Goal: Task Accomplishment & Management: Manage account settings

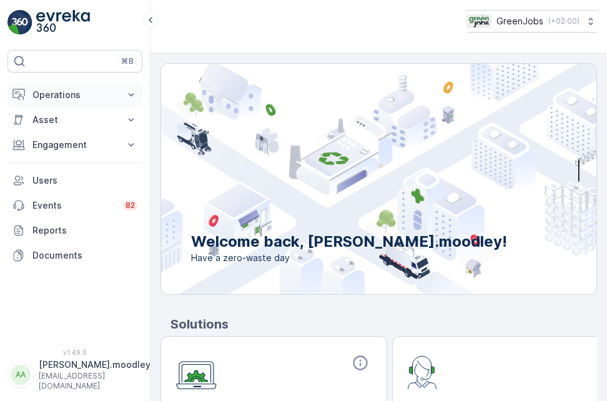
click at [137, 95] on button "Operations" at bounding box center [74, 94] width 135 height 25
click at [132, 91] on icon at bounding box center [131, 95] width 12 height 12
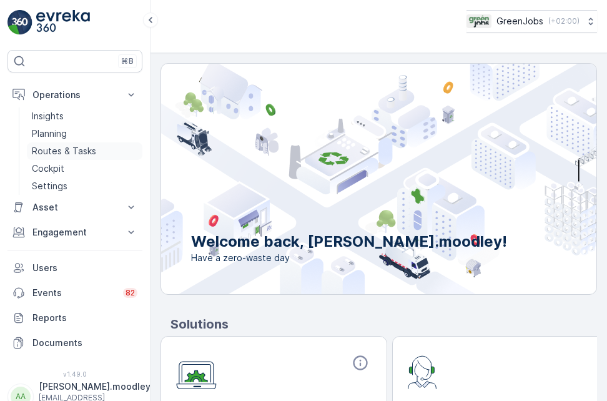
click at [86, 150] on p "Routes & Tasks" at bounding box center [64, 151] width 64 height 12
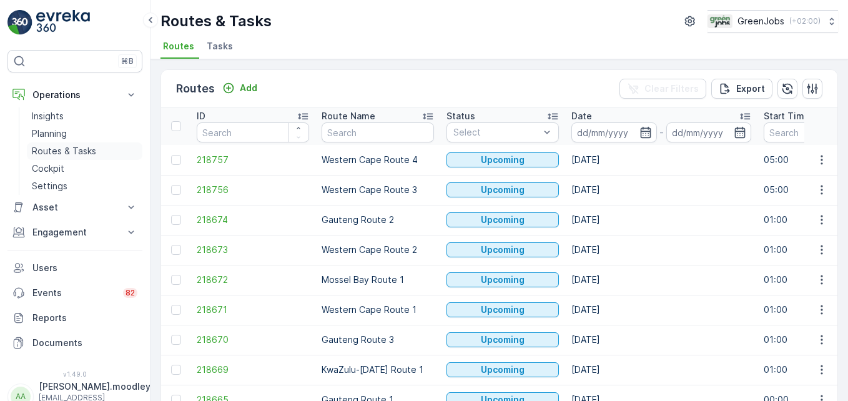
click at [56, 146] on p "Routes & Tasks" at bounding box center [64, 151] width 64 height 12
click at [604, 131] on input at bounding box center [614, 132] width 86 height 20
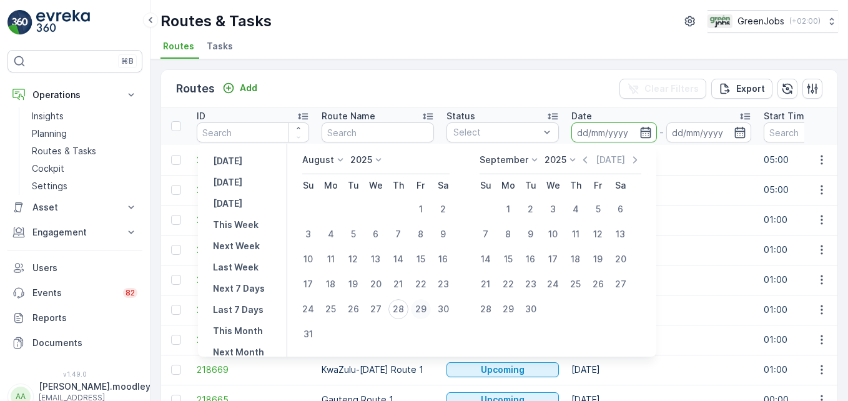
click at [425, 305] on div "29" at bounding box center [421, 309] width 20 height 20
type input "[DATE]"
click at [425, 305] on div "29" at bounding box center [421, 309] width 20 height 20
type input "[DATE]"
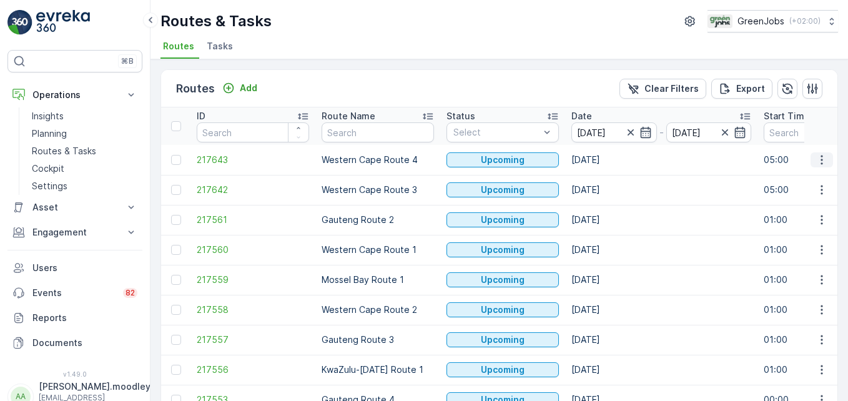
click at [606, 160] on icon "button" at bounding box center [822, 159] width 2 height 9
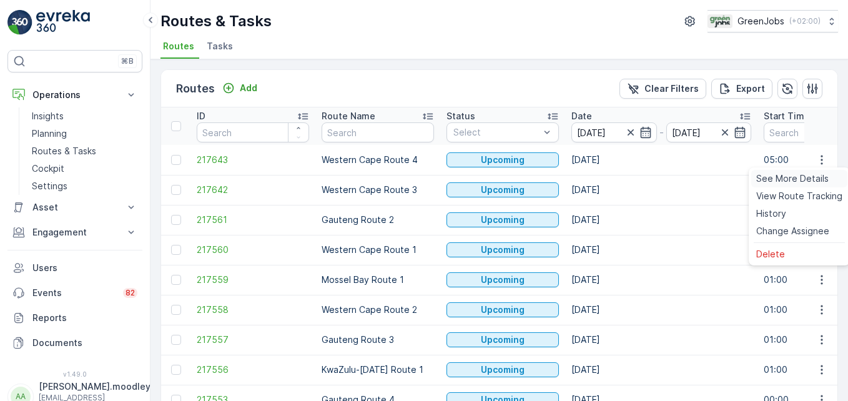
click at [606, 179] on span "See More Details" at bounding box center [792, 178] width 72 height 12
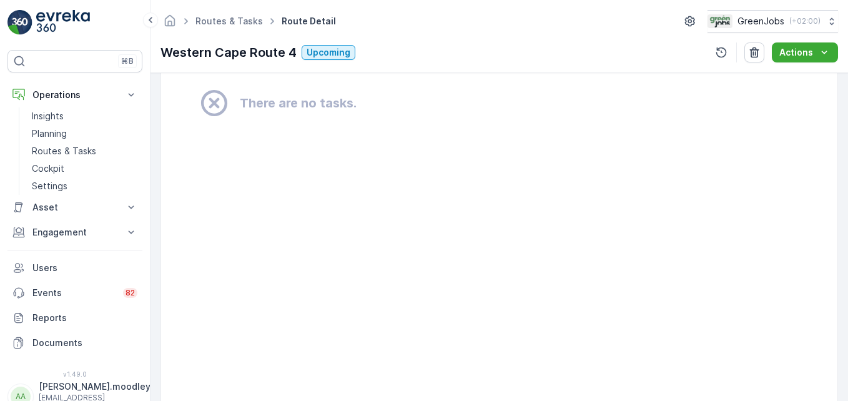
scroll to position [937, 0]
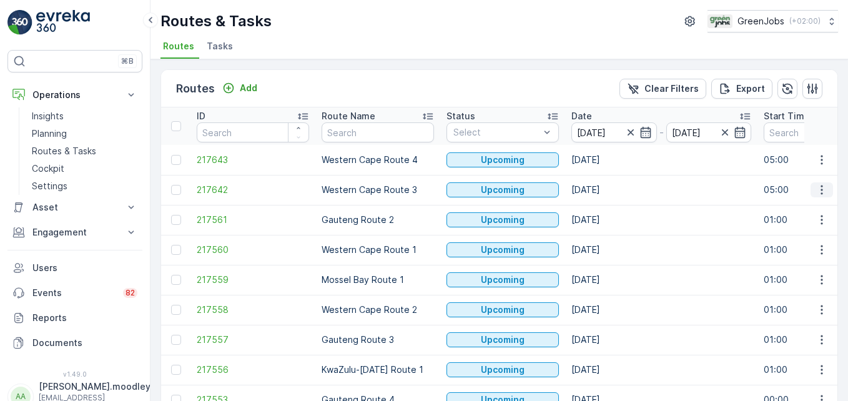
click at [606, 190] on icon "button" at bounding box center [822, 190] width 12 height 12
click at [606, 210] on span "See More Details" at bounding box center [792, 208] width 72 height 12
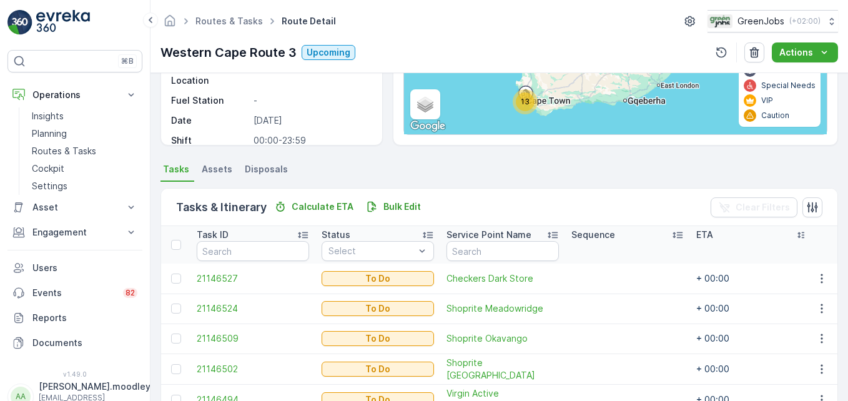
scroll to position [250, 0]
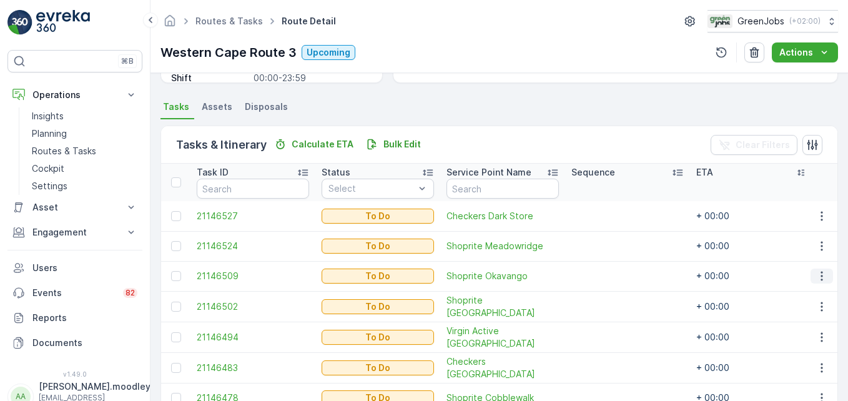
click at [606, 273] on icon "button" at bounding box center [822, 276] width 2 height 9
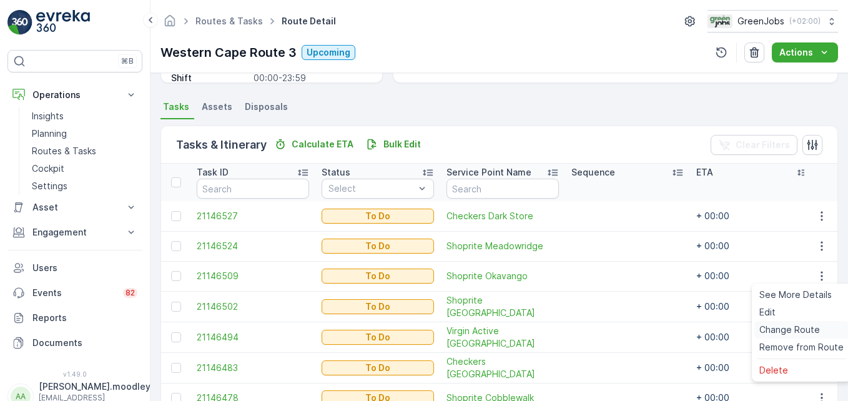
click at [606, 328] on span "Change Route" at bounding box center [789, 329] width 61 height 12
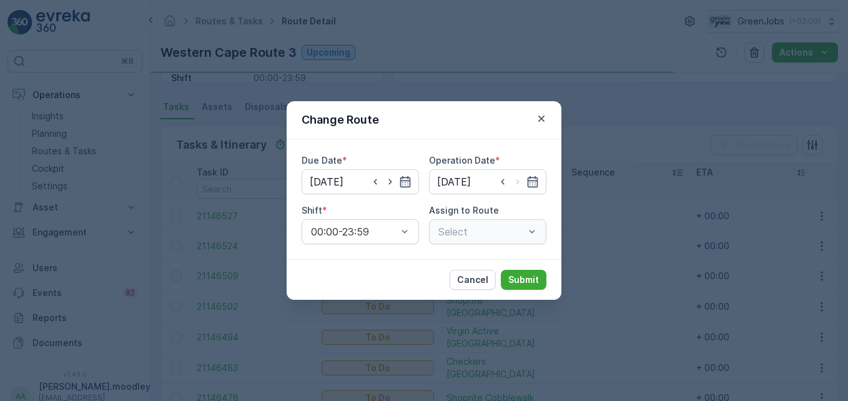
type input "[DATE]"
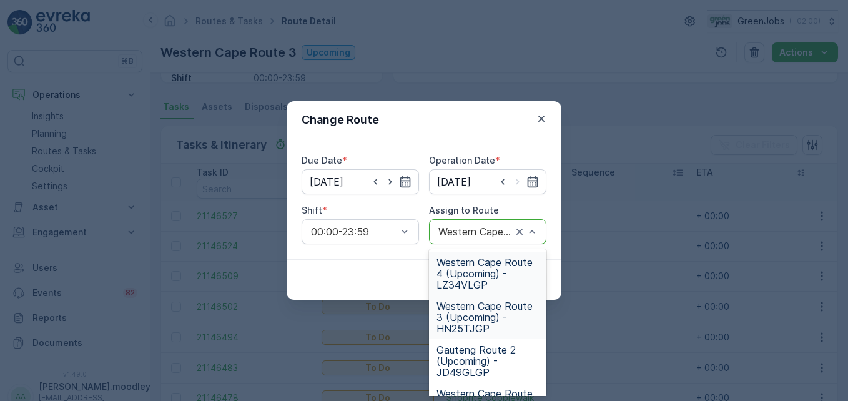
click at [474, 260] on span "Western Cape Route 4 (Upcoming) - LZ34VLGP" at bounding box center [488, 274] width 102 height 34
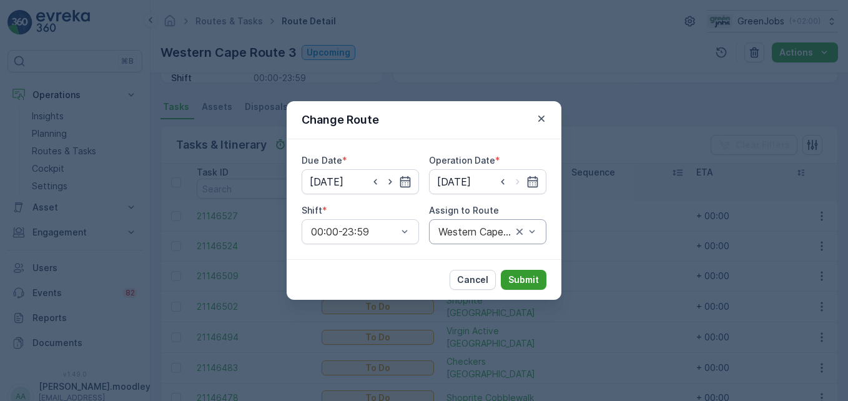
click at [526, 277] on p "Submit" at bounding box center [523, 280] width 31 height 12
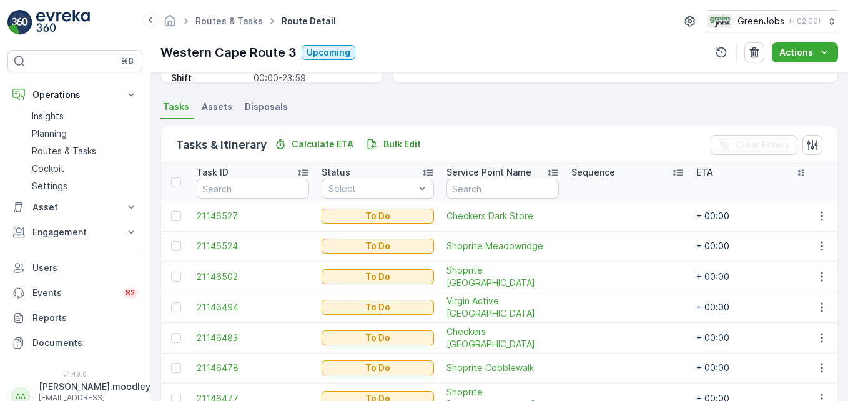
scroll to position [312, 0]
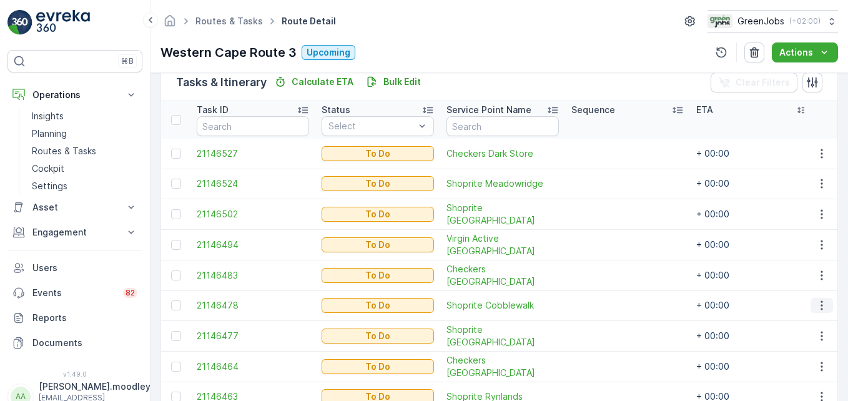
click at [606, 305] on icon "button" at bounding box center [822, 305] width 12 height 12
click at [606, 241] on span "Change Route" at bounding box center [789, 245] width 61 height 12
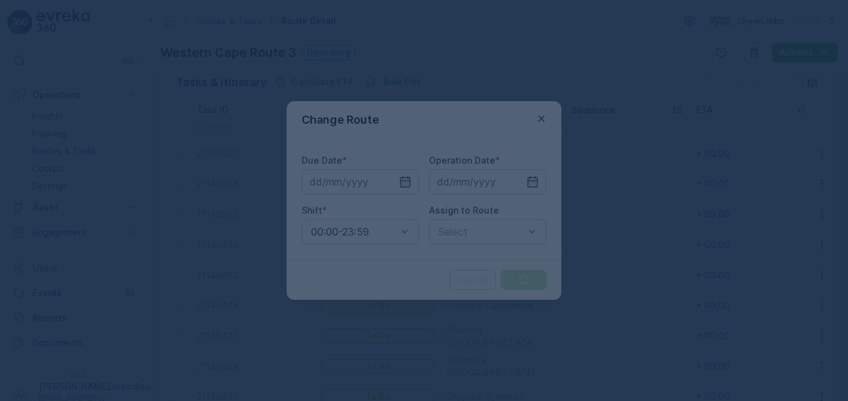
type input "[DATE]"
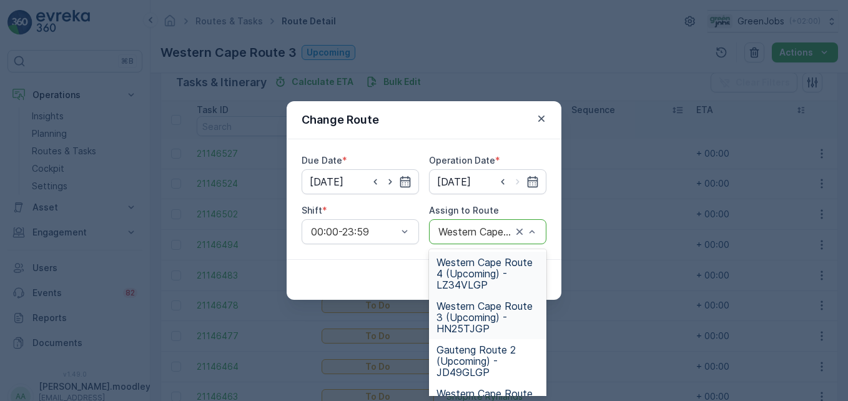
click at [480, 275] on span "Western Cape Route 4 (Upcoming) - LZ34VLGP" at bounding box center [488, 274] width 102 height 34
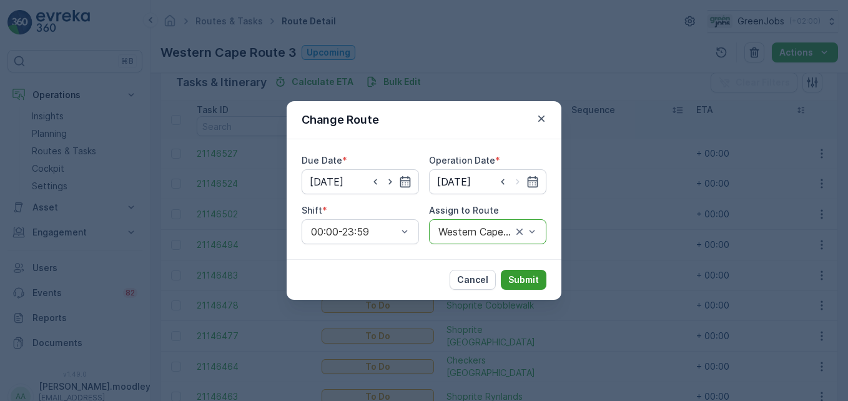
click at [532, 284] on p "Submit" at bounding box center [523, 280] width 31 height 12
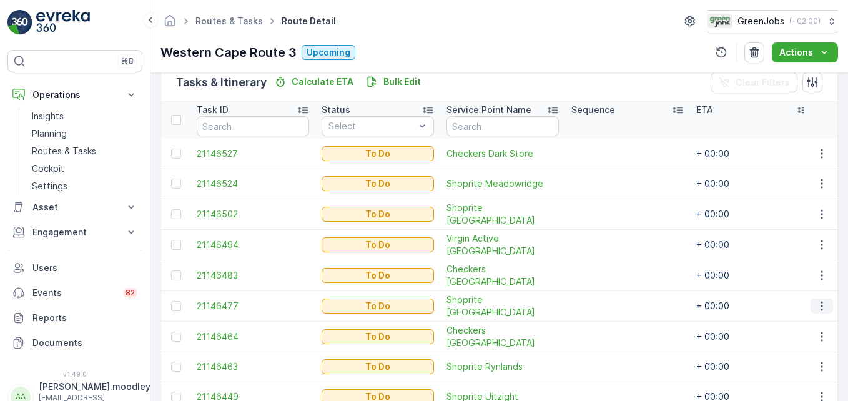
click at [606, 305] on icon "button" at bounding box center [822, 306] width 12 height 12
click at [606, 237] on div "Change Route" at bounding box center [801, 244] width 94 height 17
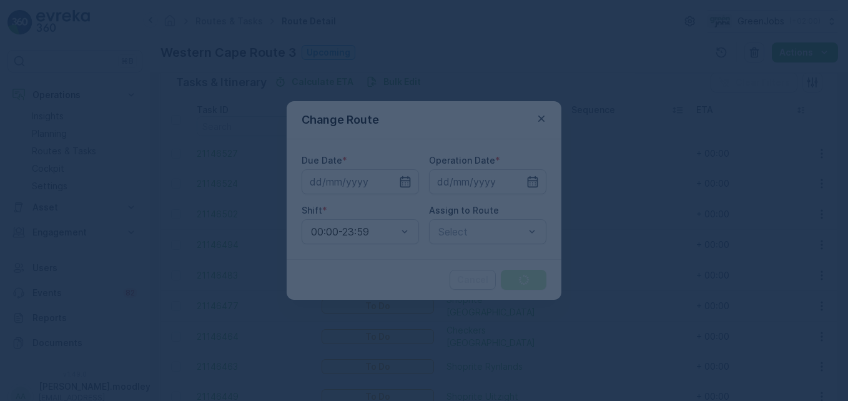
type input "[DATE]"
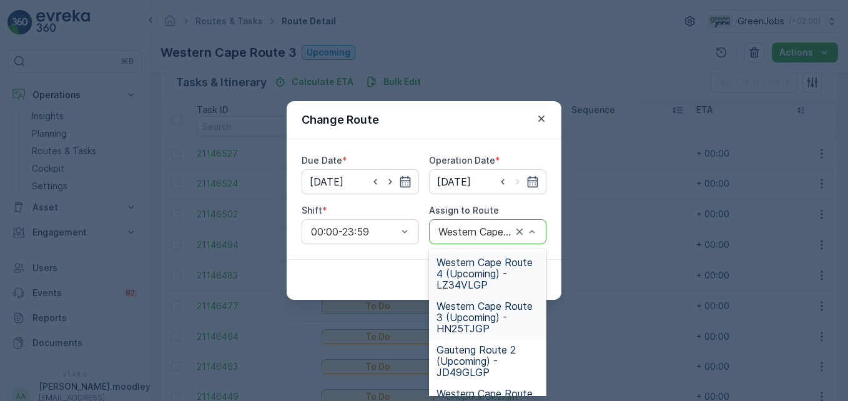
click at [441, 276] on span "Western Cape Route 4 (Upcoming) - LZ34VLGP" at bounding box center [488, 274] width 102 height 34
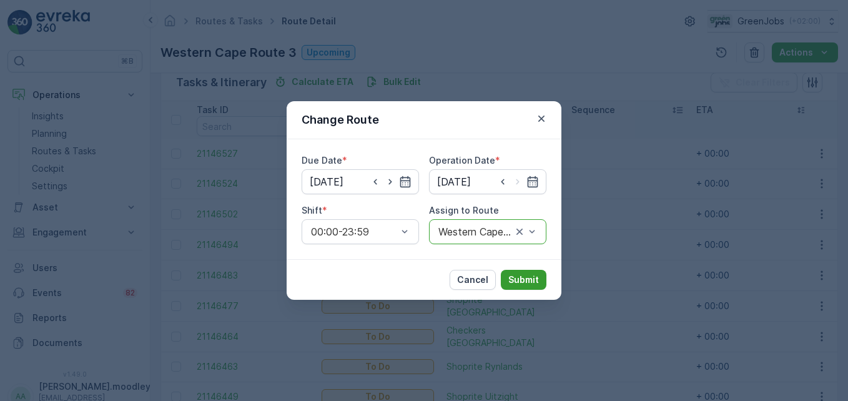
click at [536, 276] on p "Submit" at bounding box center [523, 280] width 31 height 12
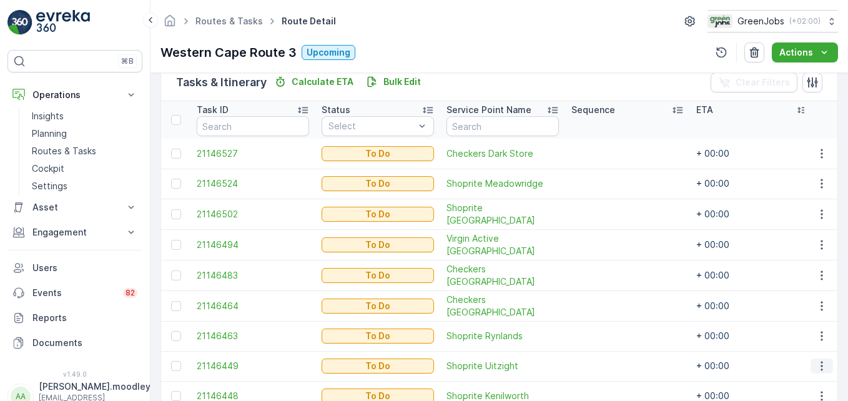
click at [606, 365] on icon "button" at bounding box center [822, 366] width 12 height 12
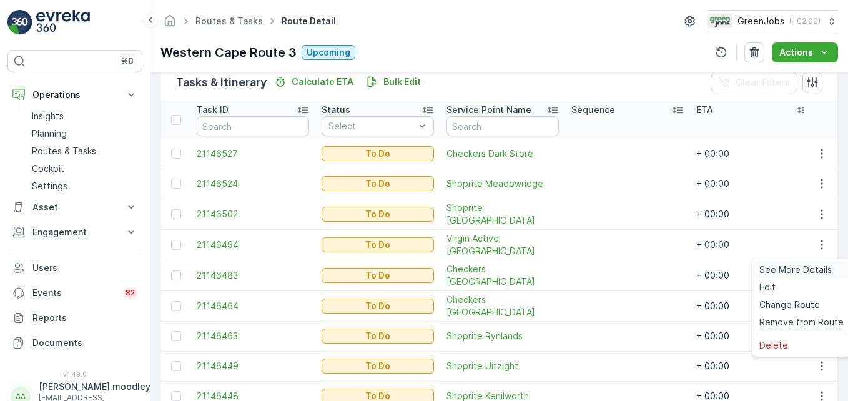
click at [606, 269] on span "See More Details" at bounding box center [795, 270] width 72 height 12
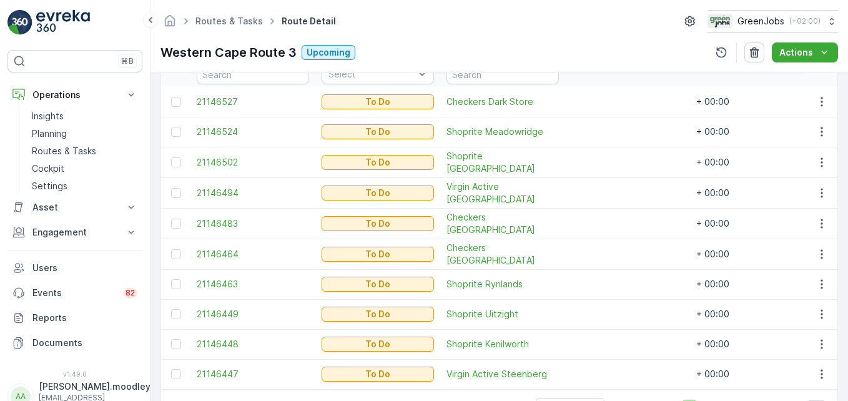
scroll to position [375, 0]
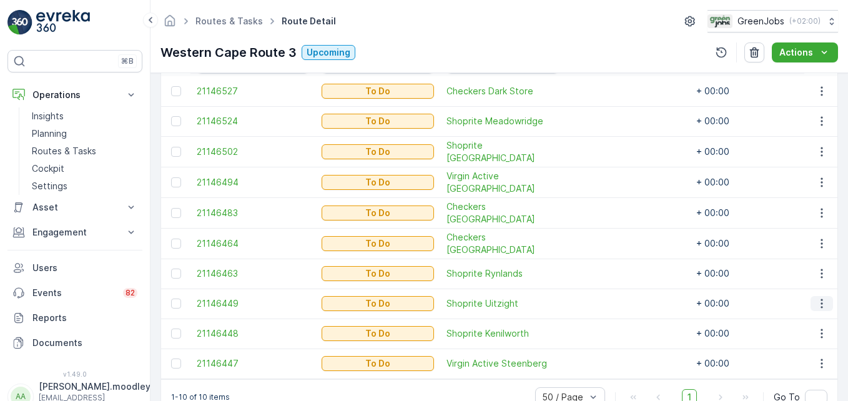
click at [606, 297] on icon "button" at bounding box center [822, 303] width 12 height 12
click at [606, 244] on span "Change Route" at bounding box center [789, 242] width 61 height 12
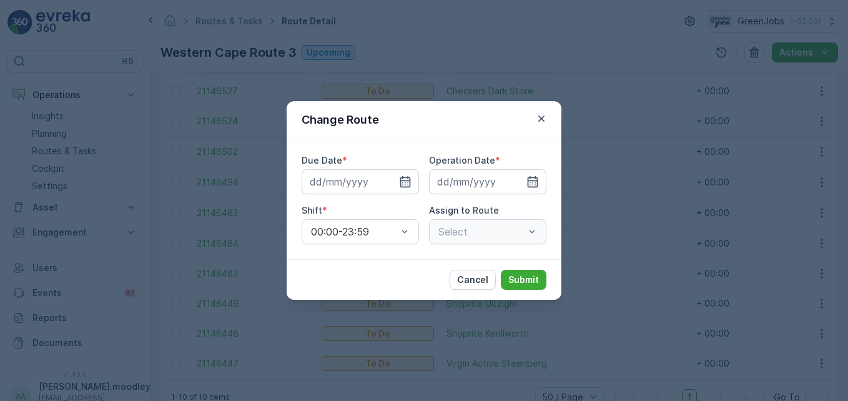
type input "[DATE]"
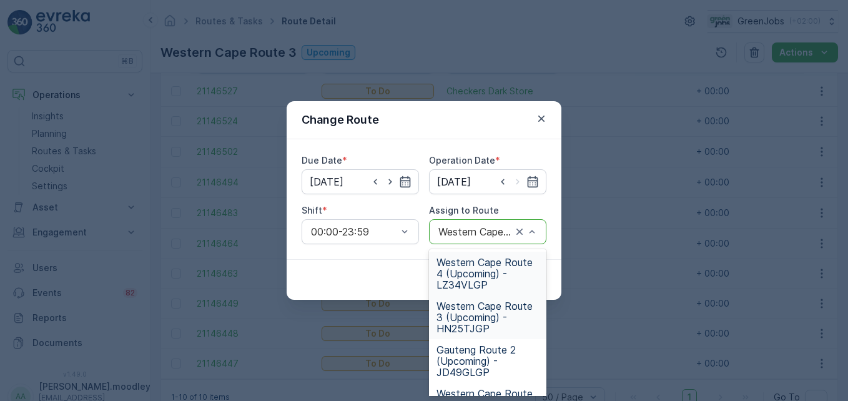
click at [466, 254] on div "Western Cape Route 4 (Upcoming) - LZ34VLGP" at bounding box center [487, 274] width 117 height 44
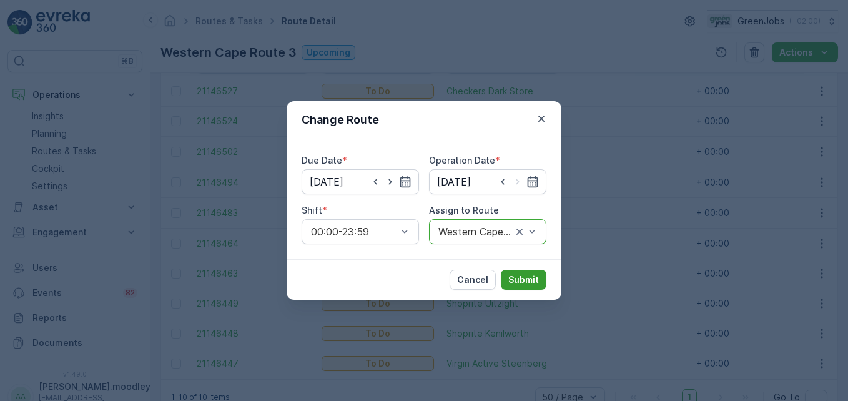
click at [523, 275] on p "Submit" at bounding box center [523, 280] width 31 height 12
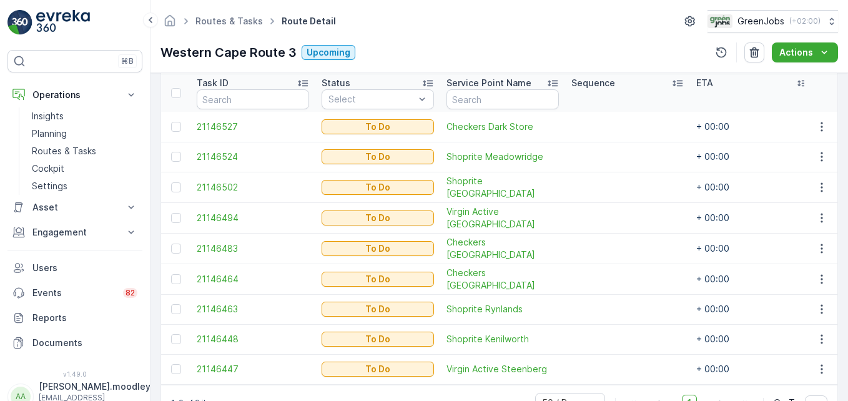
scroll to position [317, 0]
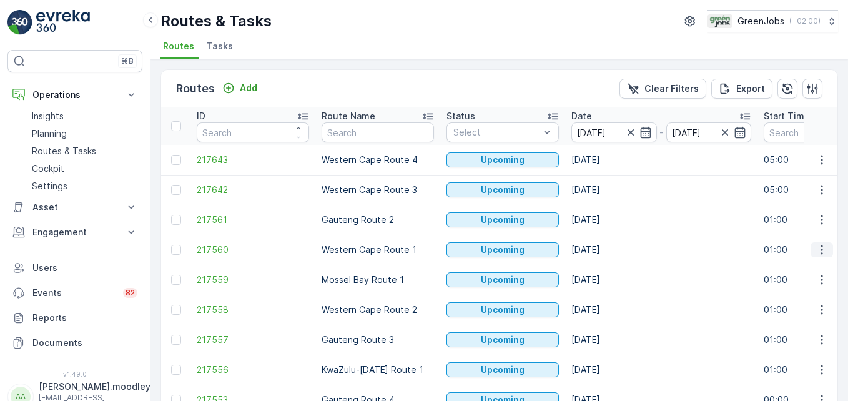
click at [606, 252] on icon "button" at bounding box center [822, 250] width 12 height 12
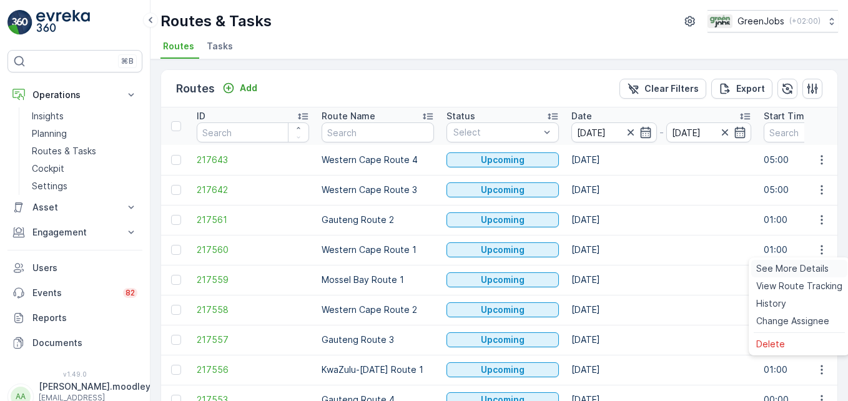
click at [606, 267] on span "See More Details" at bounding box center [792, 268] width 72 height 12
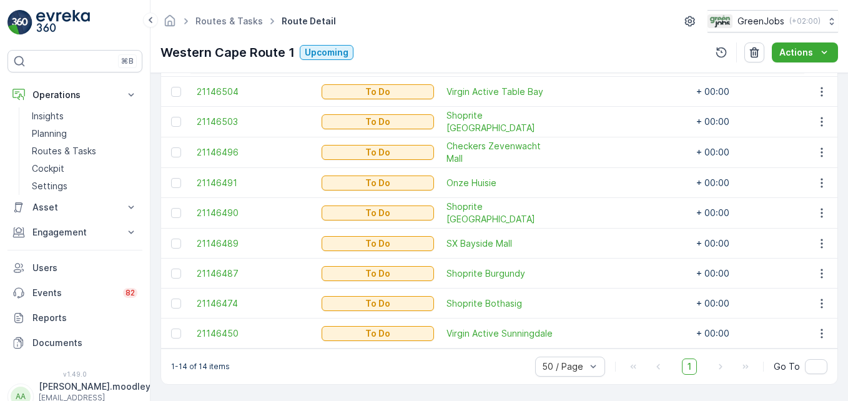
scroll to position [466, 0]
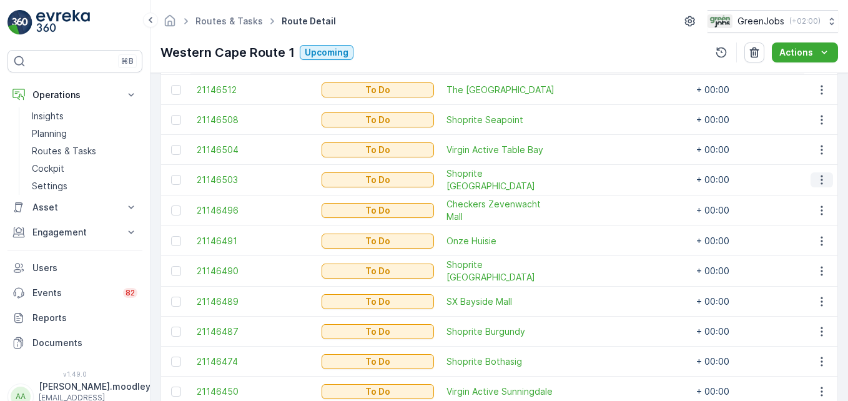
click at [606, 181] on icon "button" at bounding box center [822, 180] width 12 height 12
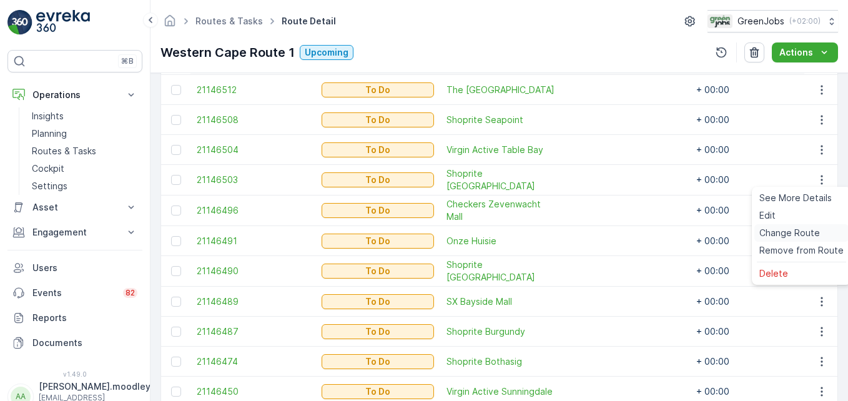
click at [606, 224] on div "Change Route" at bounding box center [801, 232] width 94 height 17
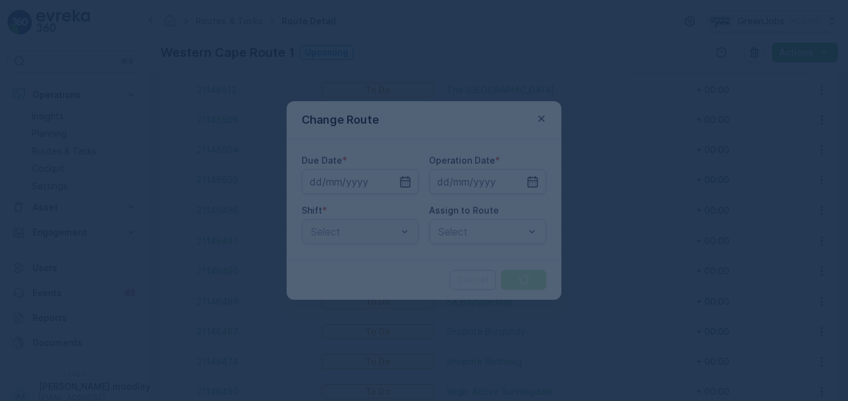
type input "[DATE]"
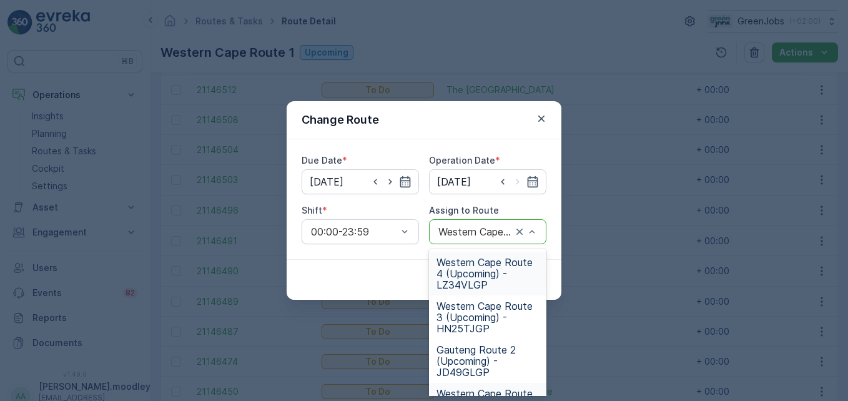
click at [476, 272] on span "Western Cape Route 4 (Upcoming) - LZ34VLGP" at bounding box center [488, 274] width 102 height 34
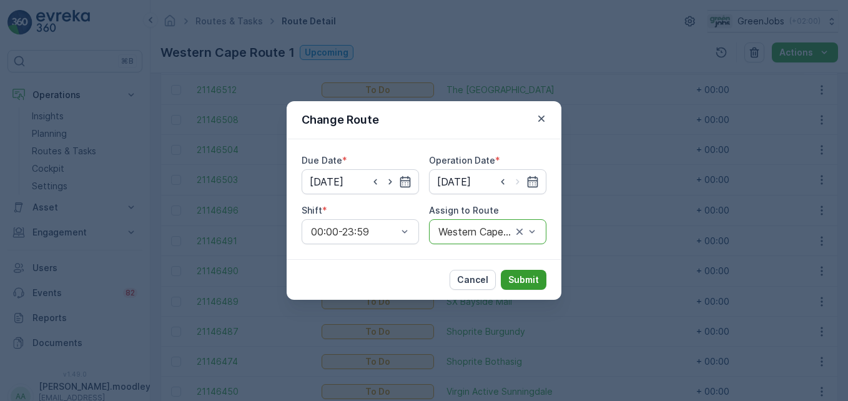
click at [523, 279] on p "Submit" at bounding box center [523, 280] width 31 height 12
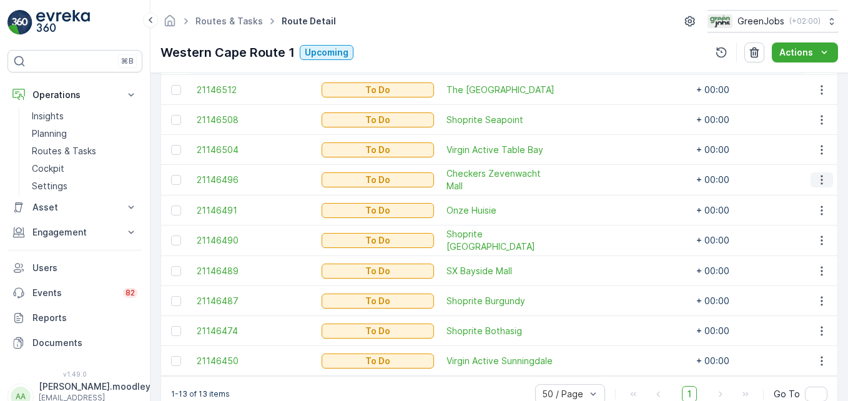
click at [606, 183] on icon "button" at bounding box center [822, 180] width 12 height 12
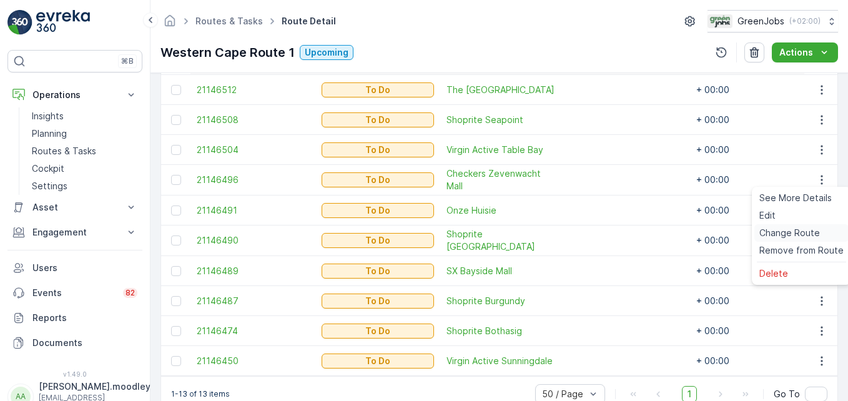
click at [606, 235] on span "Change Route" at bounding box center [789, 233] width 61 height 12
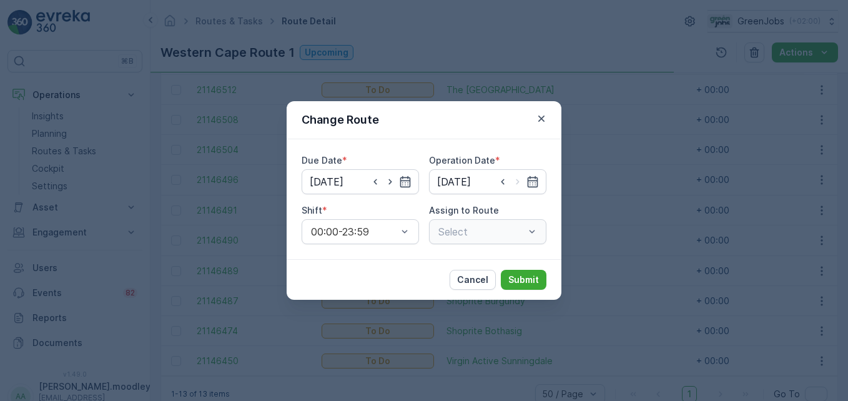
type input "[DATE]"
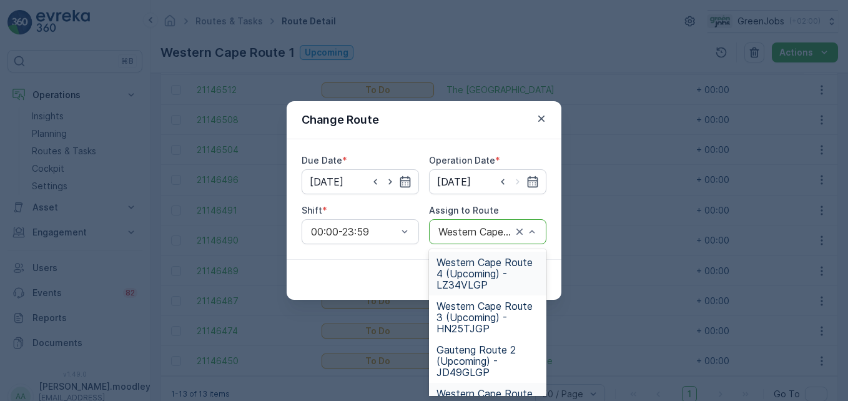
click at [454, 273] on span "Western Cape Route 4 (Upcoming) - LZ34VLGP" at bounding box center [488, 274] width 102 height 34
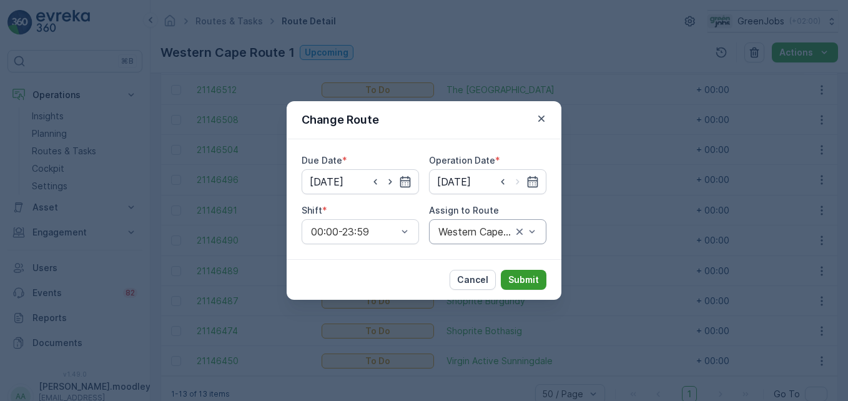
click at [531, 286] on button "Submit" at bounding box center [524, 280] width 46 height 20
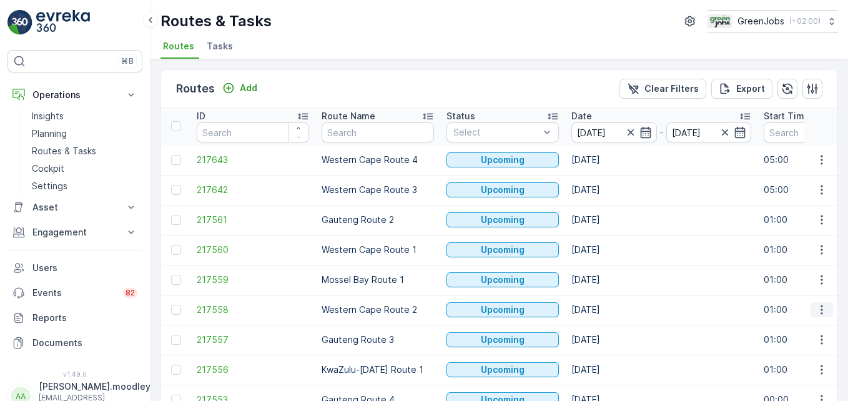
click at [606, 314] on icon "button" at bounding box center [822, 309] width 2 height 9
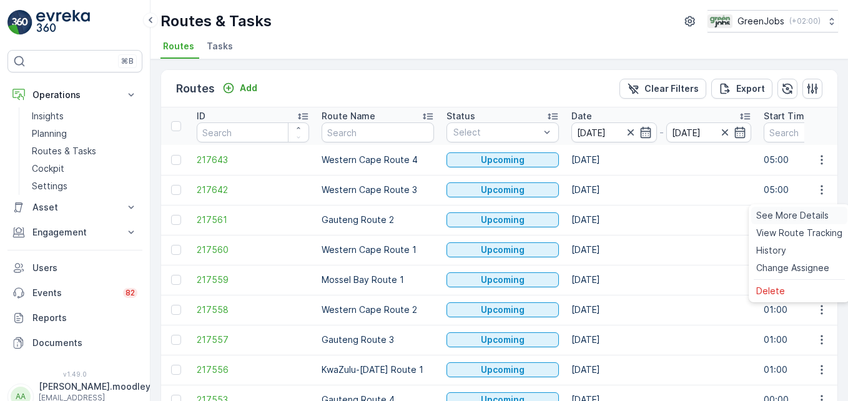
click at [606, 217] on span "See More Details" at bounding box center [792, 215] width 72 height 12
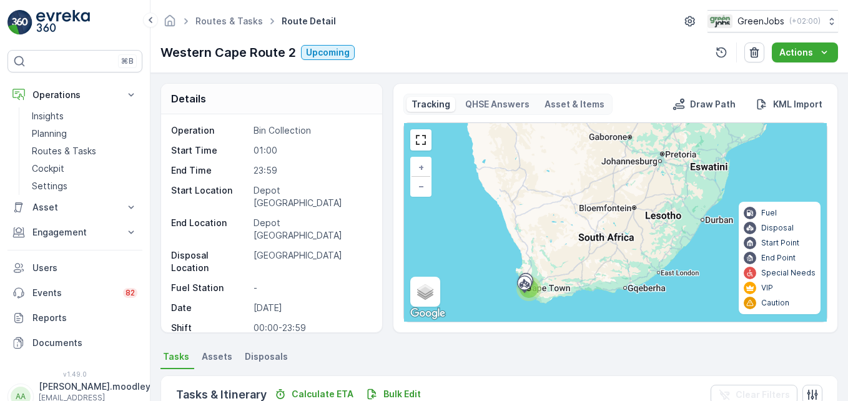
click at [599, 353] on ul "Tasks Assets Disposals" at bounding box center [499, 358] width 678 height 21
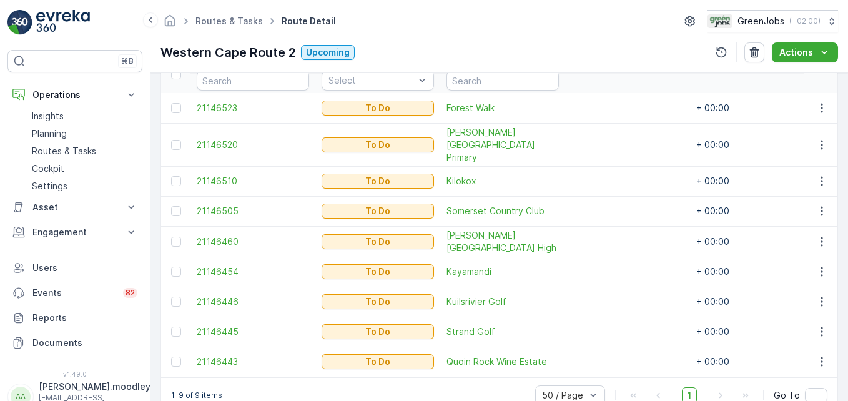
scroll to position [379, 0]
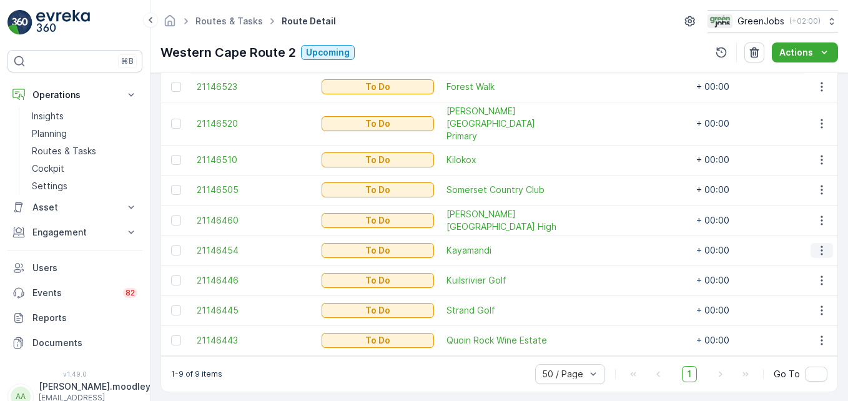
click at [606, 244] on icon "button" at bounding box center [822, 250] width 12 height 12
click at [606, 308] on span "Remove from Route" at bounding box center [801, 308] width 84 height 12
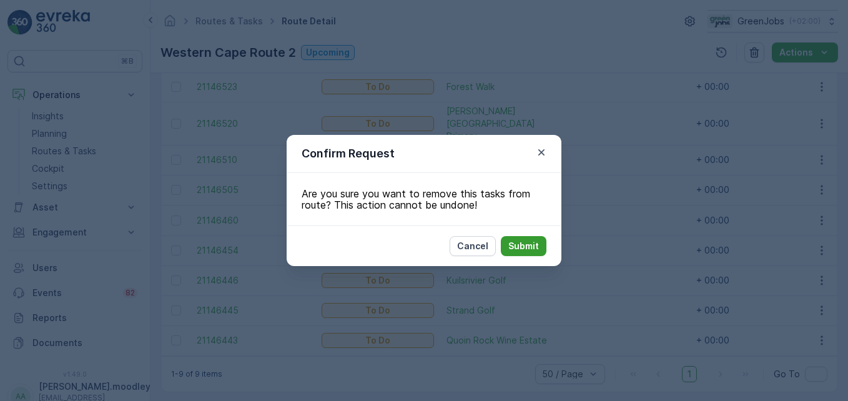
click at [519, 244] on p "Submit" at bounding box center [523, 246] width 31 height 12
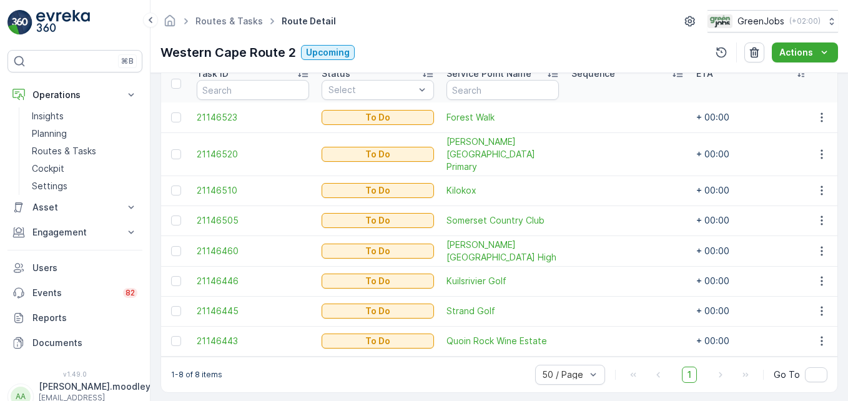
scroll to position [349, 0]
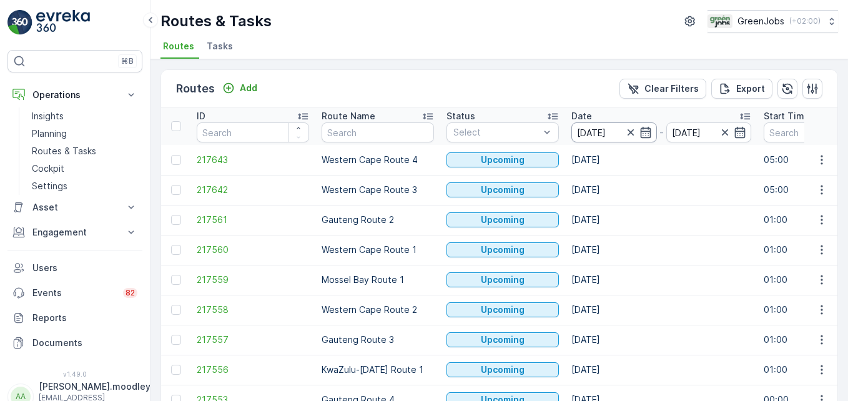
click at [604, 132] on input "[DATE]" at bounding box center [614, 132] width 86 height 20
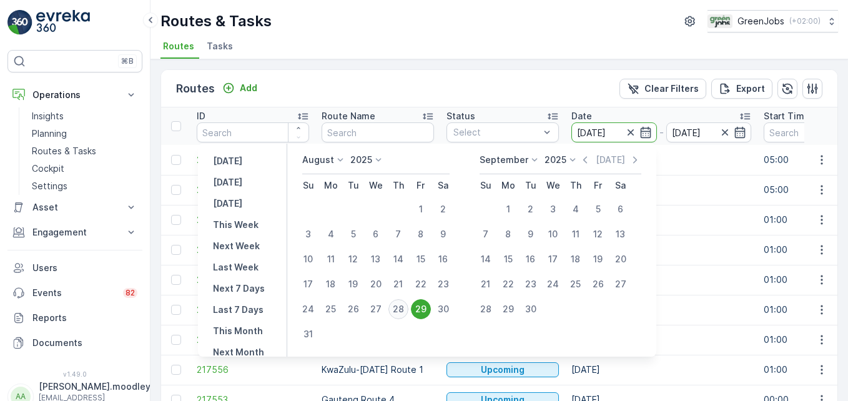
click at [405, 305] on div "28" at bounding box center [398, 309] width 20 height 20
type input "[DATE]"
click at [405, 305] on div "28" at bounding box center [398, 309] width 20 height 20
type input "[DATE]"
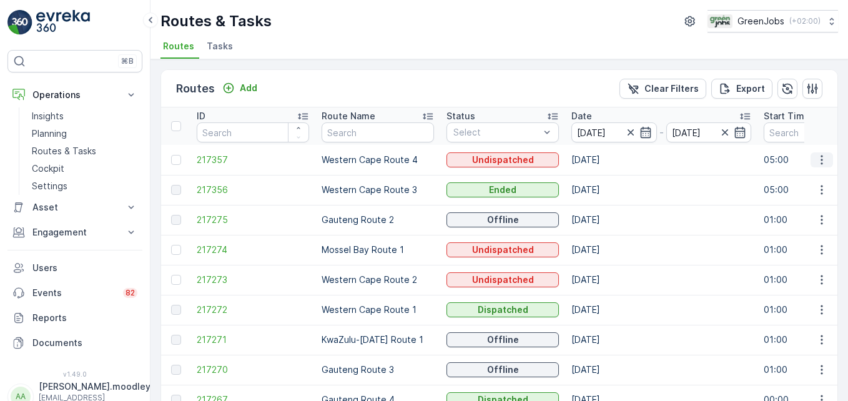
click at [606, 160] on icon "button" at bounding box center [822, 160] width 12 height 12
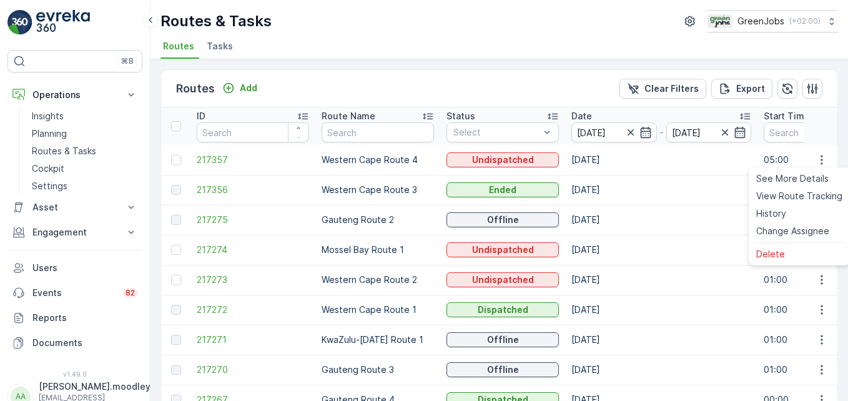
click at [606, 194] on td "[DATE]" at bounding box center [661, 190] width 192 height 30
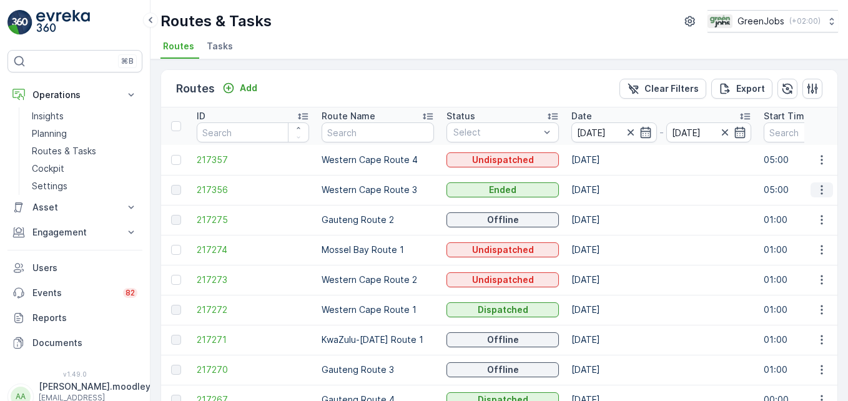
click at [606, 191] on icon "button" at bounding box center [822, 190] width 12 height 12
click at [606, 207] on span "See More Details" at bounding box center [792, 208] width 72 height 12
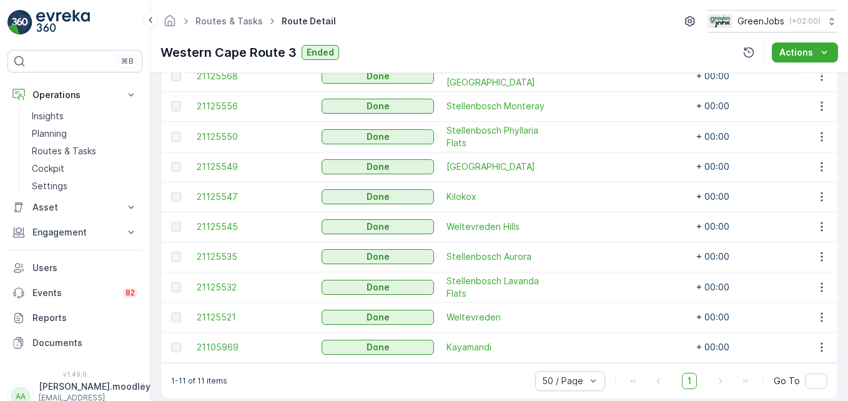
scroll to position [440, 0]
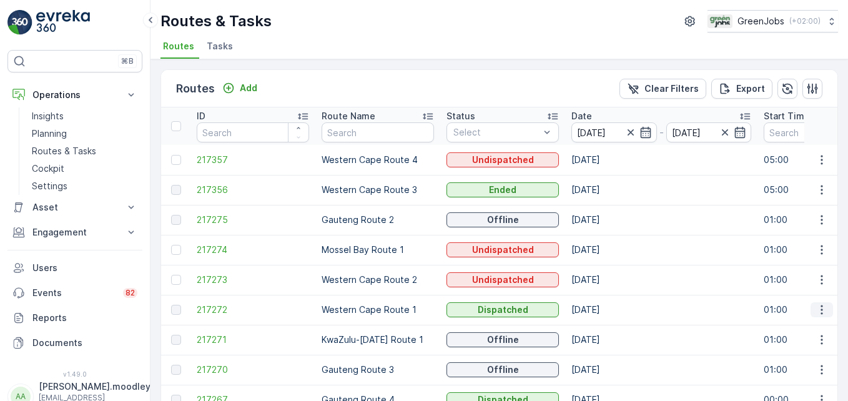
click at [606, 310] on icon "button" at bounding box center [822, 310] width 12 height 12
click at [606, 327] on span "See More Details" at bounding box center [792, 328] width 72 height 12
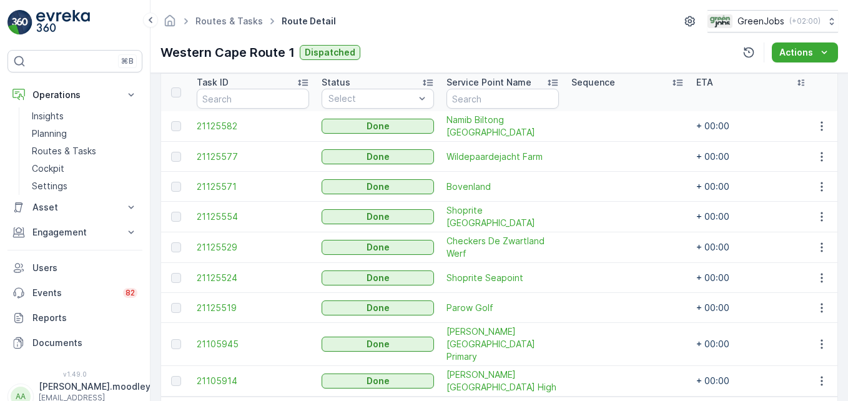
scroll to position [368, 0]
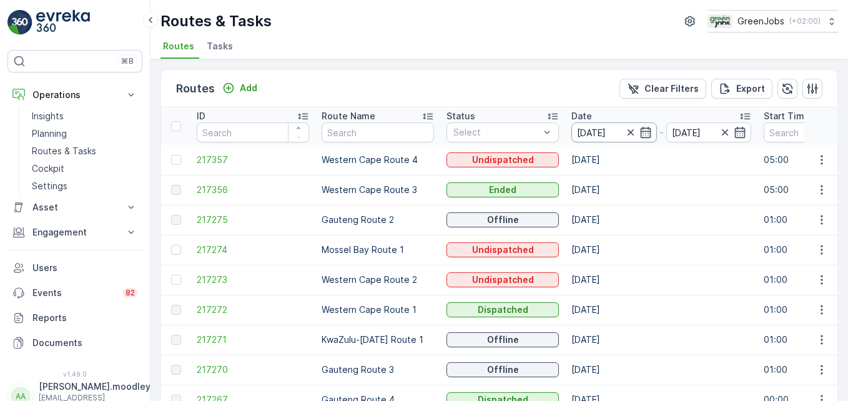
click at [593, 132] on input "[DATE]" at bounding box center [614, 132] width 86 height 20
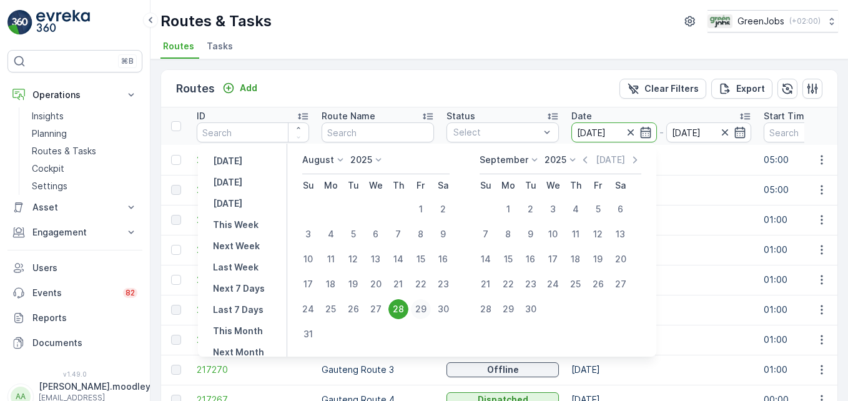
click at [427, 311] on div "29" at bounding box center [421, 309] width 20 height 20
type input "[DATE]"
click at [427, 311] on div "29" at bounding box center [421, 309] width 20 height 20
type input "[DATE]"
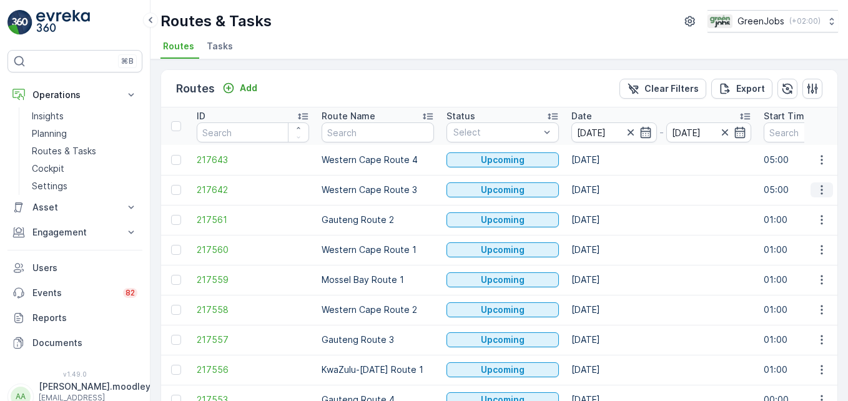
click at [606, 190] on icon "button" at bounding box center [822, 189] width 2 height 9
click at [606, 206] on span "See More Details" at bounding box center [792, 208] width 72 height 12
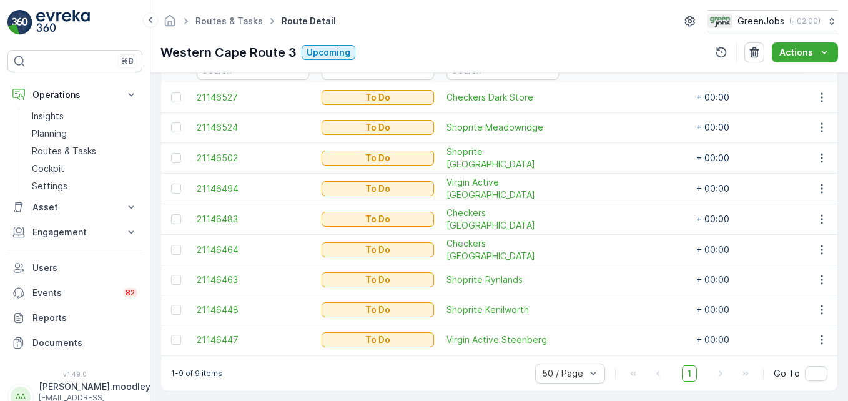
scroll to position [306, 0]
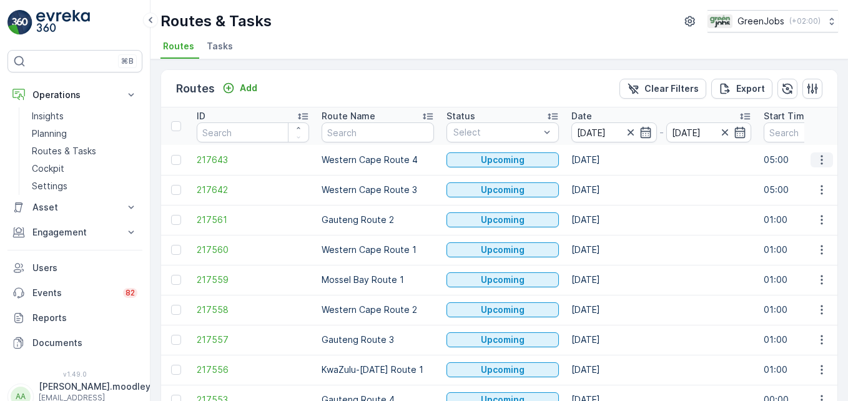
click at [606, 159] on icon "button" at bounding box center [822, 160] width 12 height 12
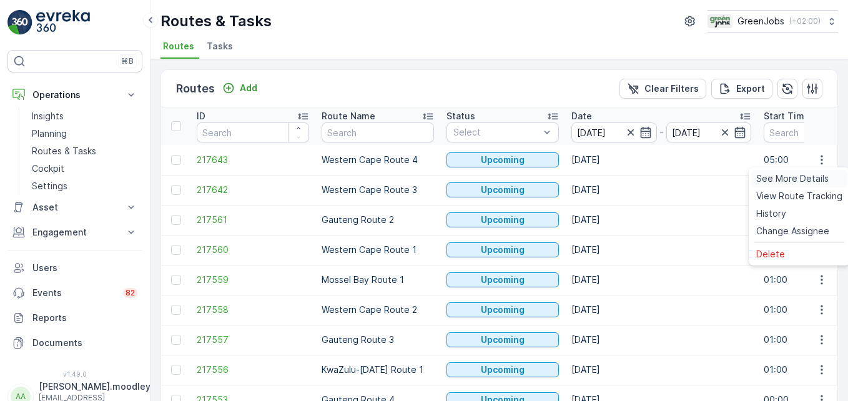
click at [606, 179] on span "See More Details" at bounding box center [792, 178] width 72 height 12
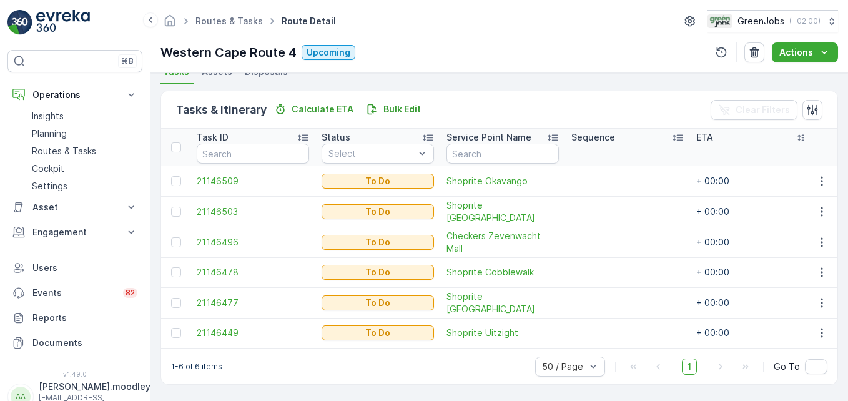
scroll to position [289, 0]
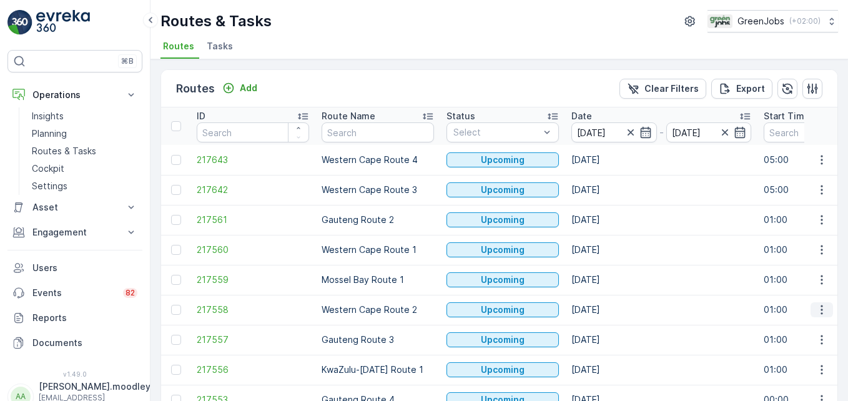
click at [606, 307] on icon "button" at bounding box center [822, 310] width 12 height 12
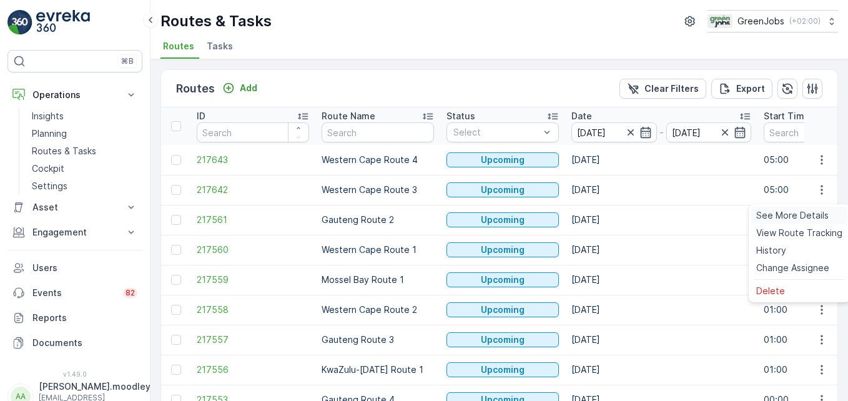
click at [606, 215] on span "See More Details" at bounding box center [792, 215] width 72 height 12
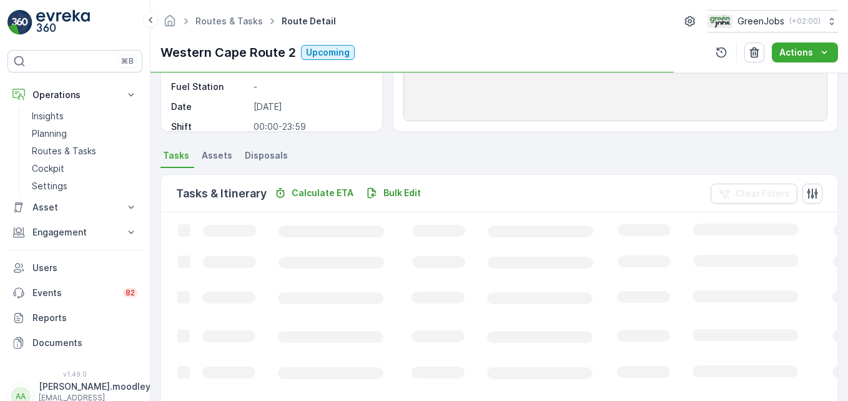
scroll to position [244, 0]
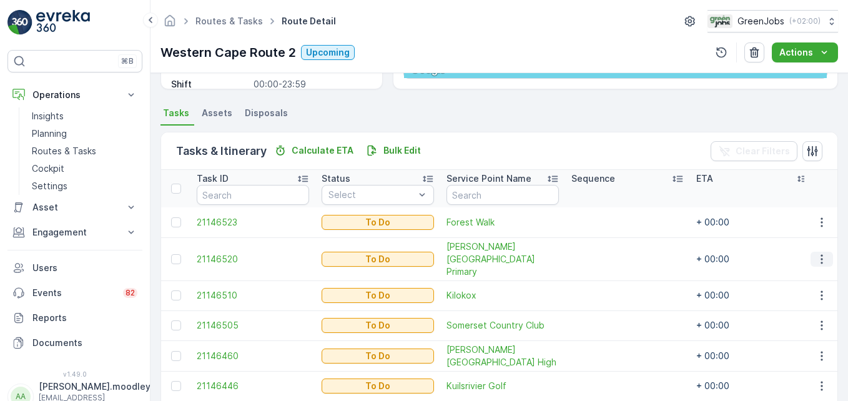
click at [606, 254] on icon "button" at bounding box center [822, 259] width 12 height 12
click at [606, 323] on span "Remove from Route" at bounding box center [801, 323] width 84 height 12
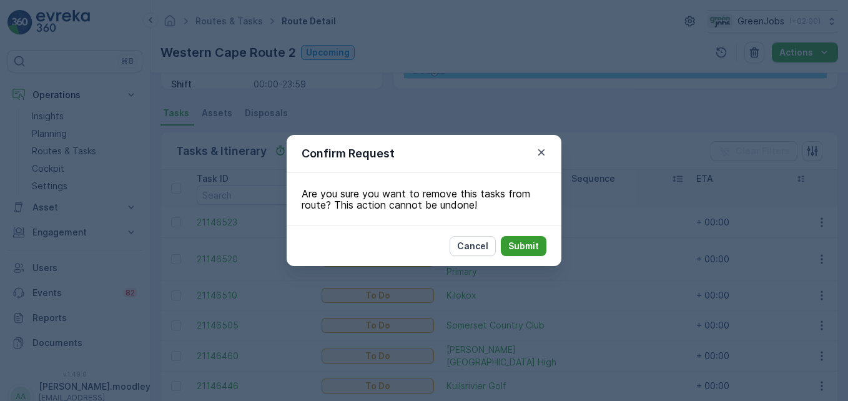
click at [521, 245] on p "Submit" at bounding box center [523, 246] width 31 height 12
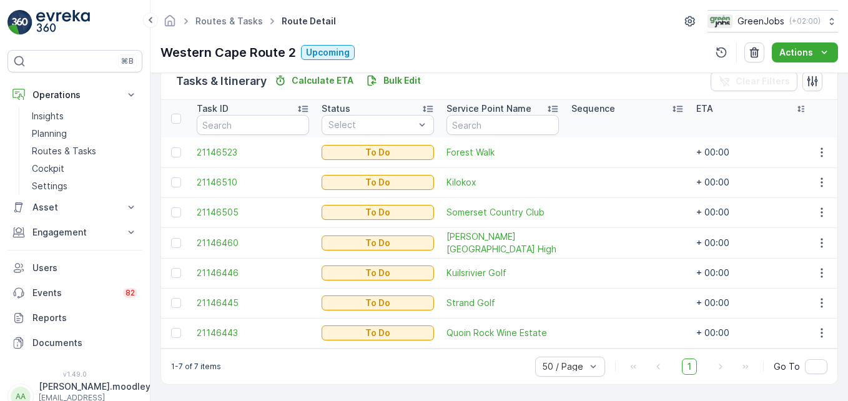
scroll to position [319, 0]
click at [606, 237] on icon "button" at bounding box center [822, 243] width 12 height 12
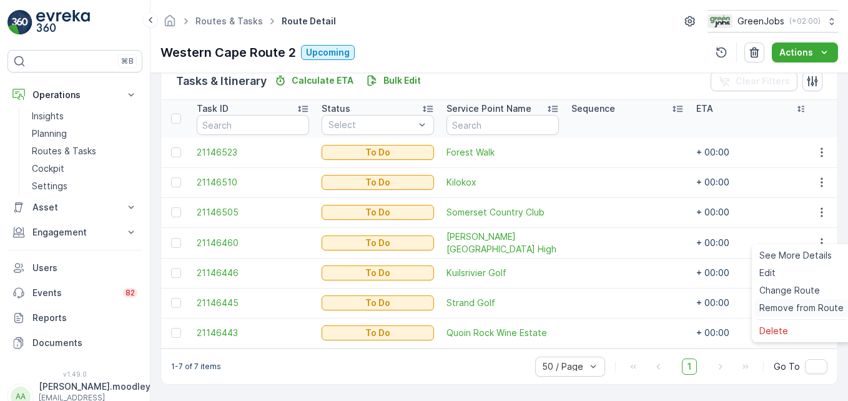
click at [606, 309] on span "Remove from Route" at bounding box center [801, 308] width 84 height 12
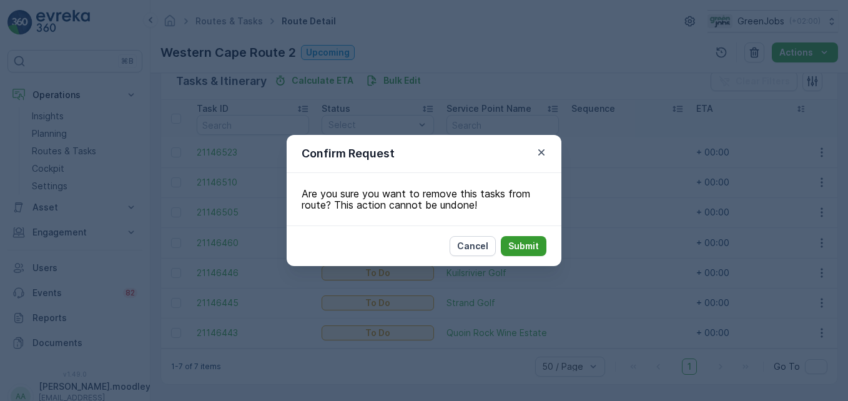
click at [528, 249] on p "Submit" at bounding box center [523, 246] width 31 height 12
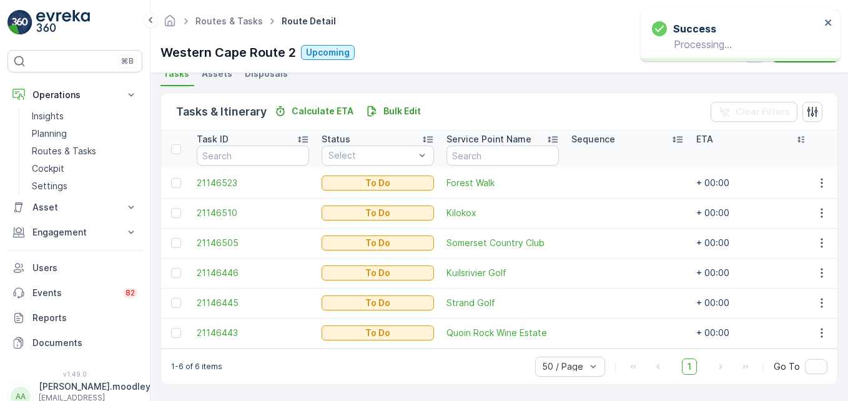
scroll to position [289, 0]
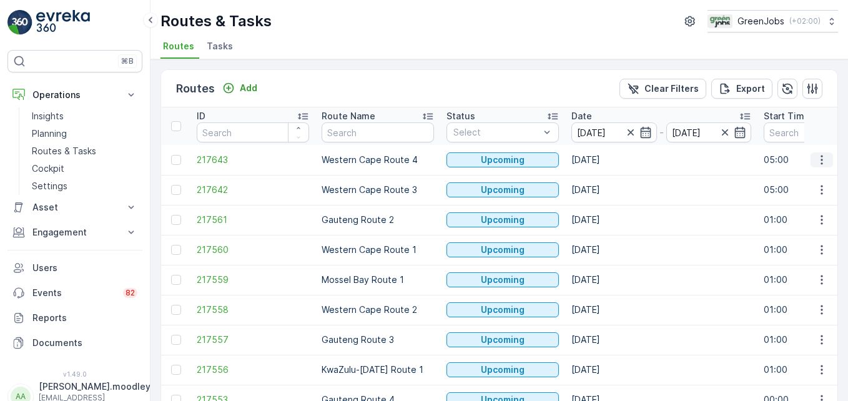
click at [606, 157] on icon "button" at bounding box center [822, 160] width 12 height 12
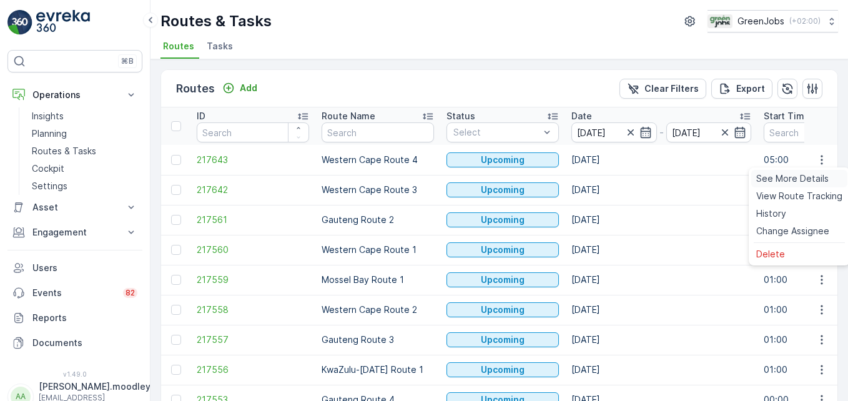
click at [606, 179] on span "See More Details" at bounding box center [792, 178] width 72 height 12
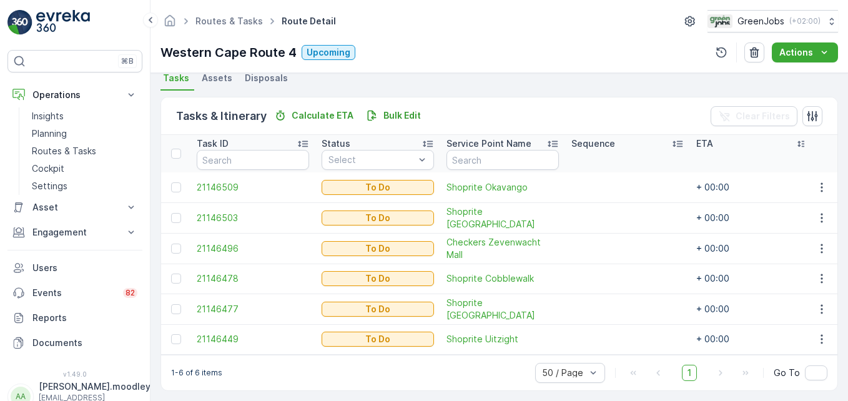
scroll to position [289, 0]
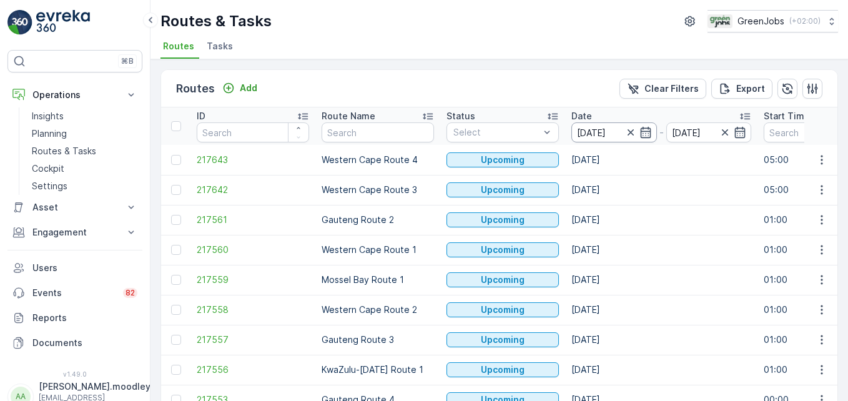
click at [604, 124] on input "[DATE]" at bounding box center [614, 132] width 86 height 20
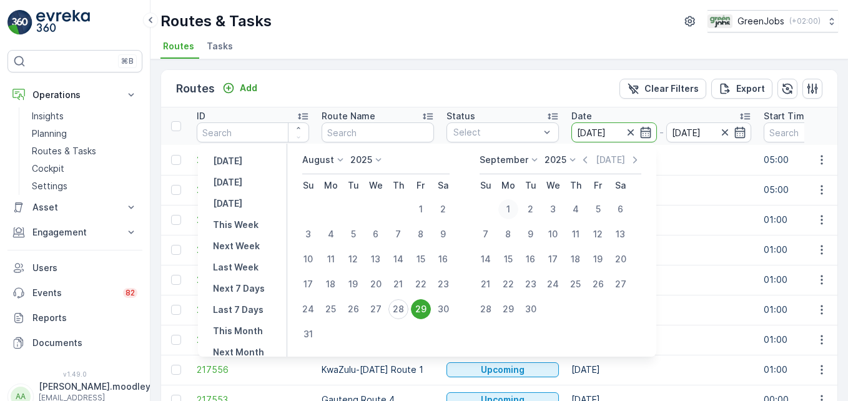
click at [514, 208] on div "1" at bounding box center [508, 209] width 20 height 20
type input "[DATE]"
click at [514, 208] on div "1" at bounding box center [508, 209] width 20 height 20
type input "[DATE]"
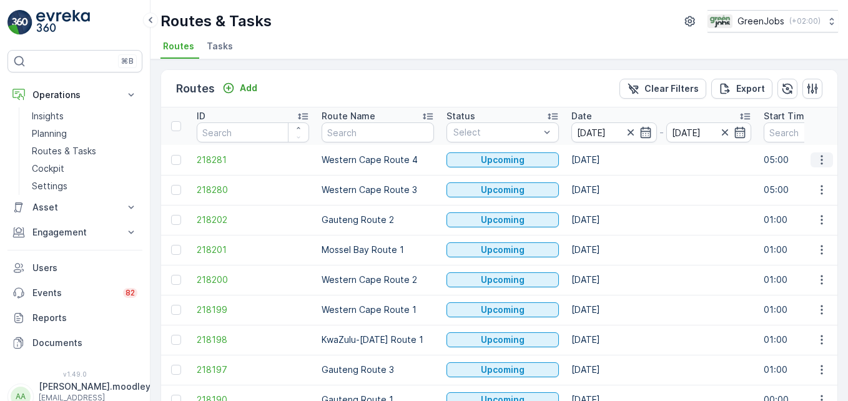
click at [606, 161] on icon "button" at bounding box center [822, 160] width 12 height 12
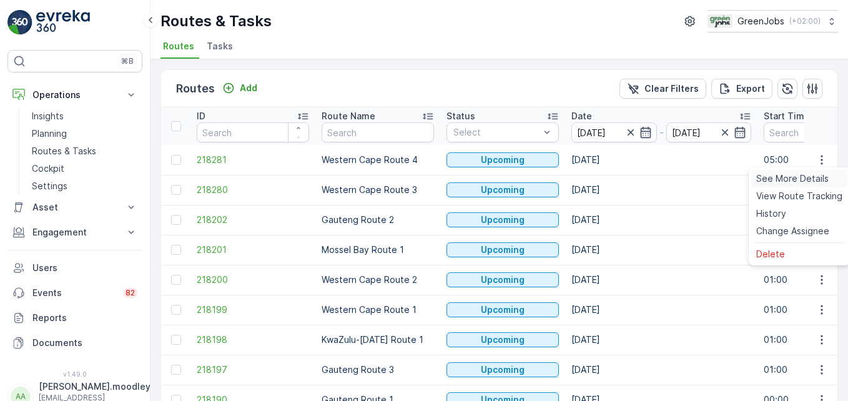
click at [606, 177] on span "See More Details" at bounding box center [792, 178] width 72 height 12
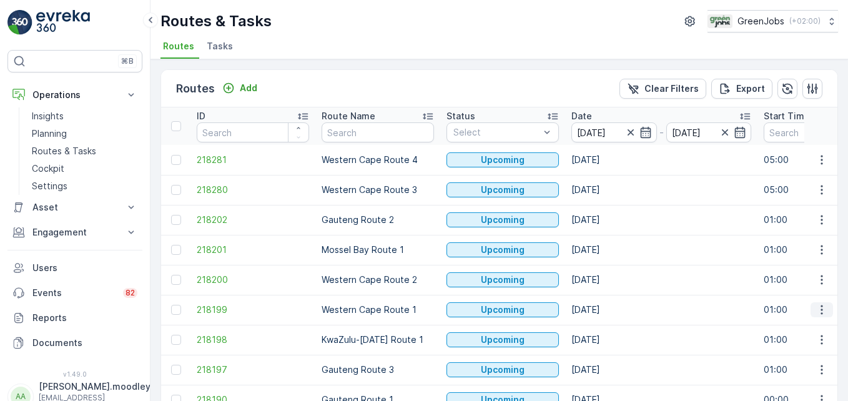
click at [606, 311] on icon "button" at bounding box center [822, 310] width 12 height 12
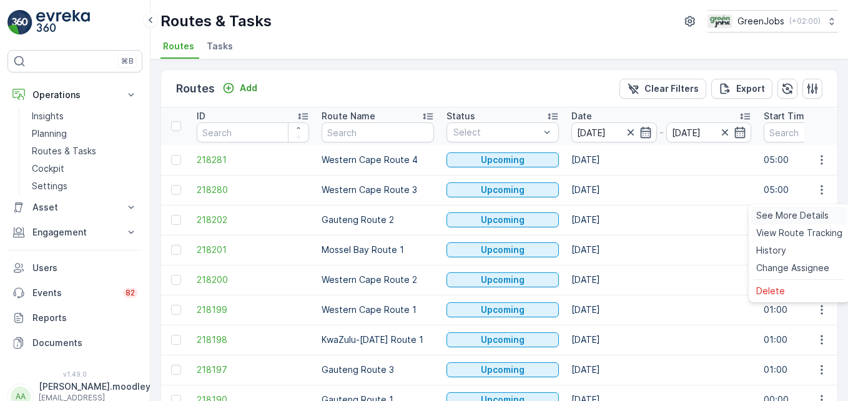
click at [606, 211] on span "See More Details" at bounding box center [792, 215] width 72 height 12
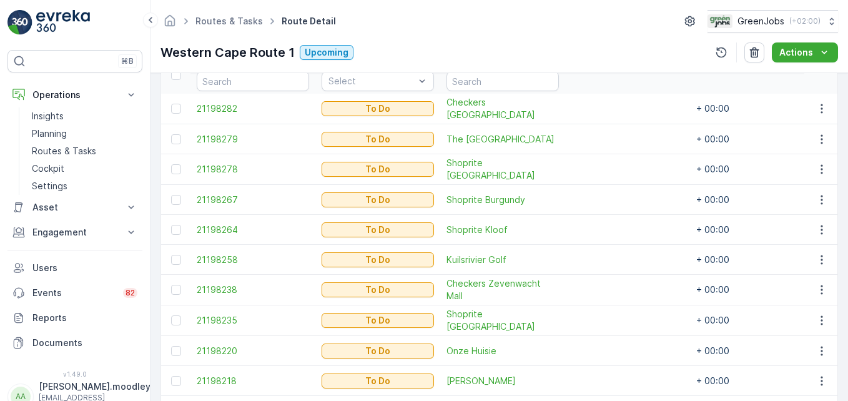
scroll to position [375, 0]
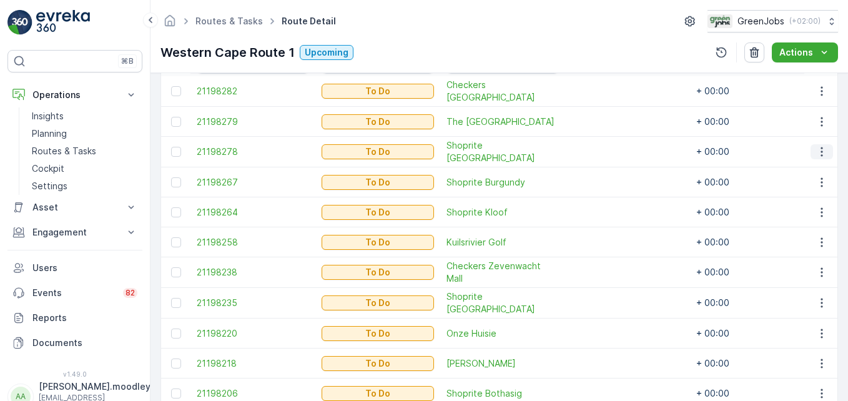
click at [606, 146] on icon "button" at bounding box center [822, 152] width 12 height 12
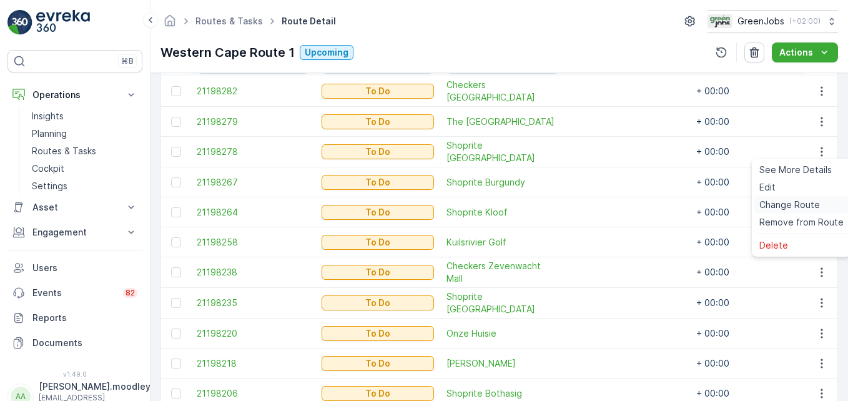
click at [606, 207] on span "Change Route" at bounding box center [789, 205] width 61 height 12
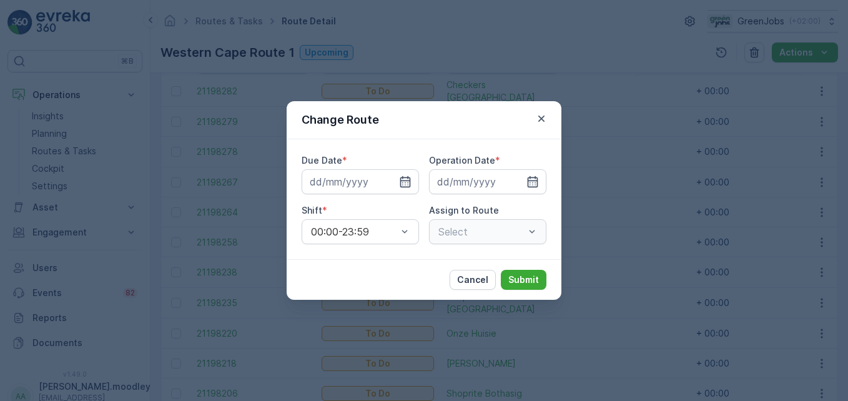
type input "[DATE]"
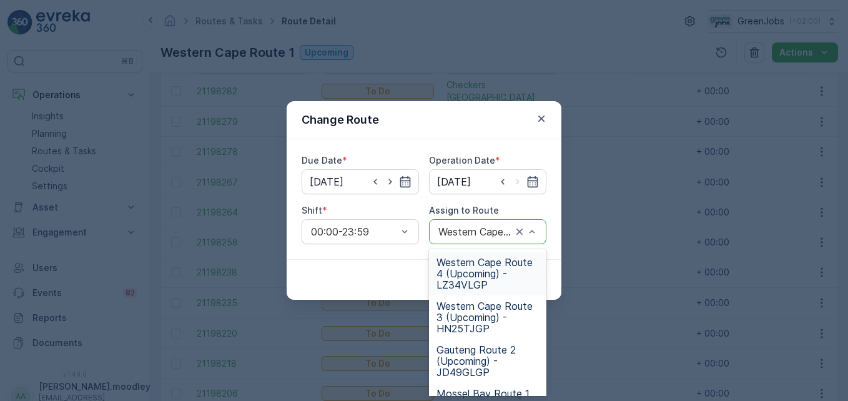
click at [483, 289] on span "Western Cape Route 4 (Upcoming) - LZ34VLGP" at bounding box center [488, 274] width 102 height 34
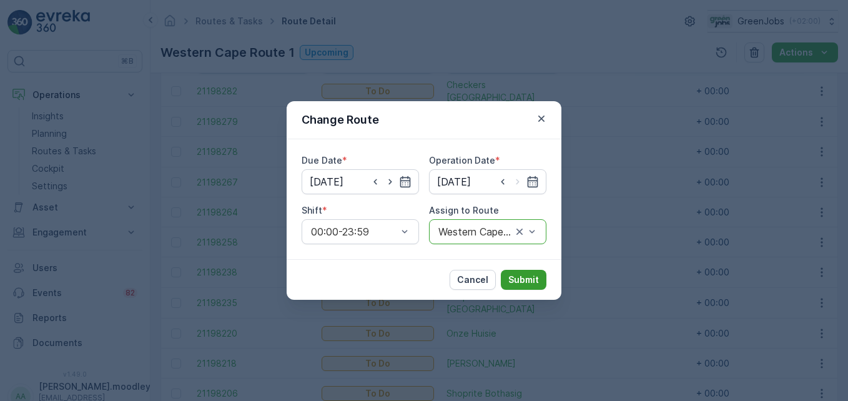
click at [517, 275] on p "Submit" at bounding box center [523, 280] width 31 height 12
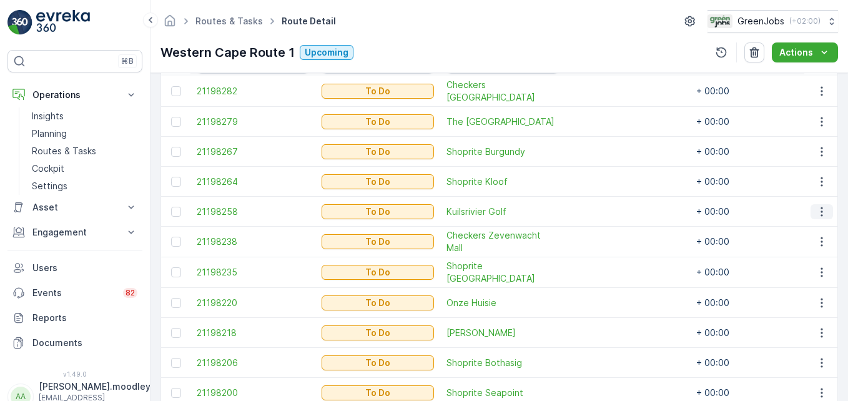
click at [606, 211] on icon "button" at bounding box center [822, 211] width 12 height 12
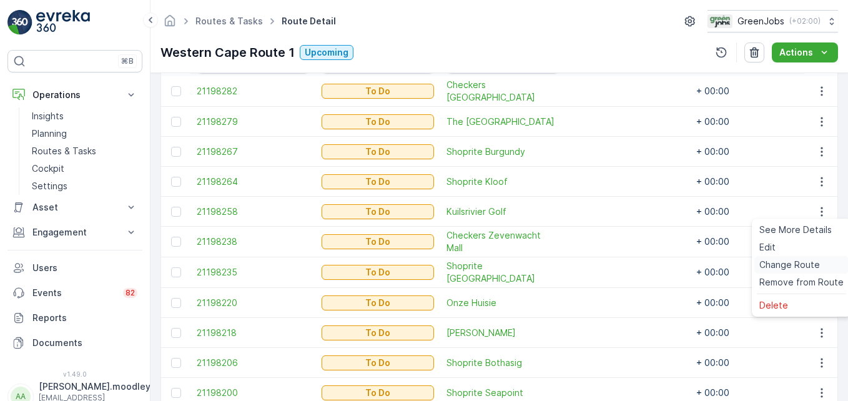
click at [606, 270] on span "Change Route" at bounding box center [789, 265] width 61 height 12
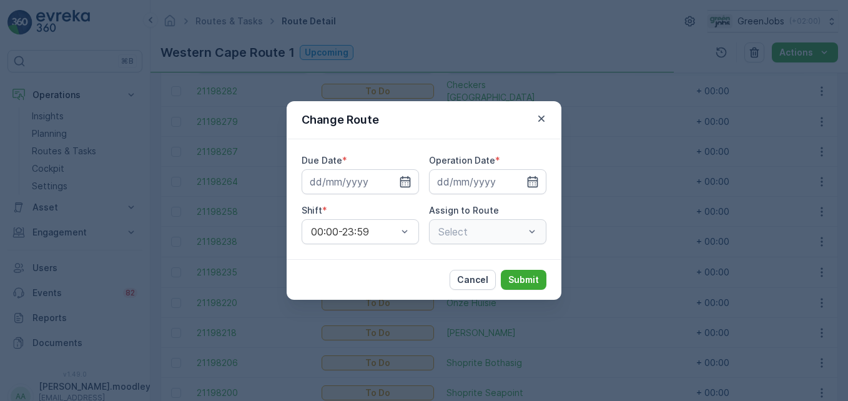
type input "[DATE]"
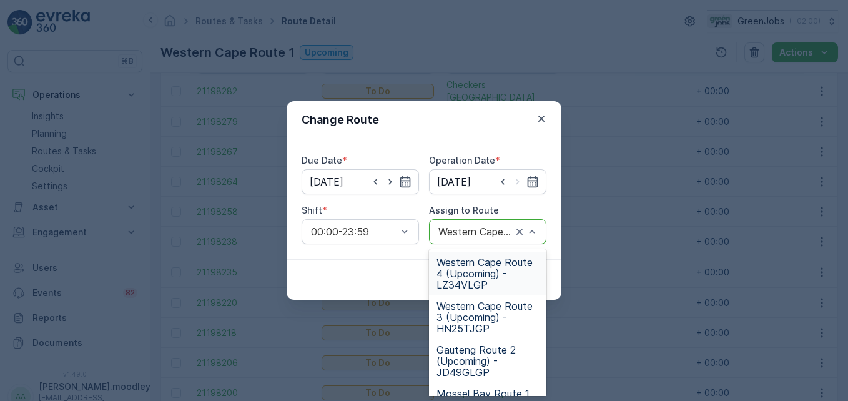
click at [480, 284] on span "Western Cape Route 4 (Upcoming) - LZ34VLGP" at bounding box center [488, 274] width 102 height 34
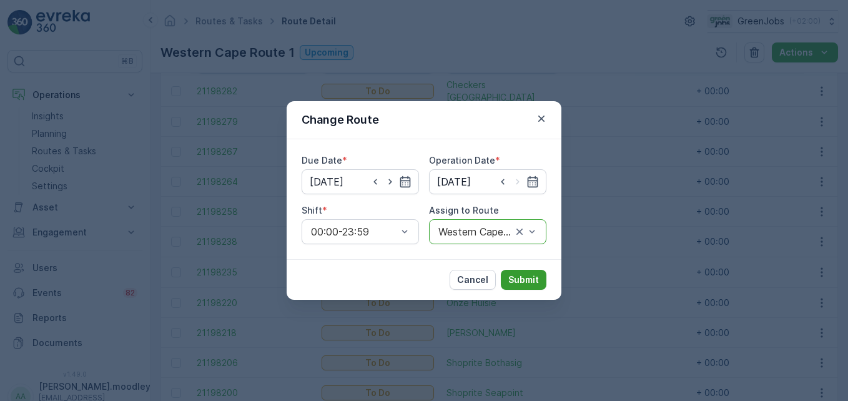
click at [525, 286] on button "Submit" at bounding box center [524, 280] width 46 height 20
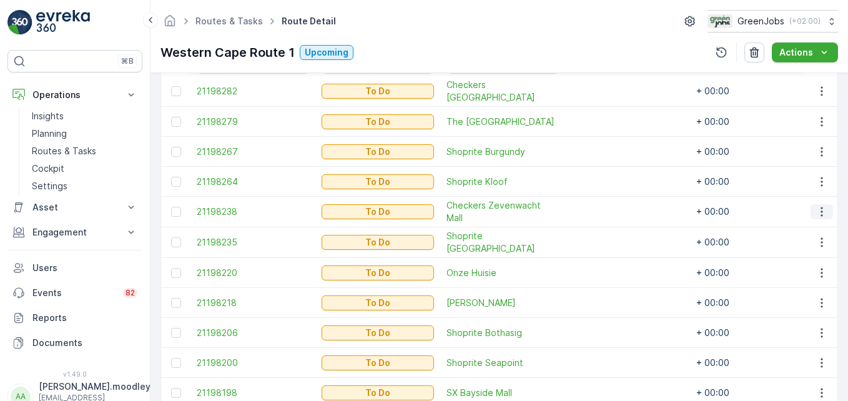
click at [606, 209] on icon "button" at bounding box center [822, 211] width 12 height 12
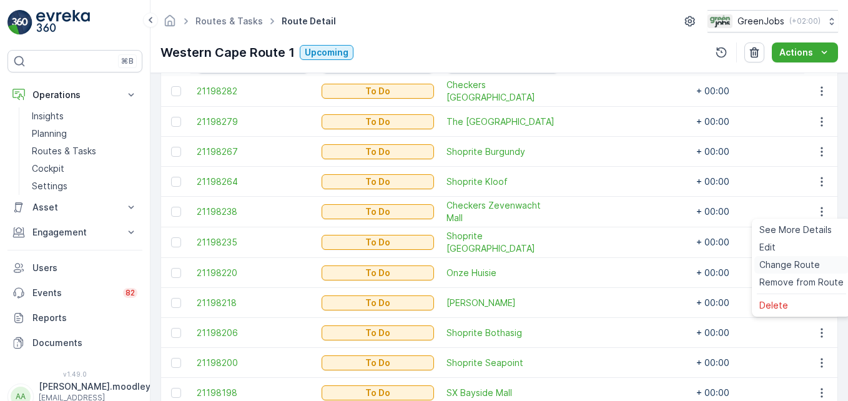
click at [606, 262] on span "Change Route" at bounding box center [789, 265] width 61 height 12
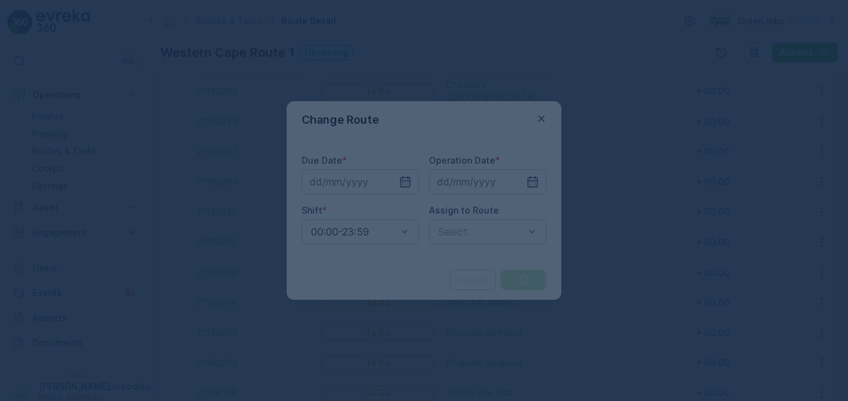
type input "[DATE]"
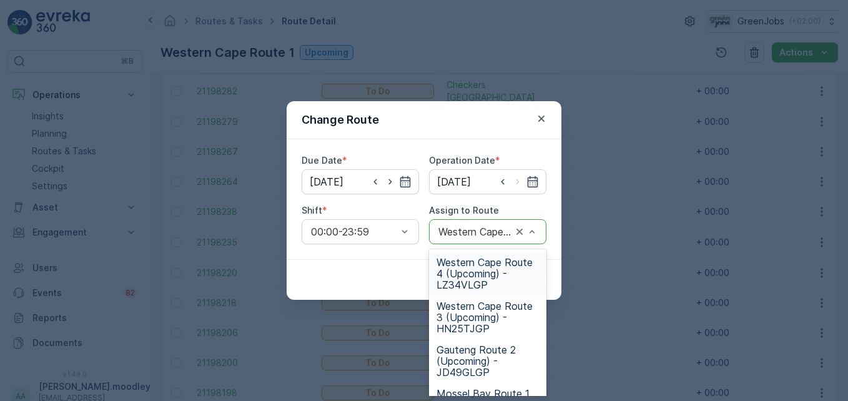
click at [476, 284] on span "Western Cape Route 4 (Upcoming) - LZ34VLGP" at bounding box center [488, 274] width 102 height 34
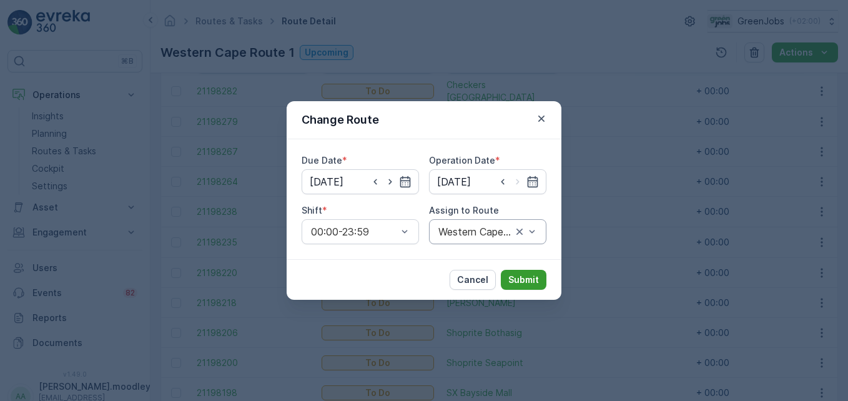
click at [540, 282] on button "Submit" at bounding box center [524, 280] width 46 height 20
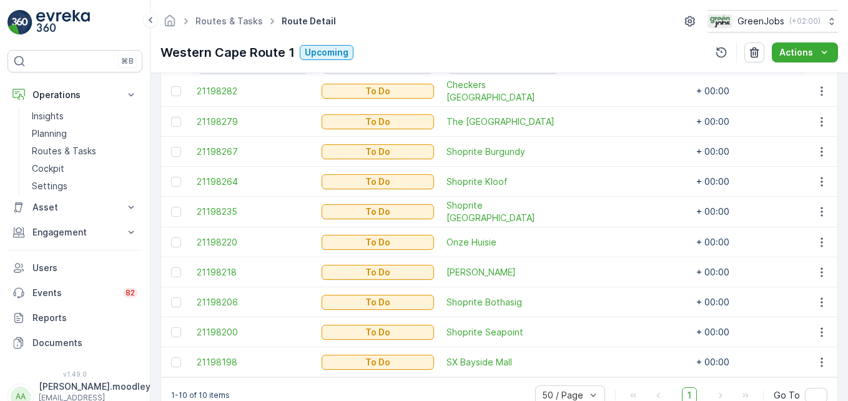
click at [606, 218] on td at bounding box center [627, 212] width 125 height 31
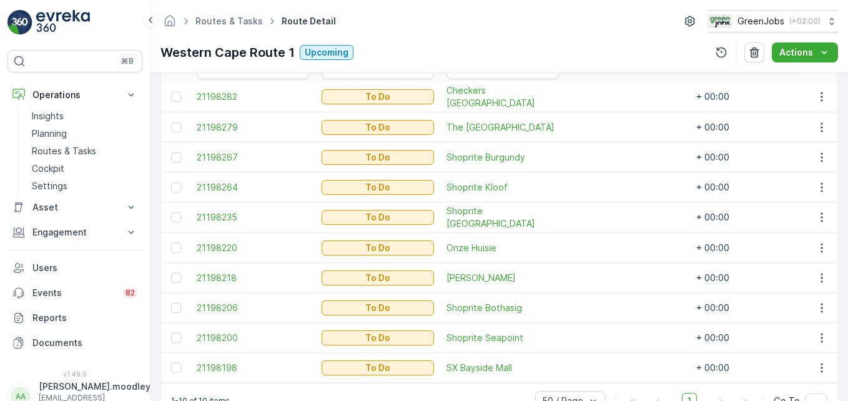
scroll to position [284, 0]
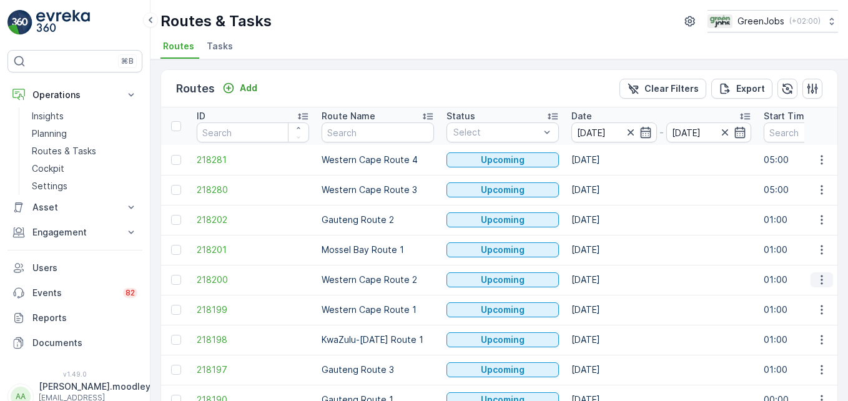
click at [606, 281] on icon "button" at bounding box center [822, 280] width 12 height 12
click at [606, 300] on span "See More Details" at bounding box center [792, 298] width 72 height 12
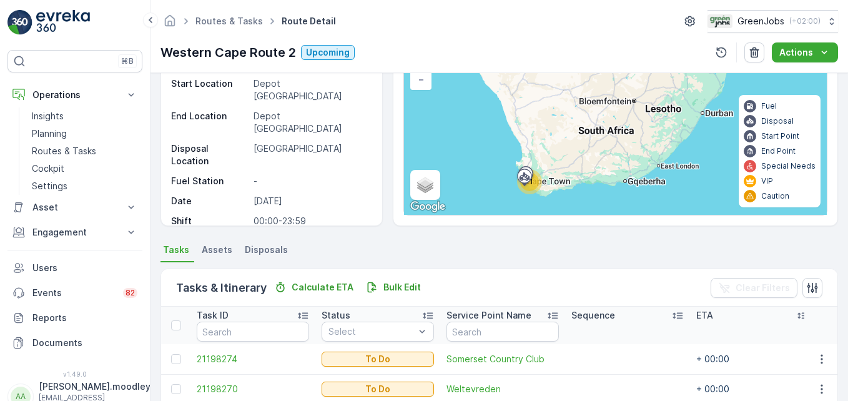
scroll to position [312, 0]
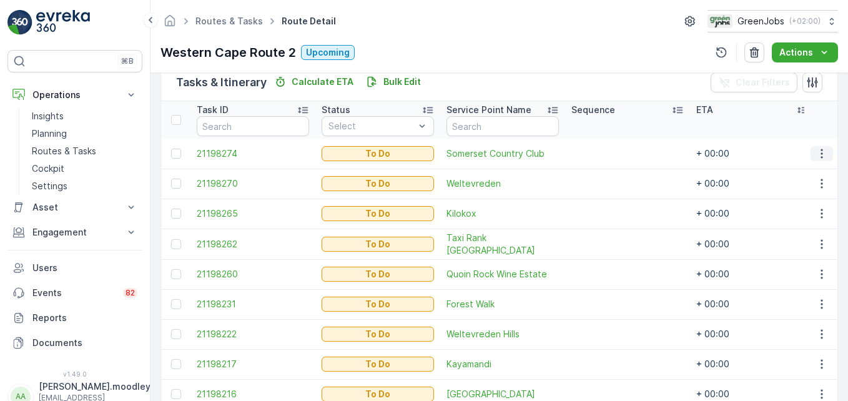
click at [606, 149] on icon "button" at bounding box center [822, 153] width 12 height 12
click at [606, 207] on span "Change Route" at bounding box center [789, 207] width 61 height 12
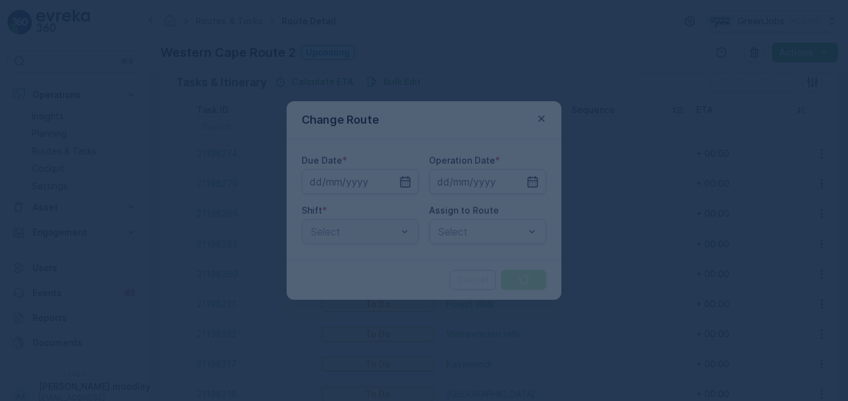
type input "[DATE]"
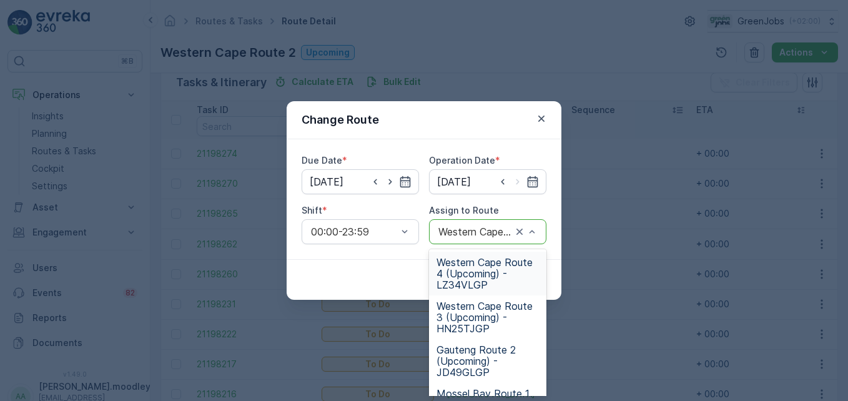
click at [453, 281] on span "Western Cape Route 4 (Upcoming) - LZ34VLGP" at bounding box center [488, 274] width 102 height 34
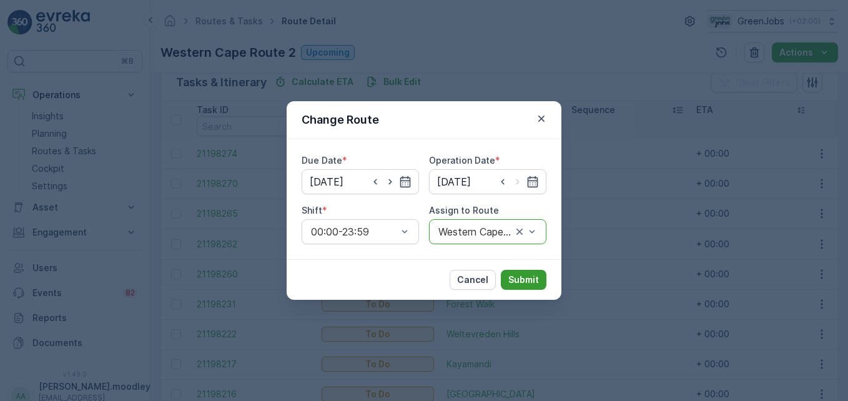
click at [517, 276] on p "Submit" at bounding box center [523, 280] width 31 height 12
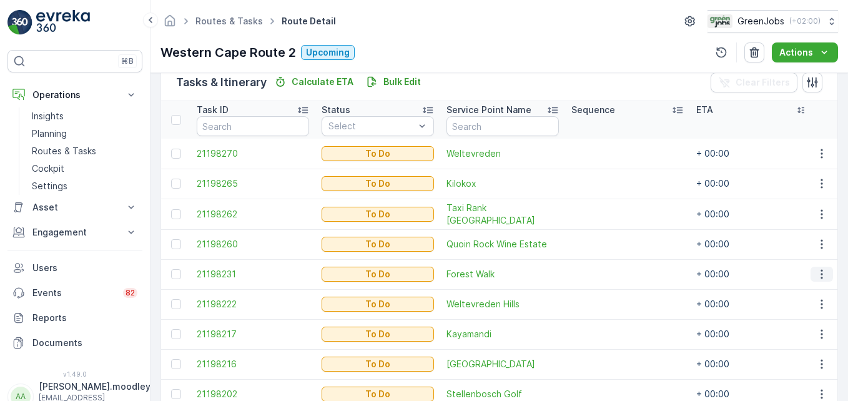
click at [606, 269] on icon "button" at bounding box center [822, 274] width 12 height 12
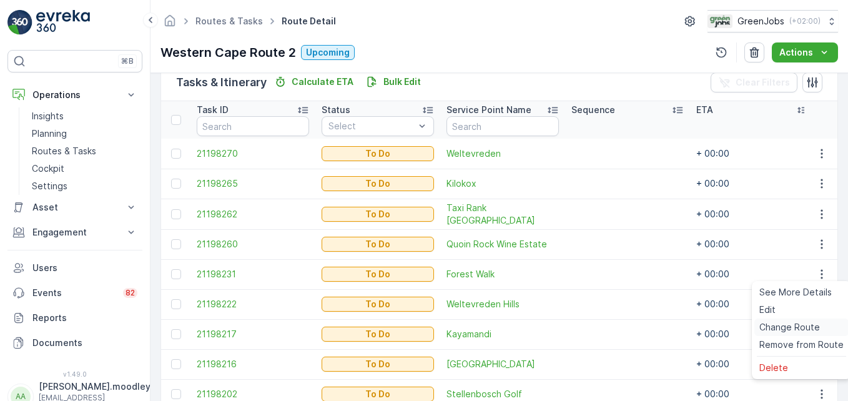
click at [606, 332] on span "Change Route" at bounding box center [789, 327] width 61 height 12
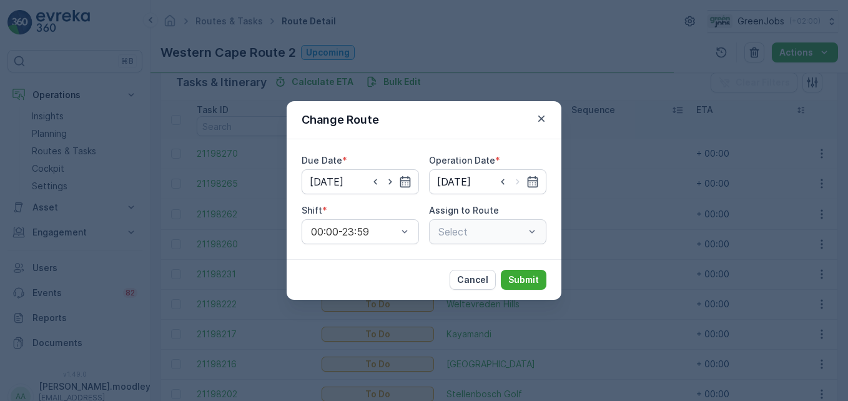
type input "[DATE]"
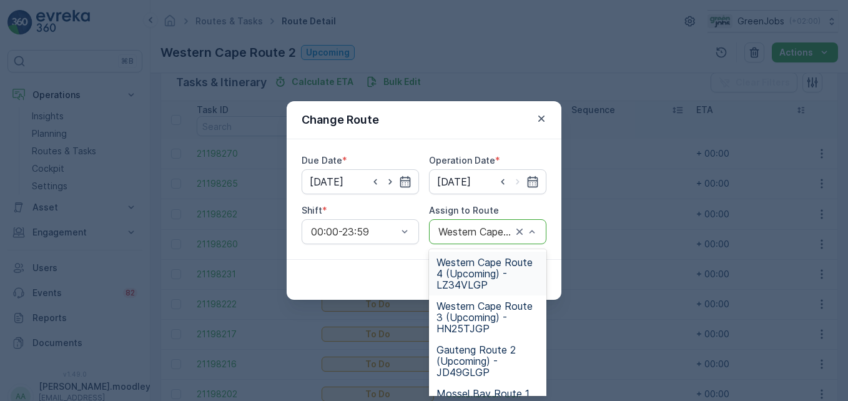
click at [470, 278] on span "Western Cape Route 4 (Upcoming) - LZ34VLGP" at bounding box center [488, 274] width 102 height 34
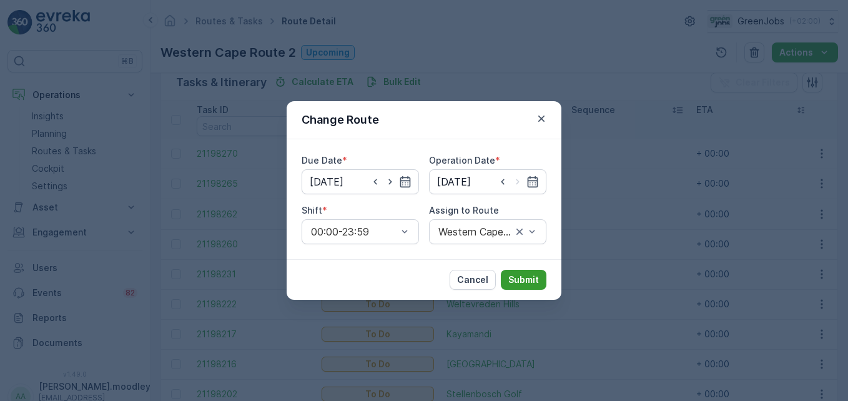
click at [528, 279] on p "Submit" at bounding box center [523, 280] width 31 height 12
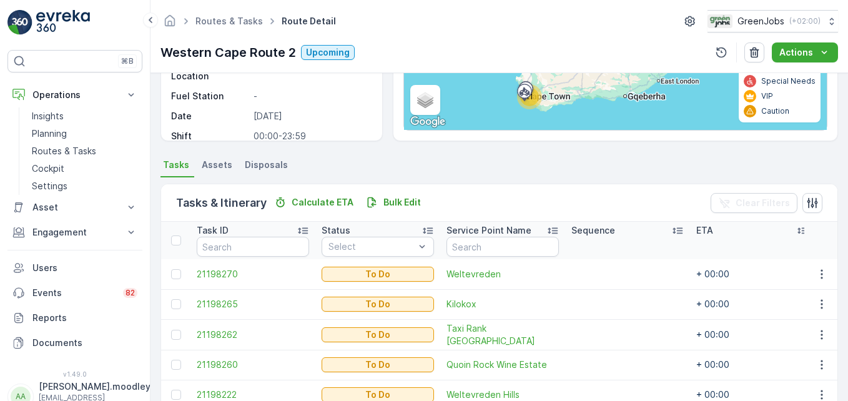
scroll to position [379, 0]
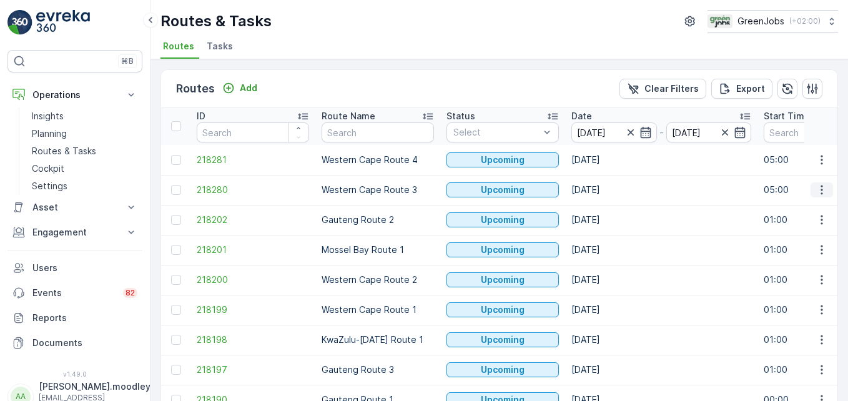
drag, startPoint x: 816, startPoint y: 186, endPoint x: 814, endPoint y: 192, distance: 6.7
click at [606, 186] on icon "button" at bounding box center [822, 190] width 12 height 12
click at [606, 205] on span "See More Details" at bounding box center [792, 208] width 72 height 12
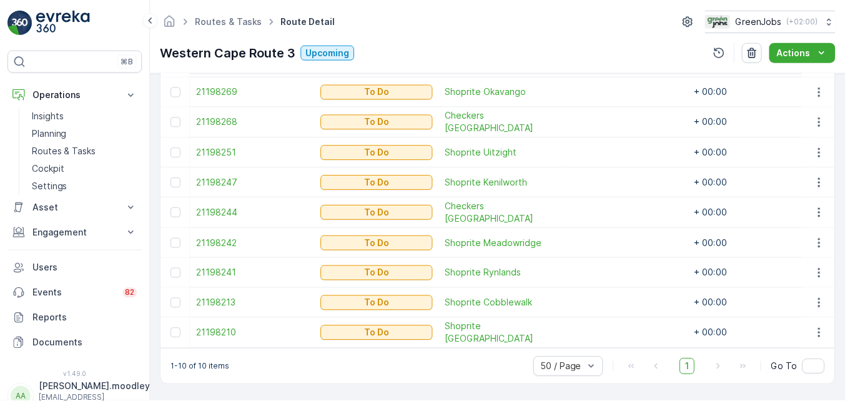
scroll to position [410, 0]
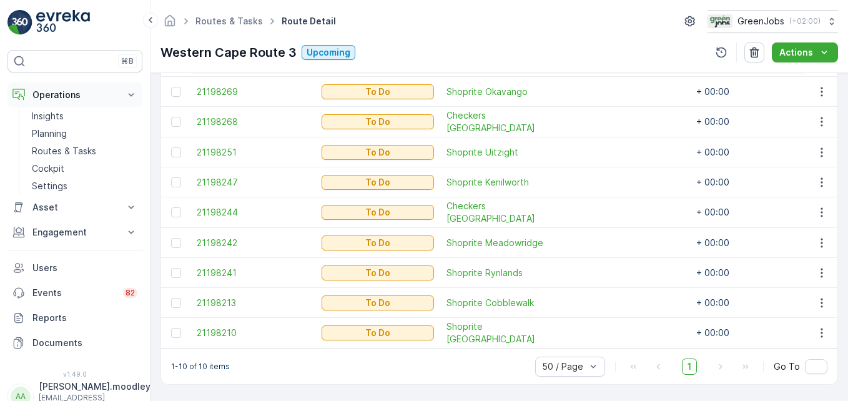
click at [134, 94] on icon at bounding box center [131, 95] width 12 height 12
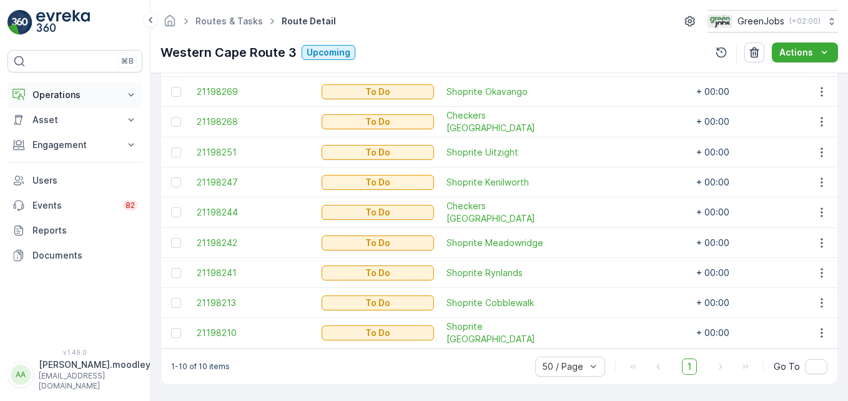
click at [84, 91] on p "Operations" at bounding box center [74, 95] width 85 height 12
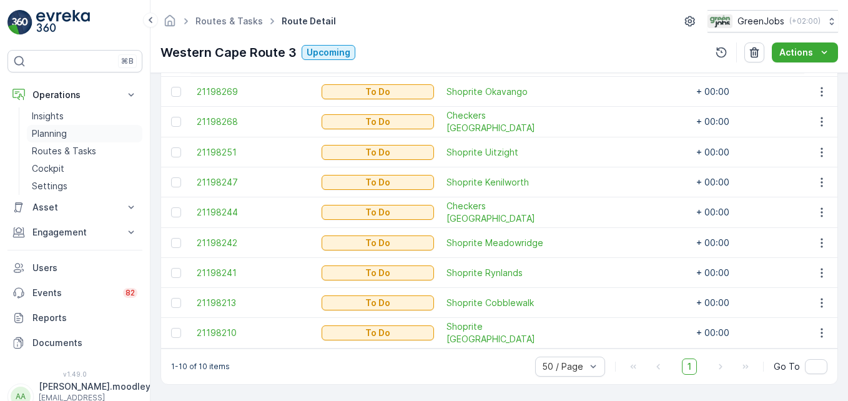
click at [53, 132] on p "Planning" at bounding box center [49, 133] width 35 height 12
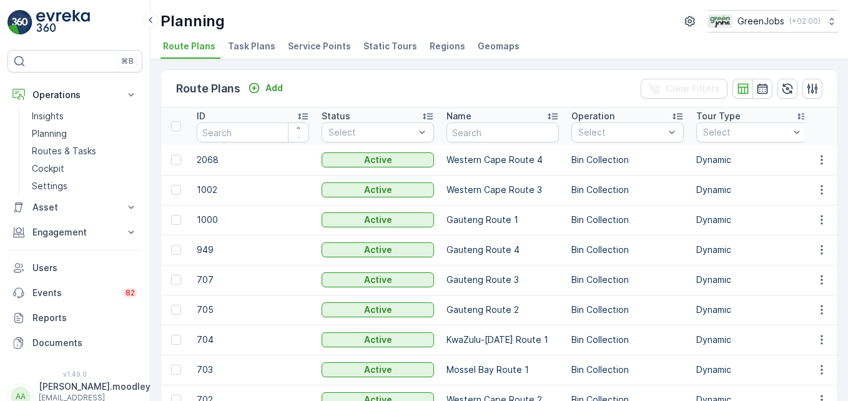
click at [324, 49] on span "Service Points" at bounding box center [319, 46] width 63 height 12
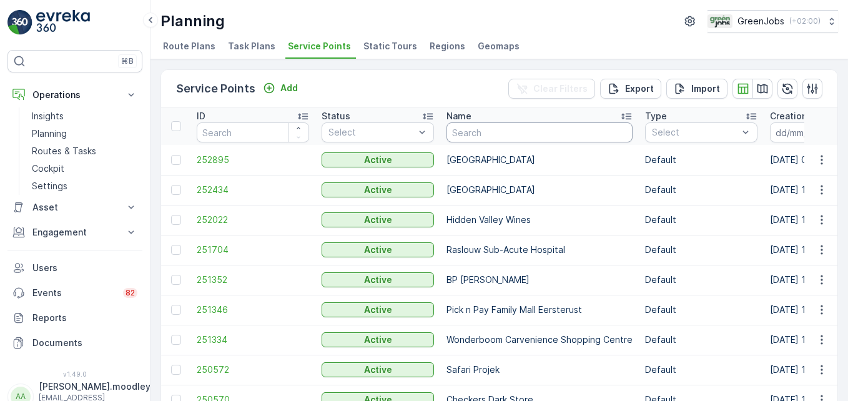
click at [479, 136] on input "text" at bounding box center [540, 132] width 186 height 20
type input "PERFECT"
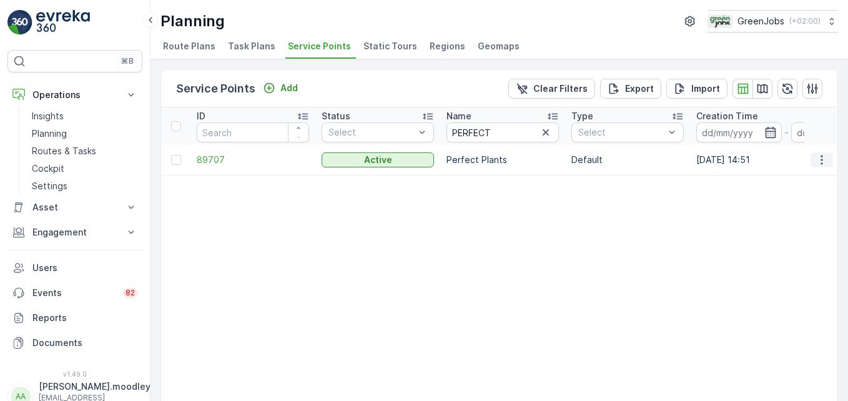
click at [606, 164] on icon "button" at bounding box center [822, 160] width 12 height 12
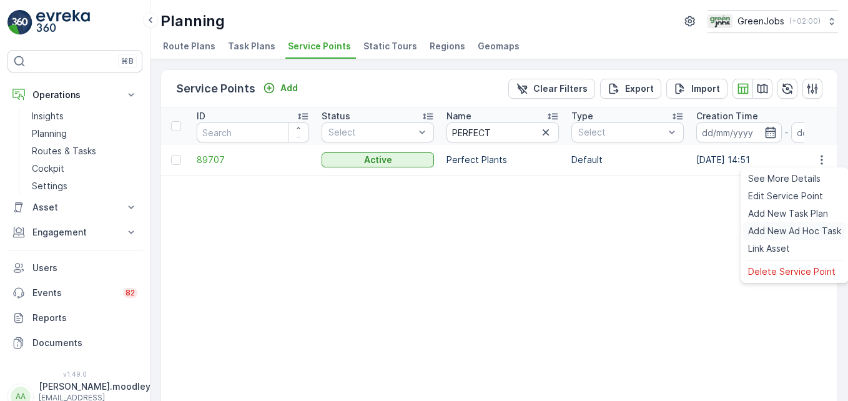
click at [606, 229] on span "Add New Ad Hoc Task" at bounding box center [794, 231] width 93 height 12
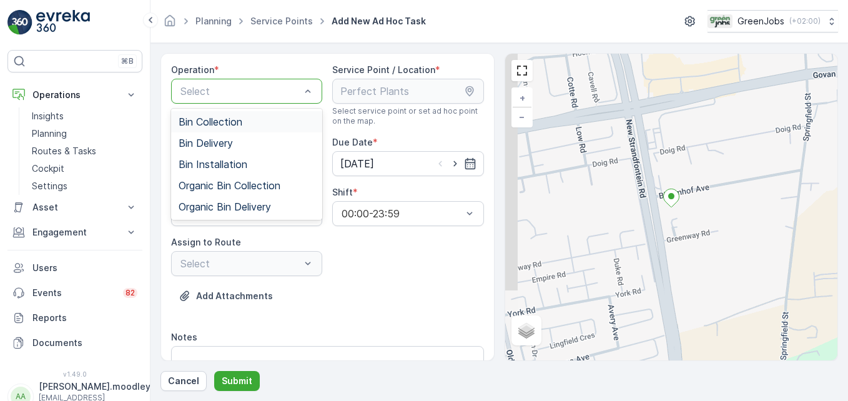
click at [313, 91] on div "Select" at bounding box center [246, 91] width 151 height 25
click at [231, 120] on span "Bin Collection" at bounding box center [211, 121] width 64 height 11
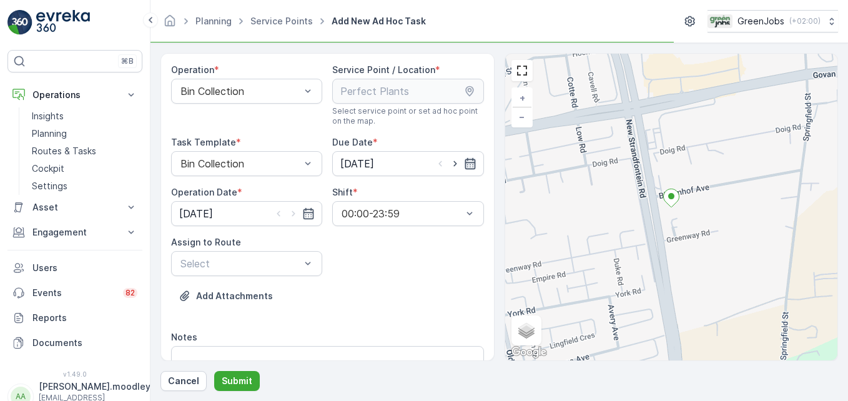
click at [465, 162] on icon "button" at bounding box center [470, 163] width 11 height 11
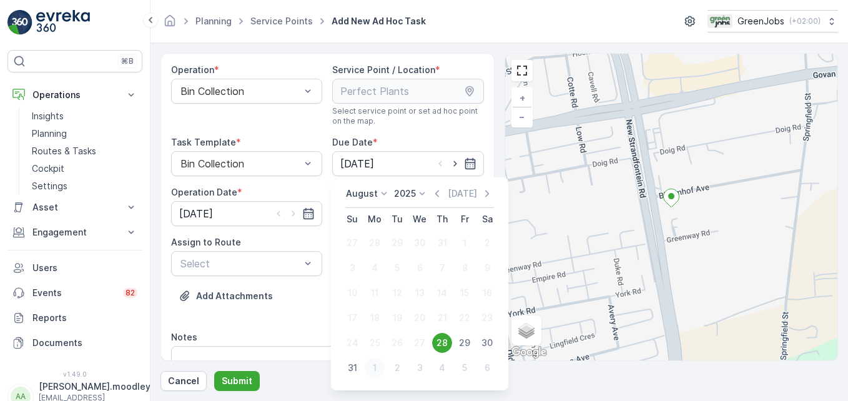
click at [379, 370] on div "1" at bounding box center [375, 368] width 20 height 20
type input "[DATE]"
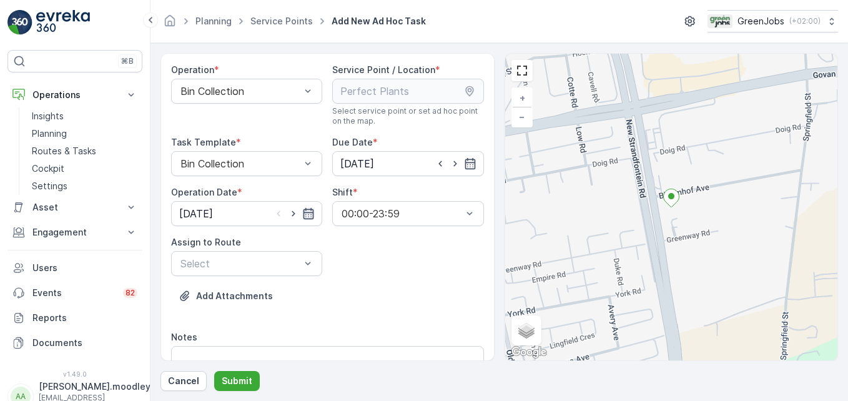
click at [311, 210] on icon "button" at bounding box center [309, 213] width 11 height 11
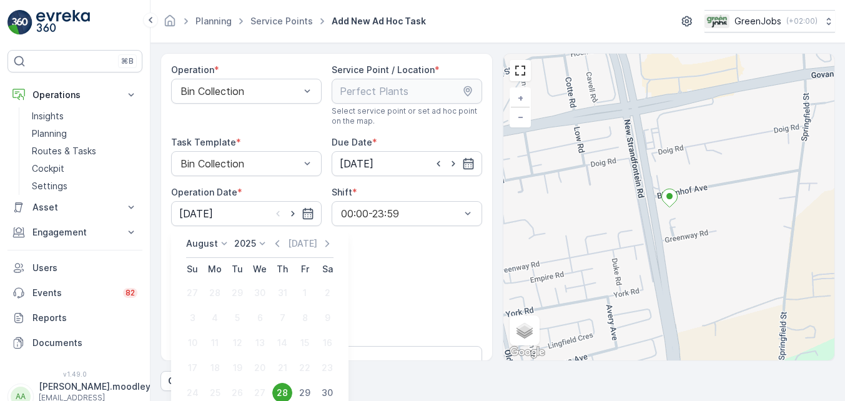
click at [343, 393] on div "[DATE] [DATE] Su Mo Tu We Th Fr Sa 27 28 29 30 31 1 2 3 4 5 6 7 8 9 10 11 12 13…" at bounding box center [259, 333] width 177 height 213
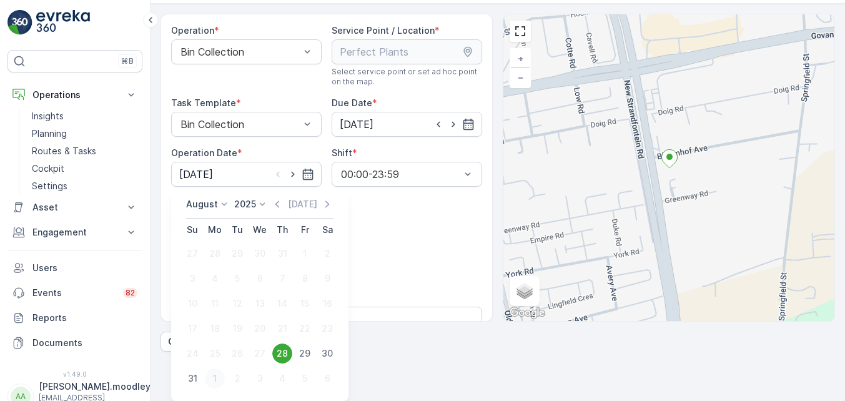
click at [217, 375] on div "1" at bounding box center [215, 378] width 20 height 20
type input "[DATE]"
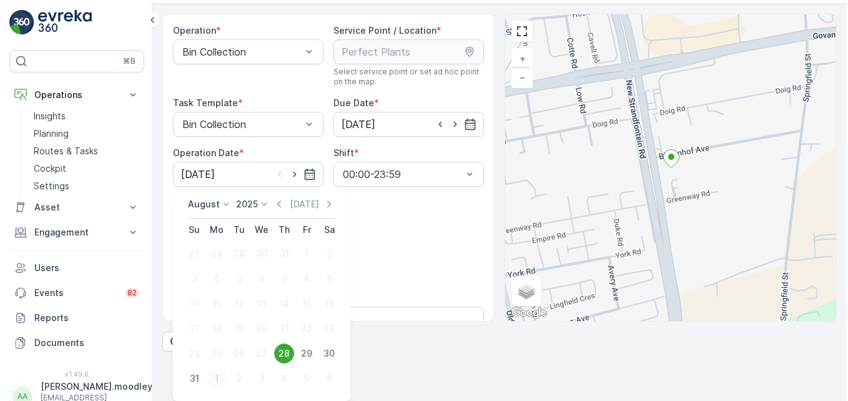
scroll to position [0, 0]
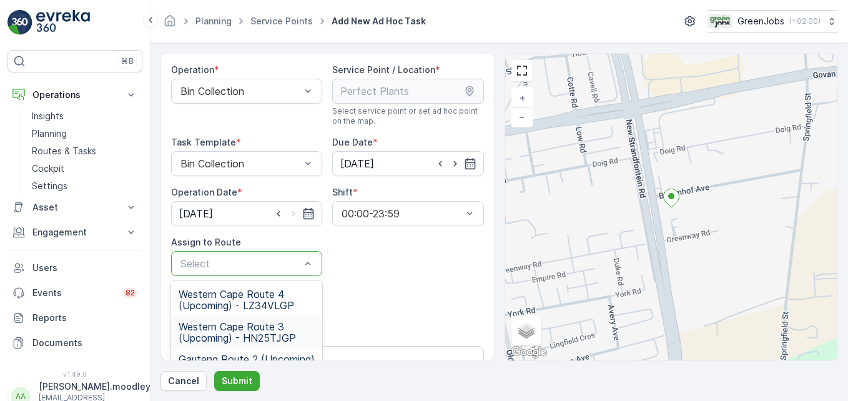
click at [272, 333] on span "Western Cape Route 3 (Upcoming) - HN25TJGP" at bounding box center [247, 332] width 136 height 22
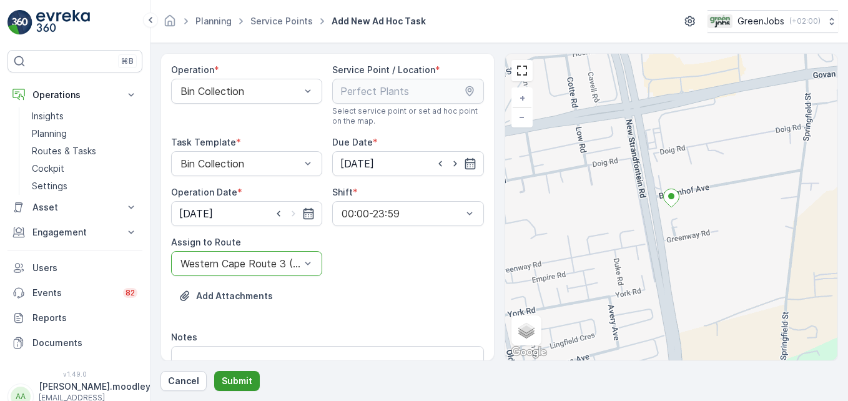
click at [234, 384] on p "Submit" at bounding box center [237, 381] width 31 height 12
click at [82, 151] on p "Routes & Tasks" at bounding box center [64, 151] width 64 height 12
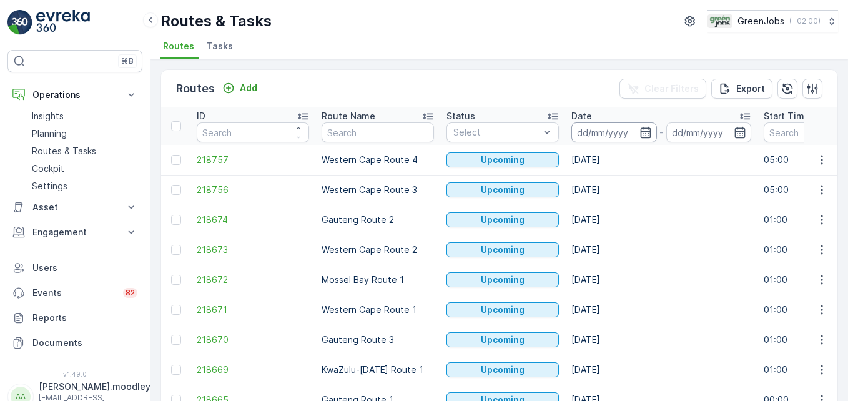
click at [603, 136] on input at bounding box center [614, 132] width 86 height 20
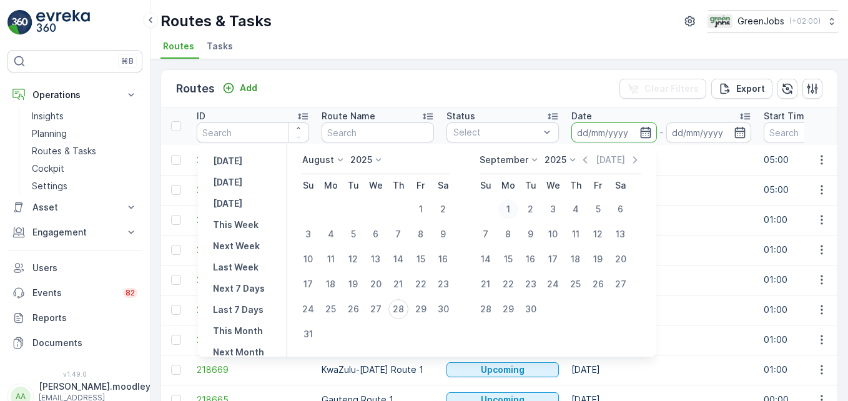
click at [515, 206] on div "1" at bounding box center [508, 209] width 20 height 20
type input "[DATE]"
click at [515, 205] on div "1" at bounding box center [508, 209] width 20 height 20
type input "[DATE]"
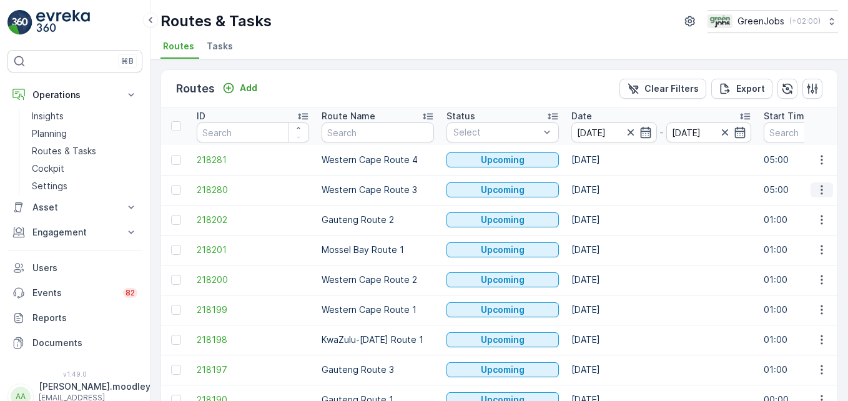
click at [606, 193] on icon "button" at bounding box center [822, 190] width 12 height 12
click at [606, 210] on span "See More Details" at bounding box center [792, 208] width 72 height 12
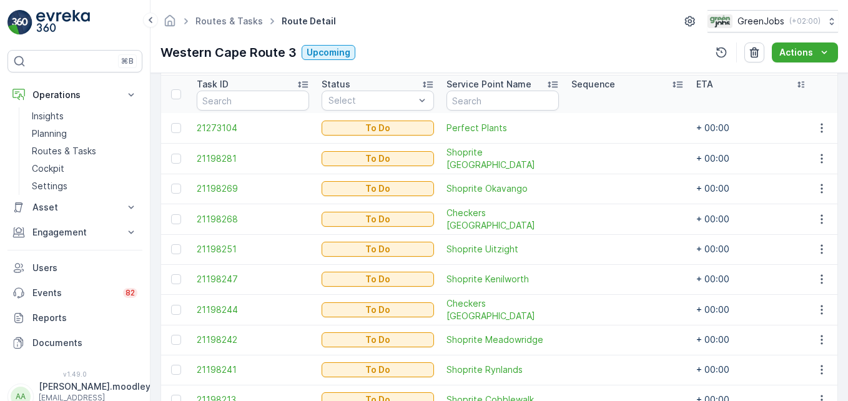
scroll to position [375, 0]
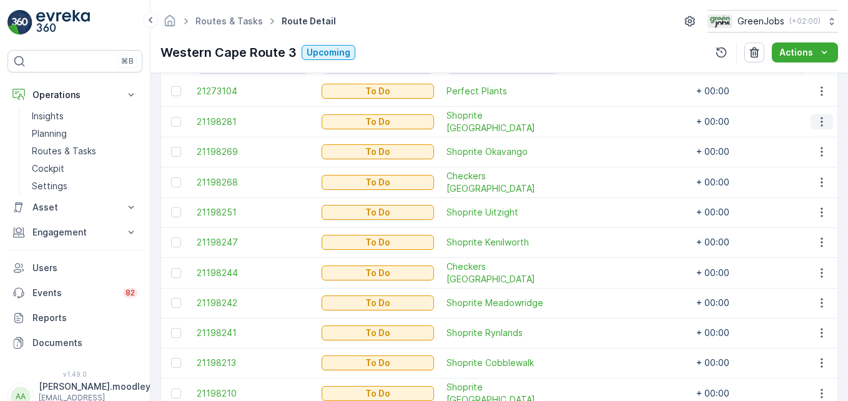
click at [606, 119] on icon "button" at bounding box center [822, 122] width 12 height 12
click at [606, 175] on span "Change Route" at bounding box center [789, 175] width 61 height 12
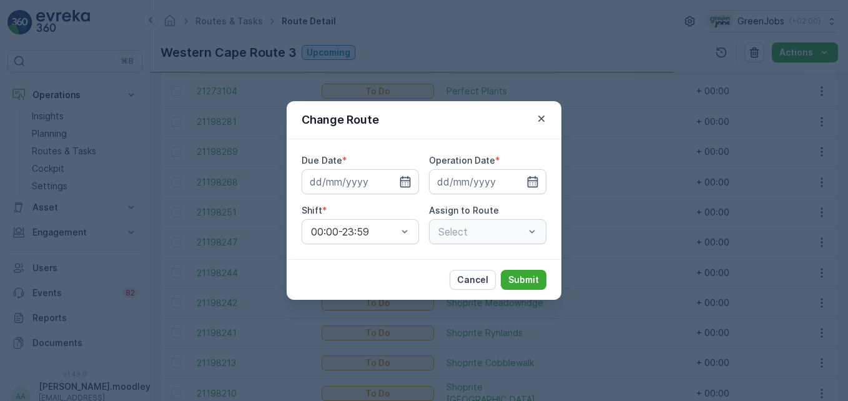
type input "[DATE]"
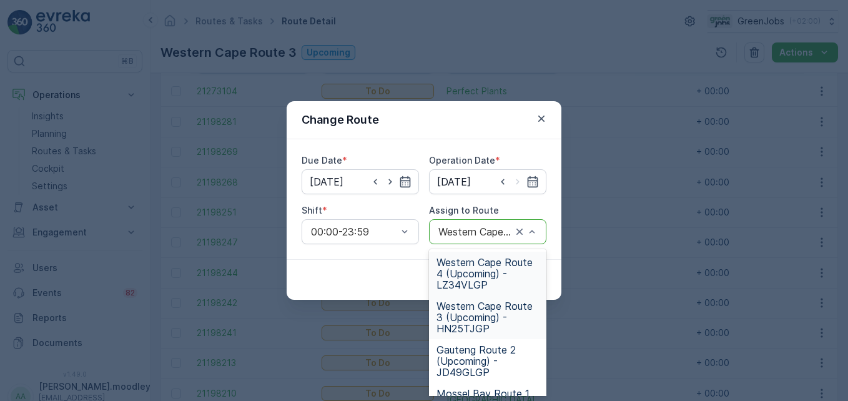
click at [471, 279] on span "Western Cape Route 4 (Upcoming) - LZ34VLGP" at bounding box center [488, 274] width 102 height 34
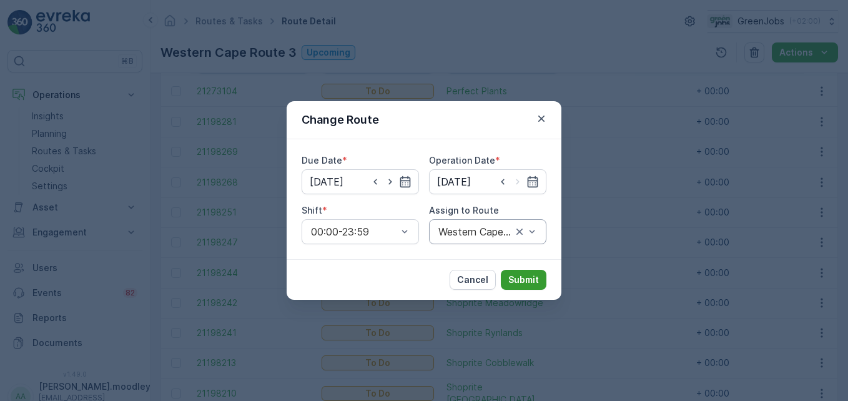
click at [535, 285] on p "Submit" at bounding box center [523, 280] width 31 height 12
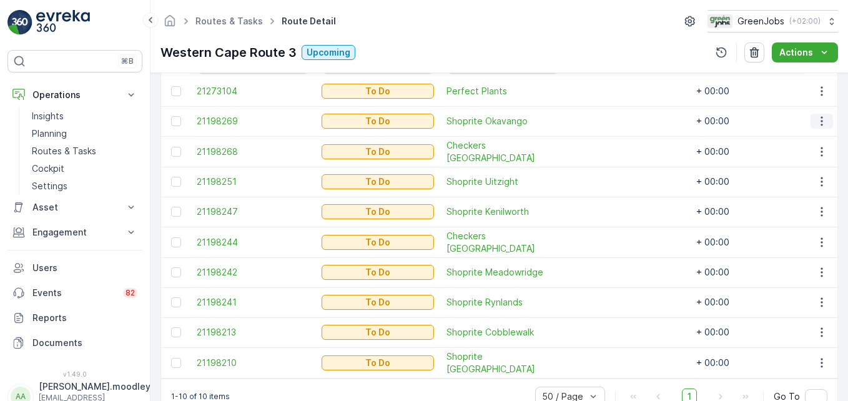
click at [606, 119] on icon "button" at bounding box center [822, 121] width 12 height 12
click at [606, 175] on span "Change Route" at bounding box center [789, 175] width 61 height 12
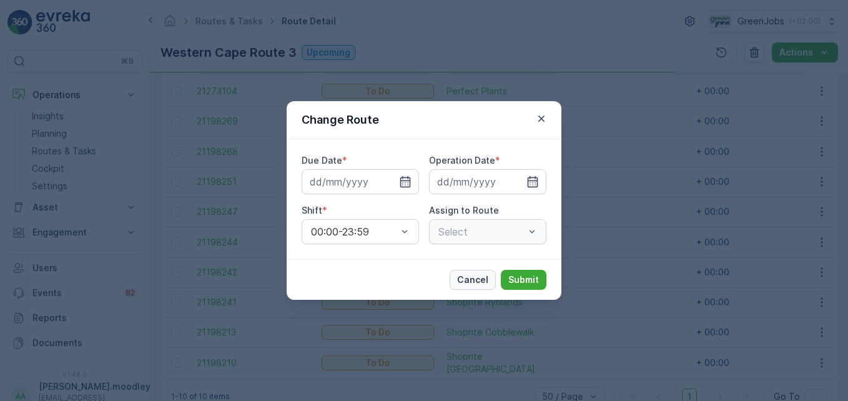
type input "[DATE]"
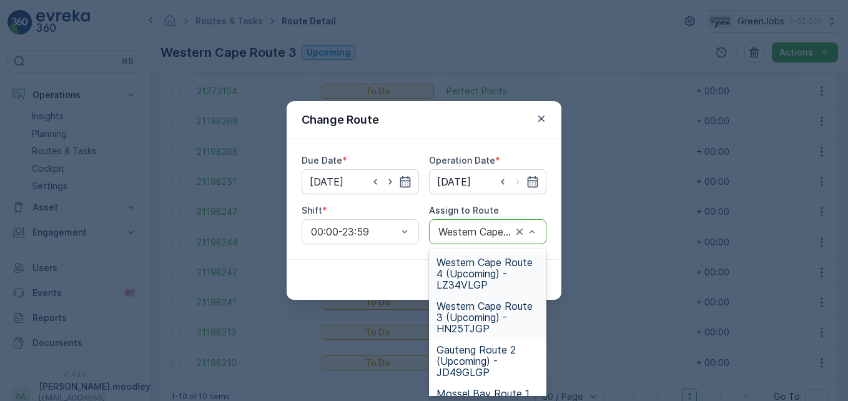
click at [484, 276] on span "Western Cape Route 4 (Upcoming) - LZ34VLGP" at bounding box center [488, 274] width 102 height 34
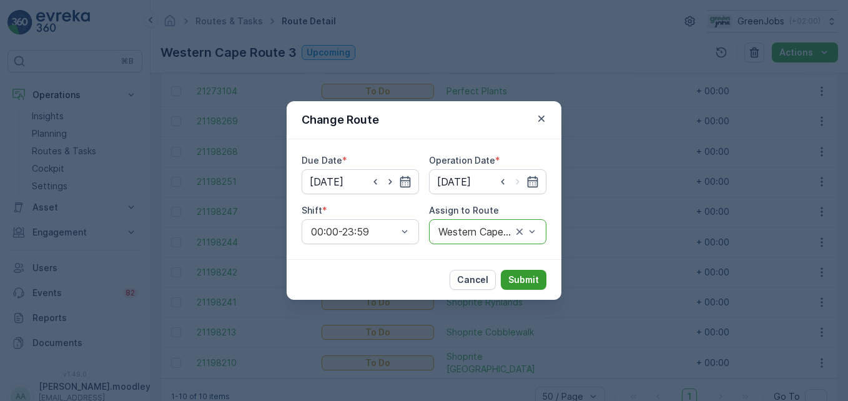
click at [523, 280] on p "Submit" at bounding box center [523, 280] width 31 height 12
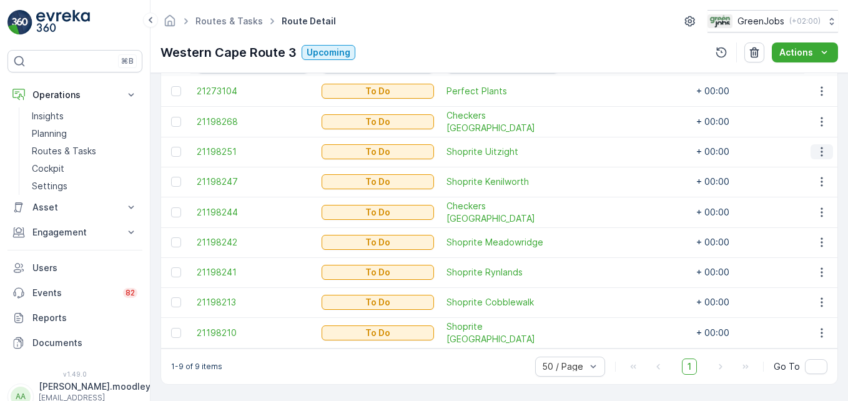
click at [606, 151] on icon "button" at bounding box center [822, 152] width 12 height 12
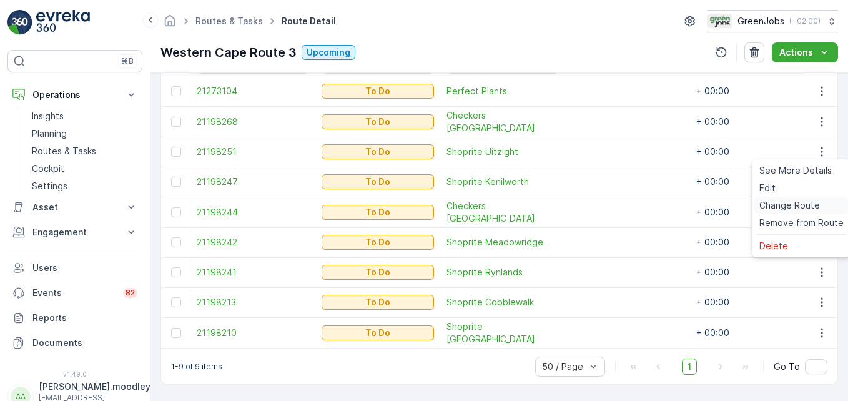
click at [606, 207] on span "Change Route" at bounding box center [789, 205] width 61 height 12
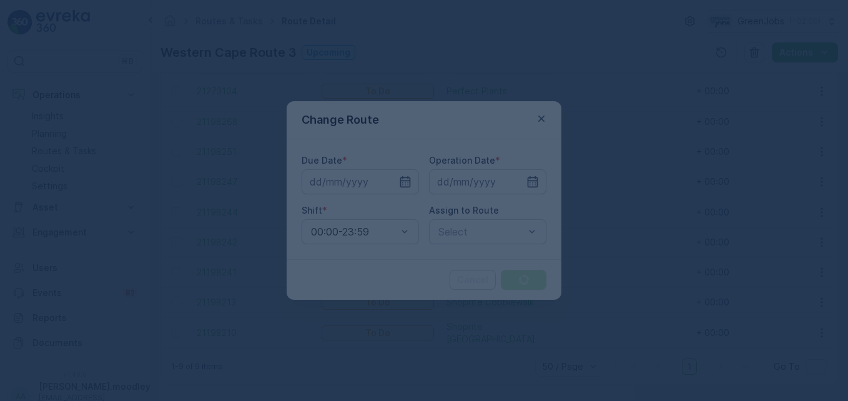
type input "[DATE]"
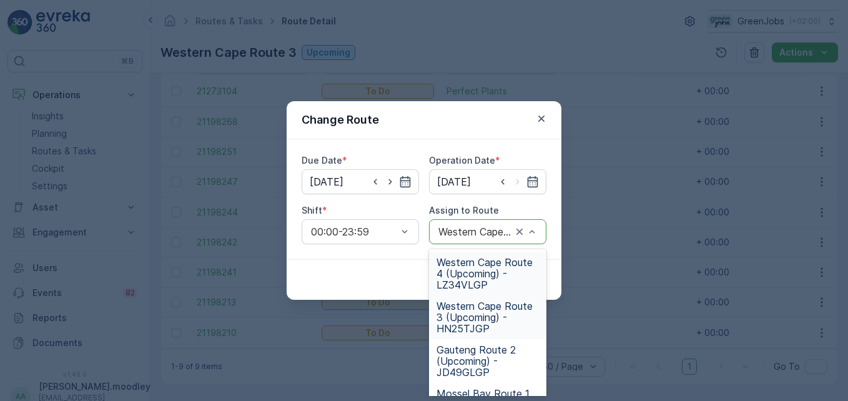
click at [463, 279] on span "Western Cape Route 4 (Upcoming) - LZ34VLGP" at bounding box center [488, 274] width 102 height 34
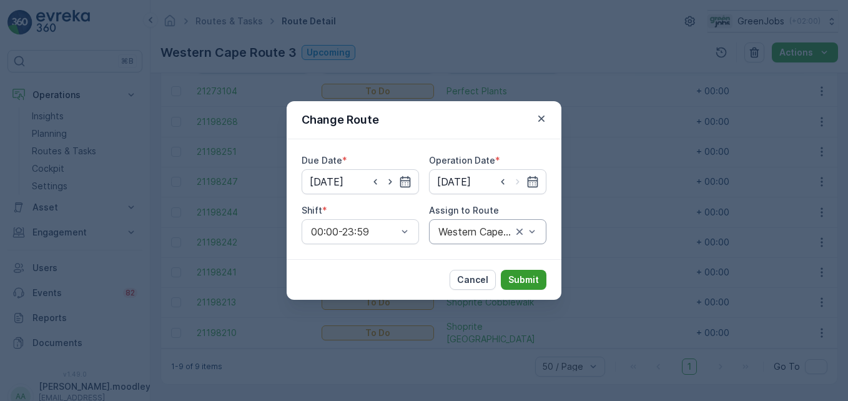
click at [521, 282] on p "Submit" at bounding box center [523, 280] width 31 height 12
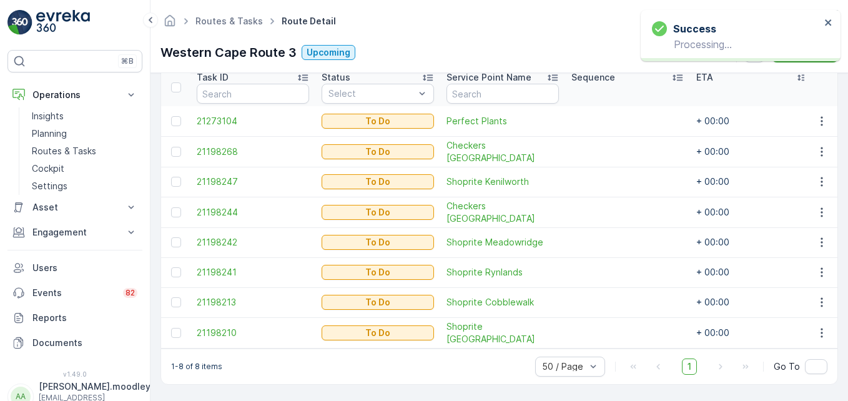
scroll to position [350, 0]
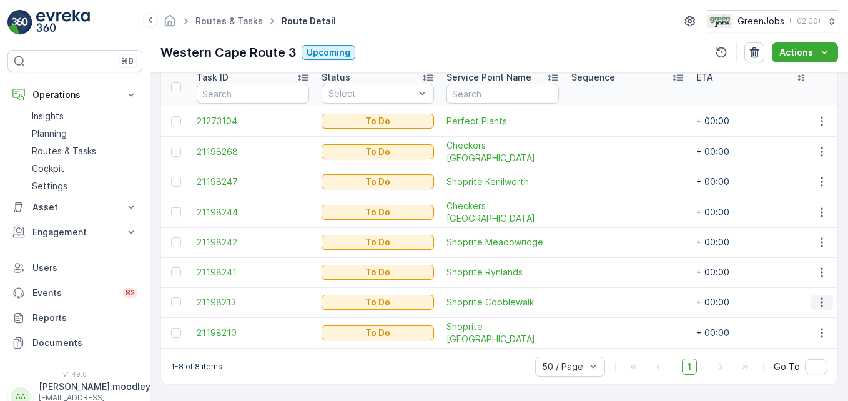
click at [606, 302] on icon "button" at bounding box center [822, 302] width 12 height 12
click at [606, 237] on span "Change Route" at bounding box center [789, 237] width 61 height 12
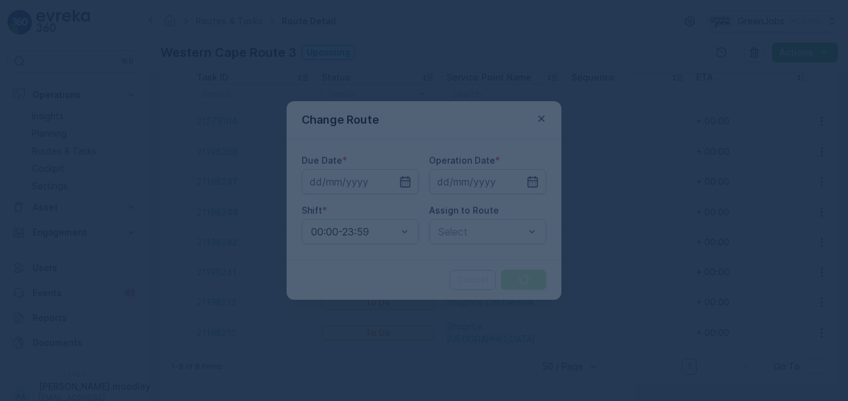
type input "[DATE]"
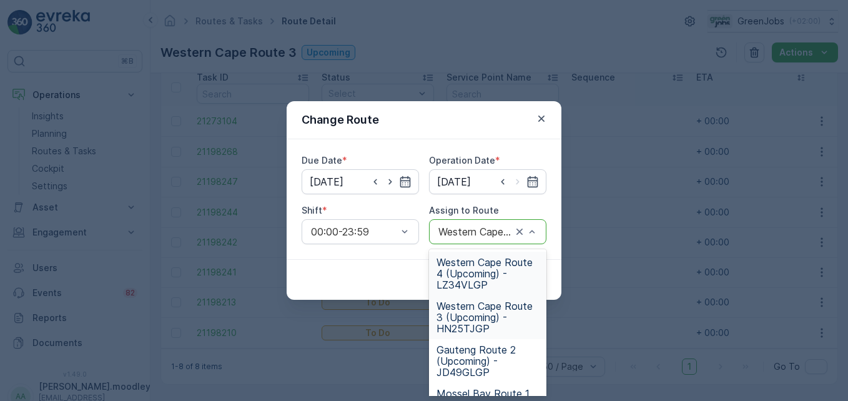
click at [463, 272] on span "Western Cape Route 4 (Upcoming) - LZ34VLGP" at bounding box center [488, 274] width 102 height 34
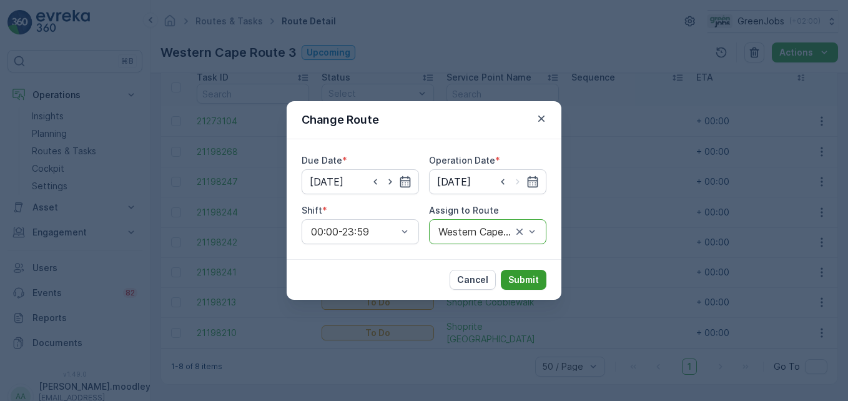
click at [535, 276] on p "Submit" at bounding box center [523, 280] width 31 height 12
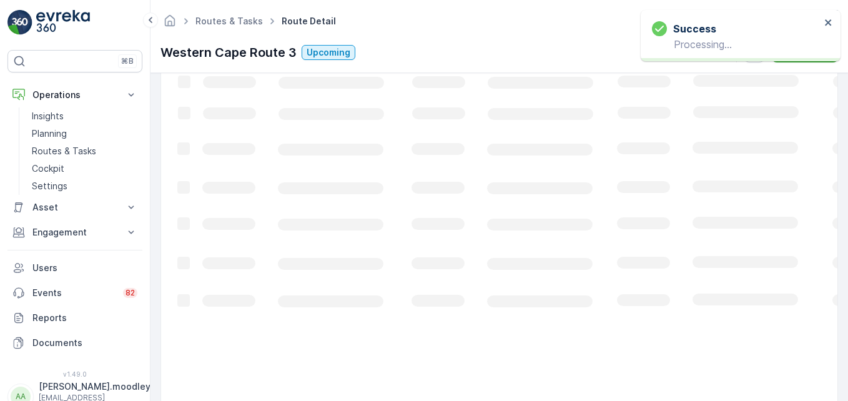
scroll to position [320, 0]
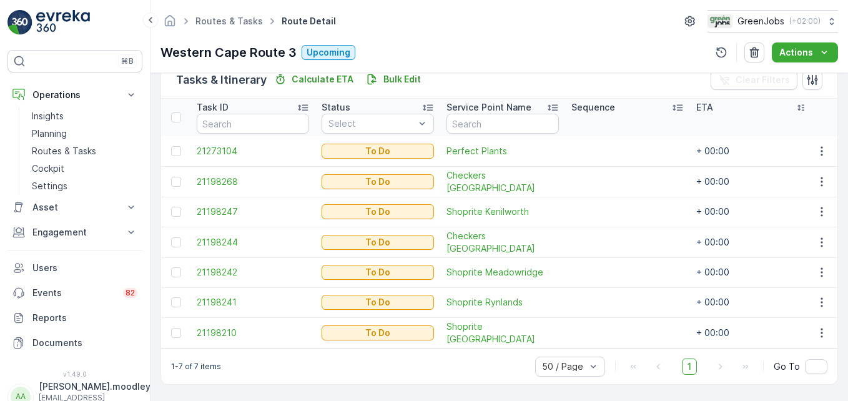
click at [606, 280] on td at bounding box center [627, 272] width 125 height 30
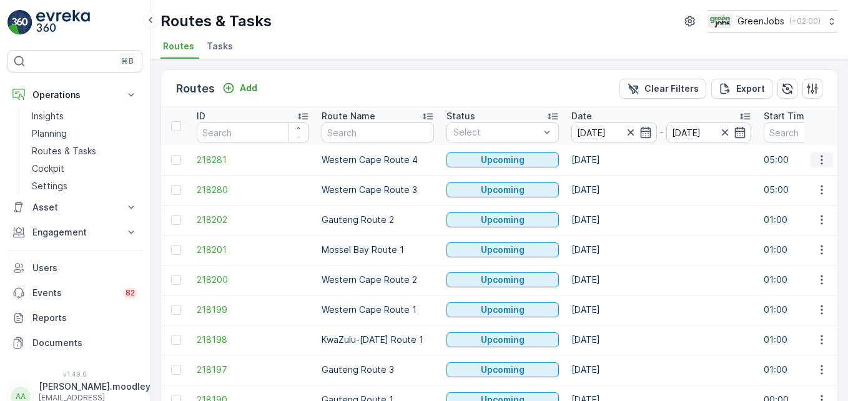
click at [606, 159] on icon "button" at bounding box center [822, 160] width 12 height 12
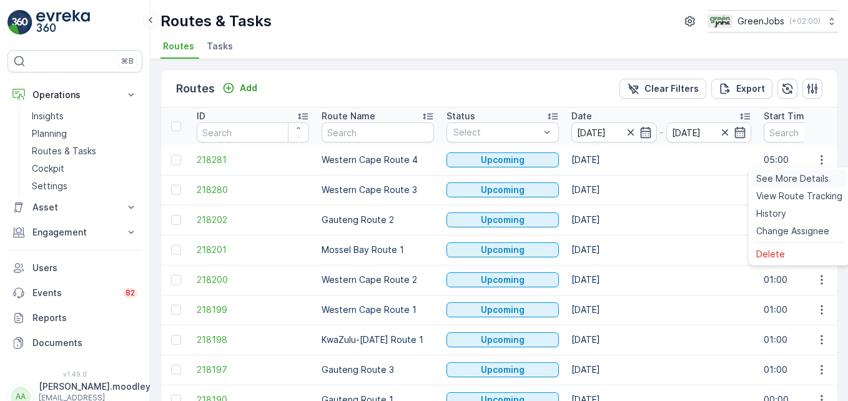
click at [606, 179] on span "See More Details" at bounding box center [792, 178] width 72 height 12
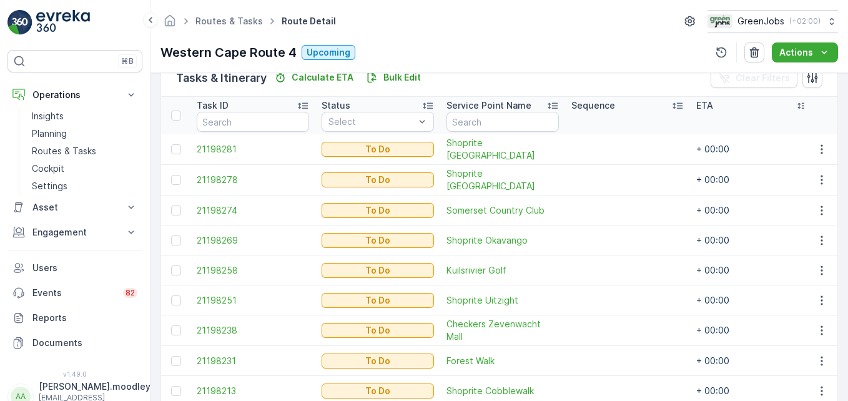
scroll to position [379, 0]
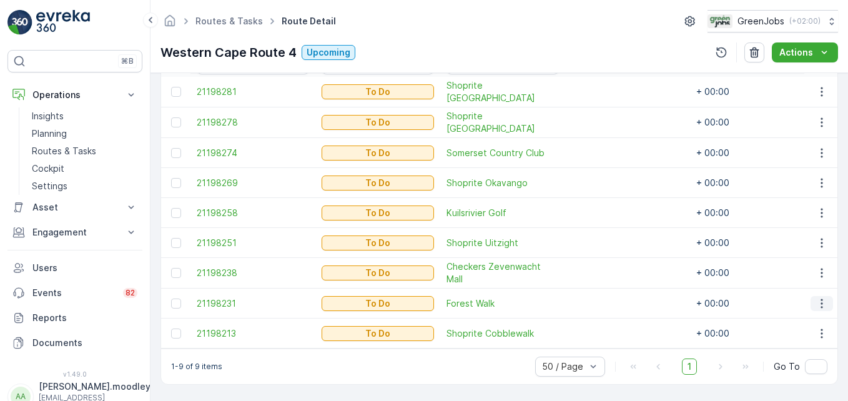
click at [606, 299] on icon "button" at bounding box center [822, 303] width 12 height 12
click at [606, 235] on span "Change Route" at bounding box center [789, 237] width 61 height 12
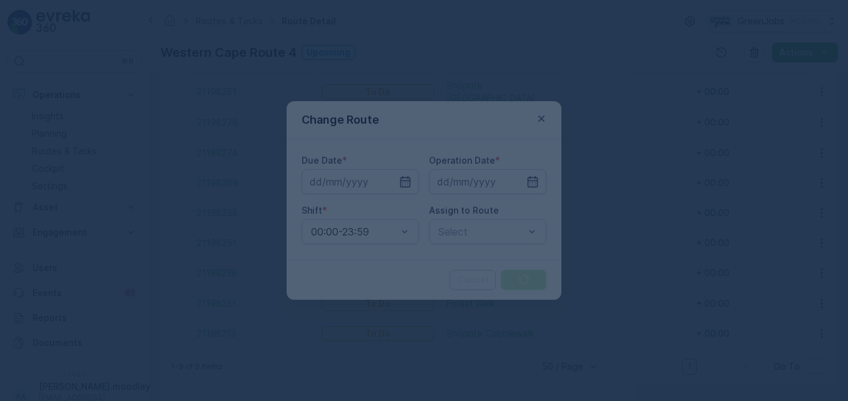
type input "[DATE]"
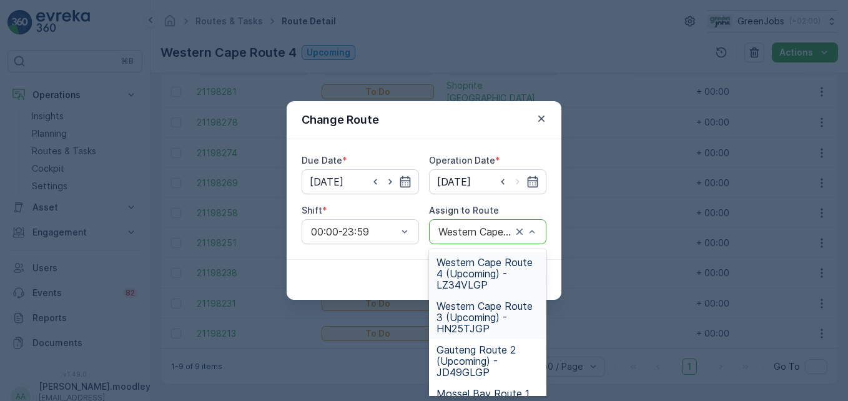
click at [478, 323] on span "Western Cape Route 3 (Upcoming) - HN25TJGP" at bounding box center [488, 317] width 102 height 34
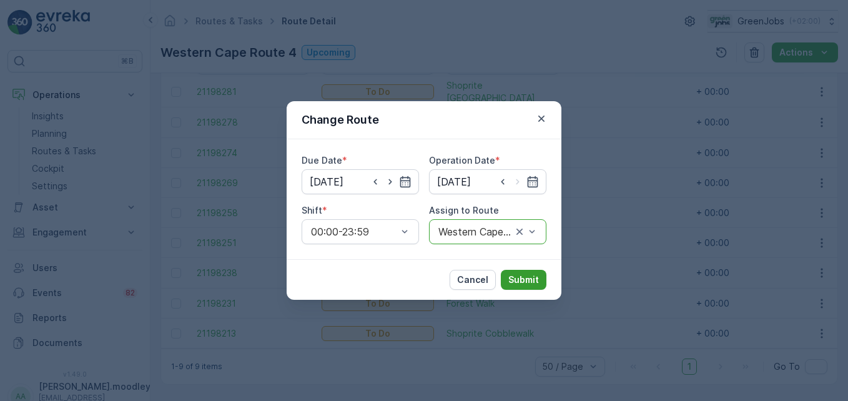
click at [516, 283] on p "Submit" at bounding box center [523, 280] width 31 height 12
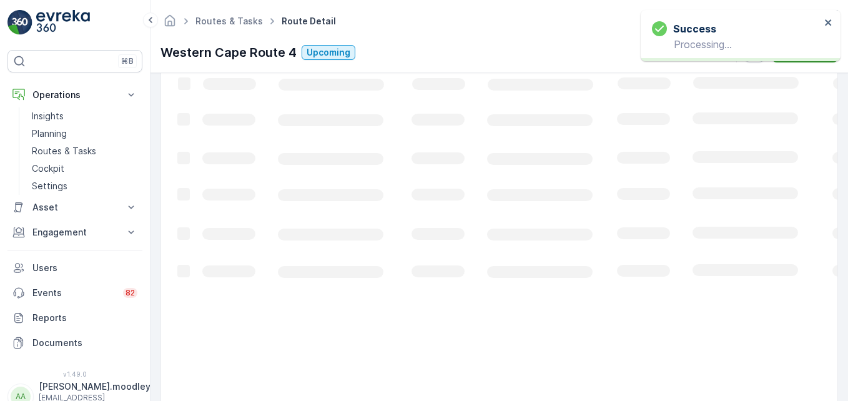
scroll to position [349, 0]
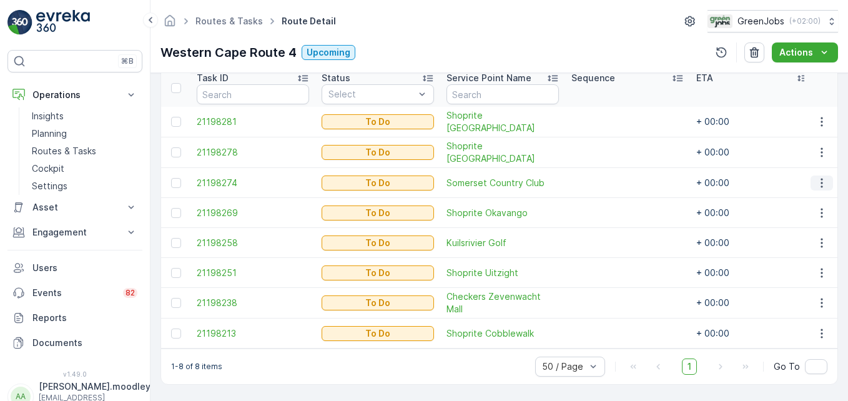
click at [606, 177] on icon "button" at bounding box center [822, 183] width 12 height 12
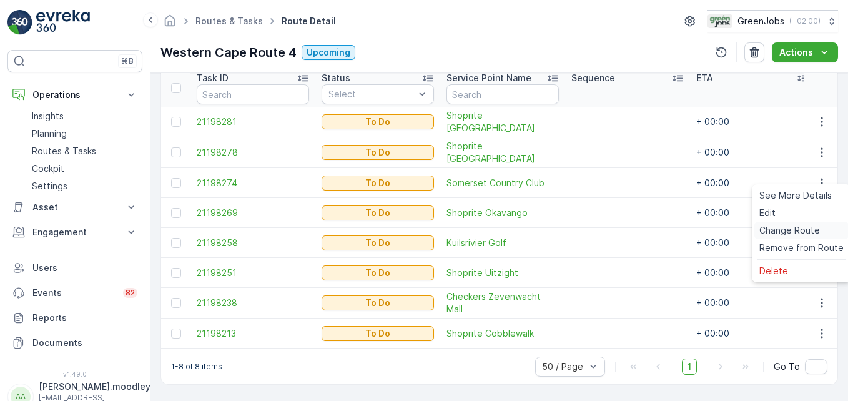
click at [606, 231] on span "Change Route" at bounding box center [789, 230] width 61 height 12
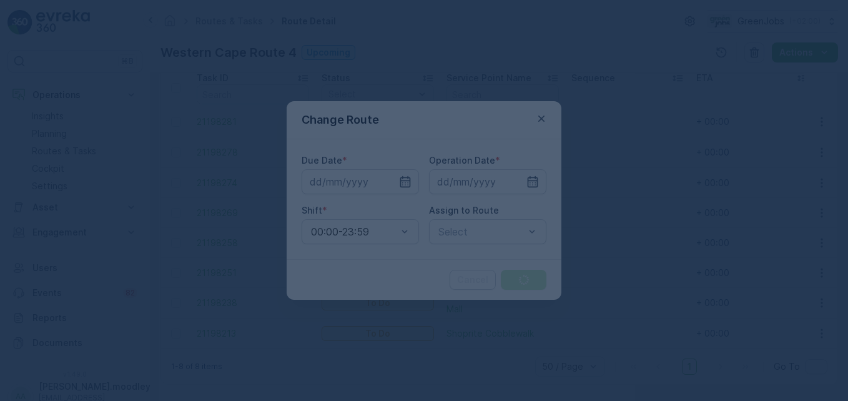
type input "[DATE]"
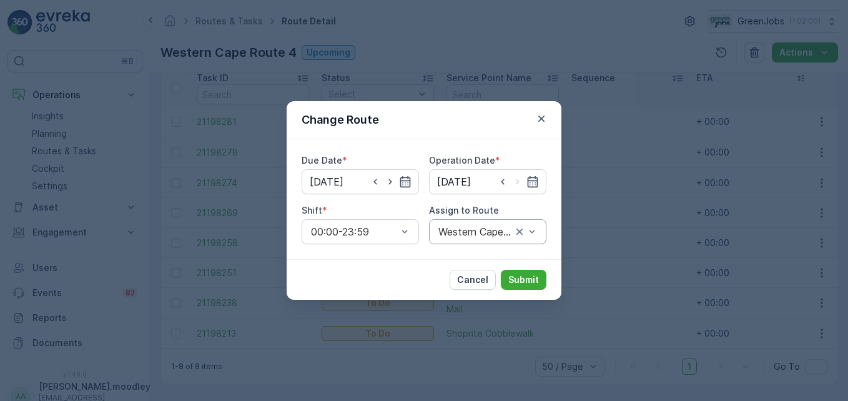
click at [540, 229] on div "Western Cape Route 4 (Upcoming) - LZ34VLGP" at bounding box center [487, 231] width 117 height 25
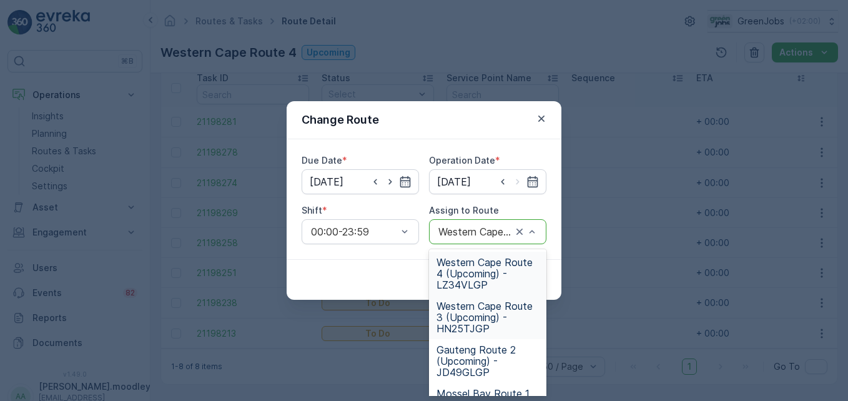
click at [466, 333] on span "Western Cape Route 3 (Upcoming) - HN25TJGP" at bounding box center [488, 317] width 102 height 34
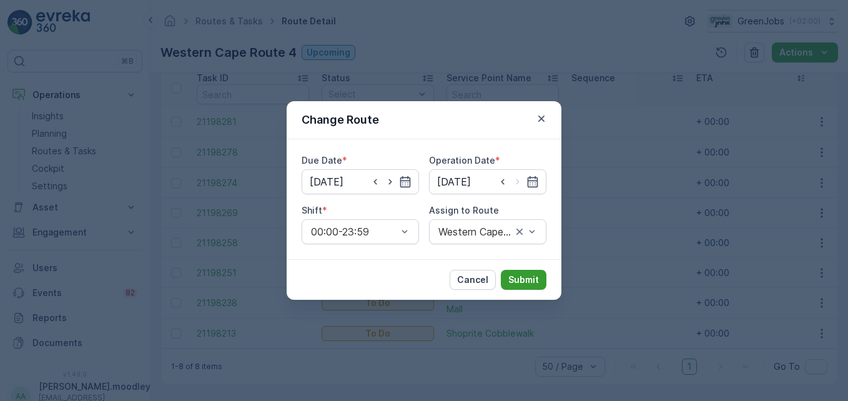
click at [531, 285] on p "Submit" at bounding box center [523, 280] width 31 height 12
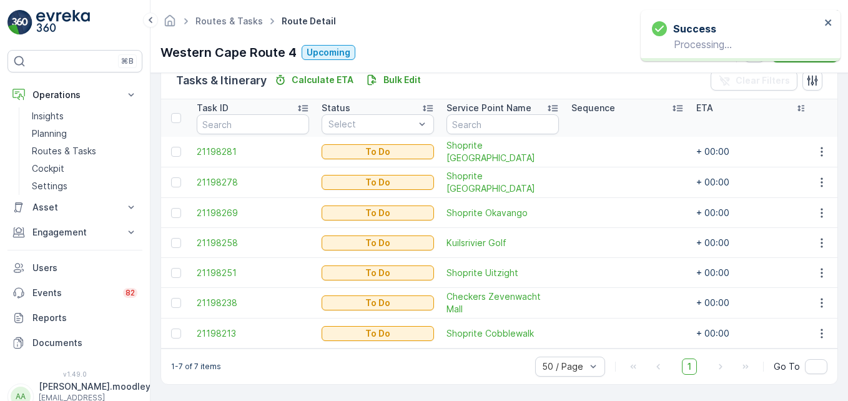
scroll to position [319, 0]
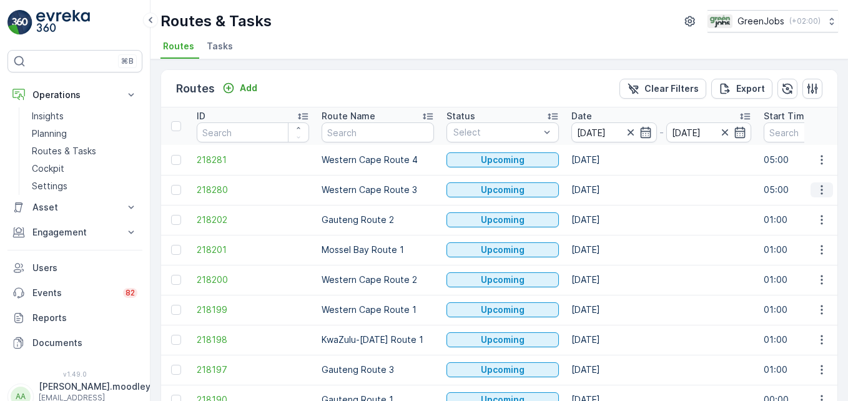
click at [606, 189] on icon "button" at bounding box center [822, 190] width 12 height 12
click at [606, 212] on span "See More Details" at bounding box center [792, 208] width 72 height 12
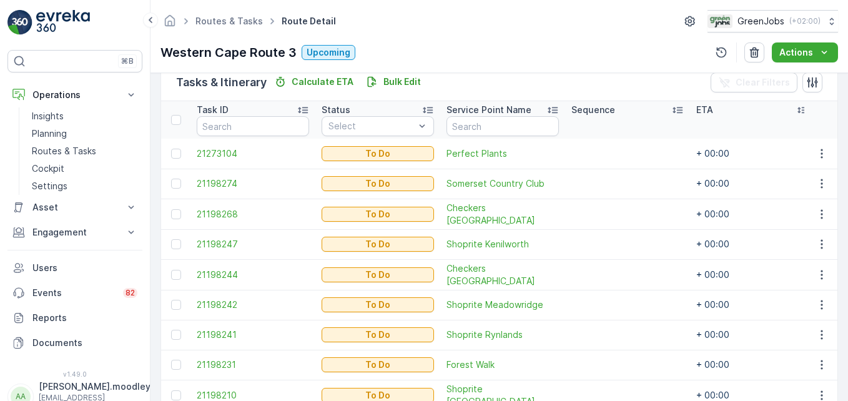
scroll to position [380, 0]
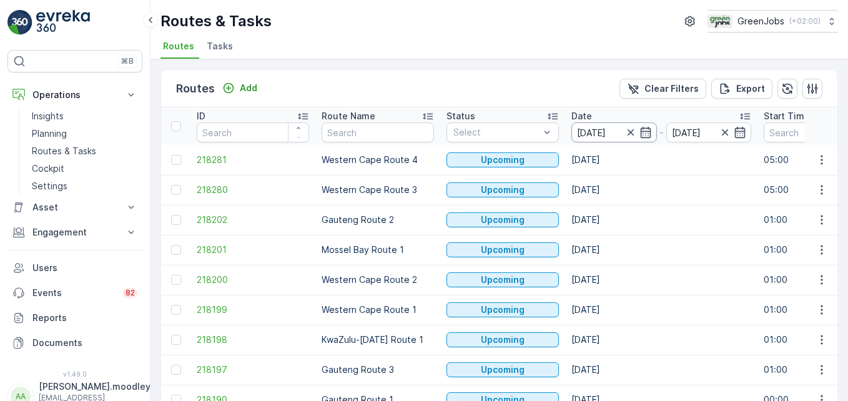
click at [592, 131] on input "[DATE]" at bounding box center [614, 132] width 86 height 20
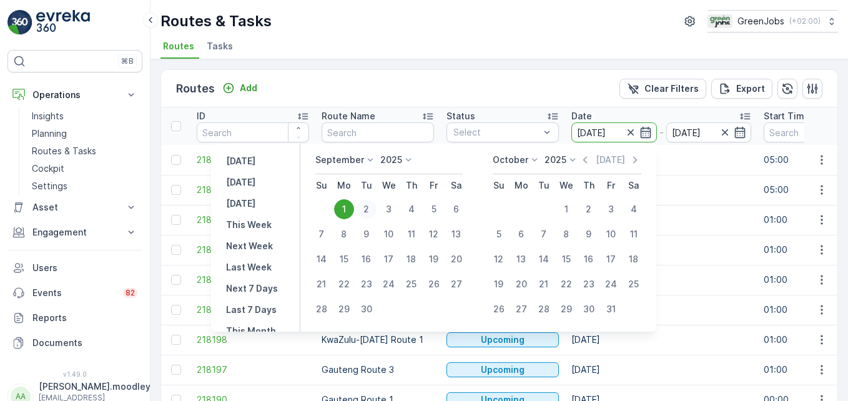
click at [368, 210] on div "2" at bounding box center [367, 209] width 20 height 20
type input "[DATE]"
click at [368, 210] on div "2" at bounding box center [367, 209] width 20 height 20
type input "[DATE]"
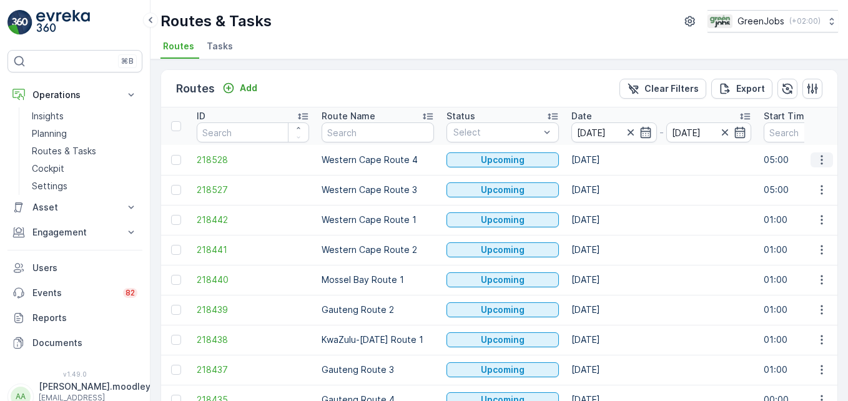
click at [606, 159] on icon "button" at bounding box center [822, 160] width 12 height 12
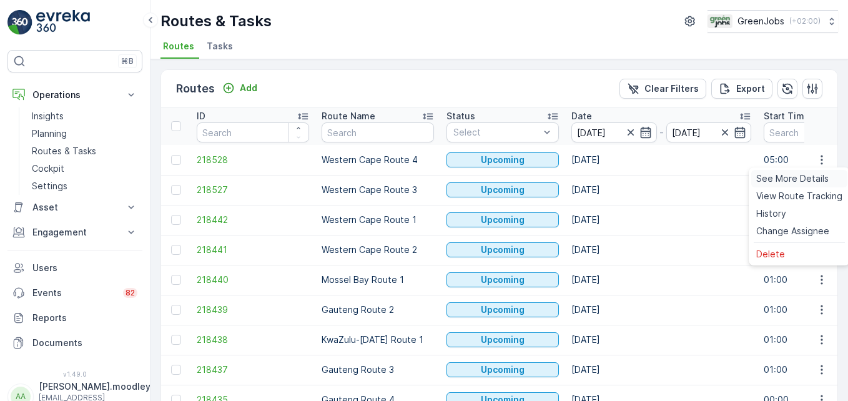
click at [606, 175] on span "See More Details" at bounding box center [792, 178] width 72 height 12
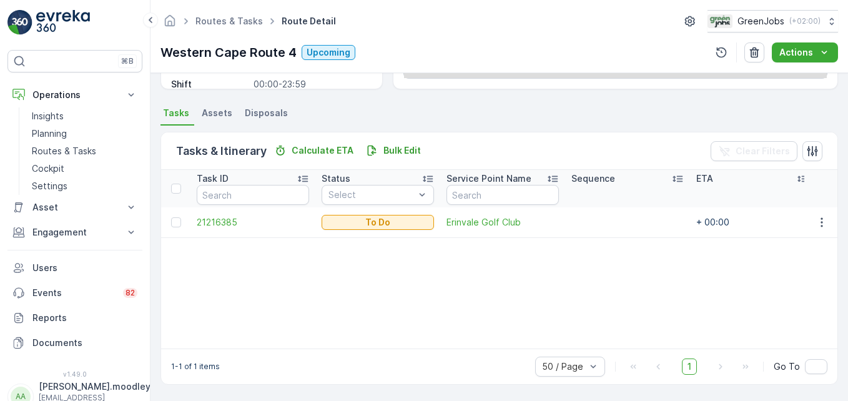
scroll to position [244, 0]
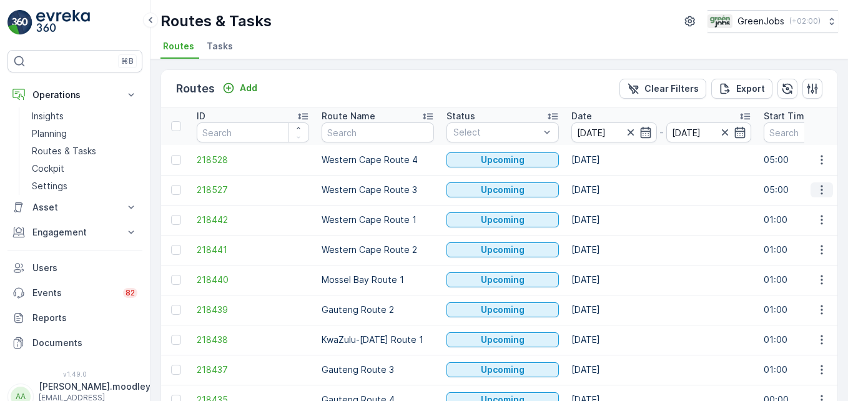
click at [606, 187] on icon "button" at bounding box center [822, 190] width 12 height 12
click at [606, 210] on span "See More Details" at bounding box center [792, 208] width 72 height 12
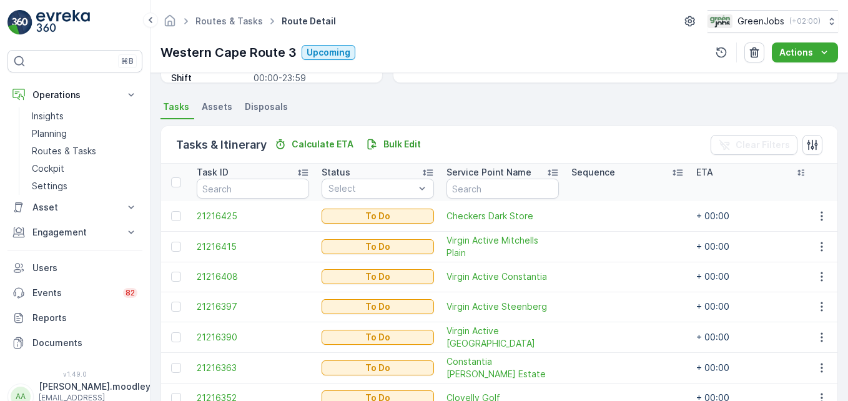
scroll to position [312, 0]
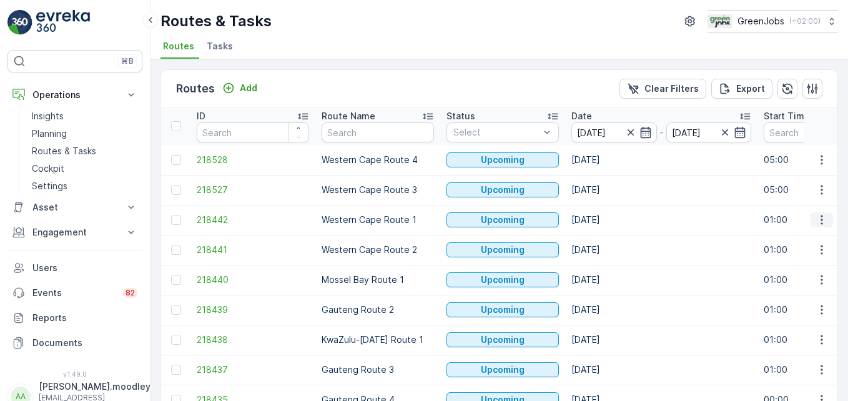
click at [606, 219] on icon "button" at bounding box center [822, 220] width 12 height 12
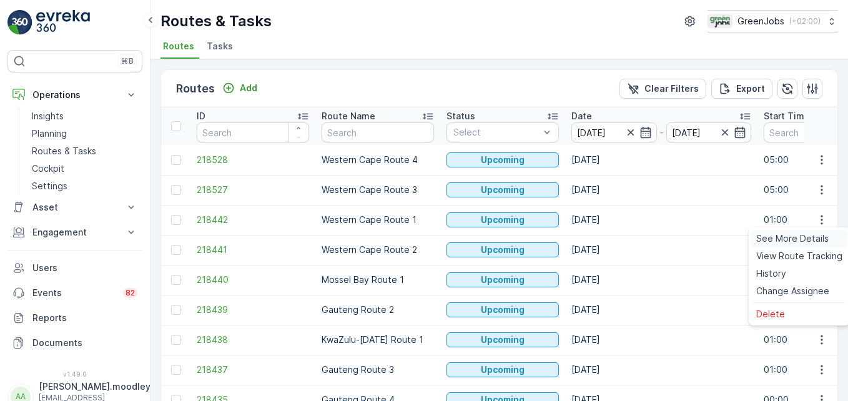
click at [606, 239] on span "See More Details" at bounding box center [792, 238] width 72 height 12
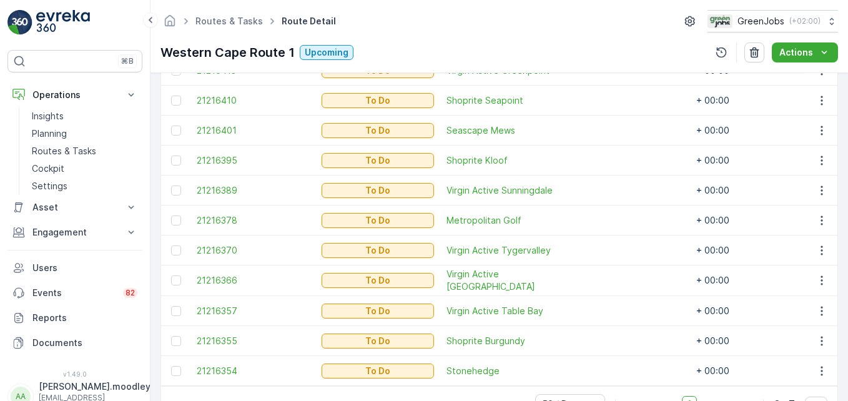
scroll to position [407, 0]
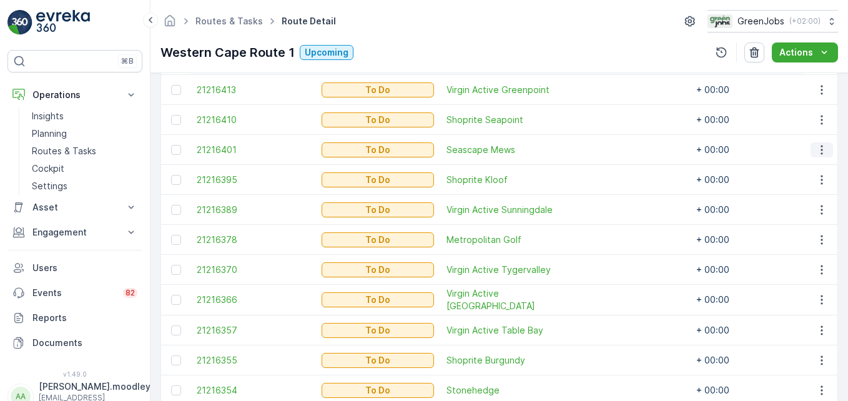
click at [606, 152] on icon "button" at bounding box center [822, 150] width 12 height 12
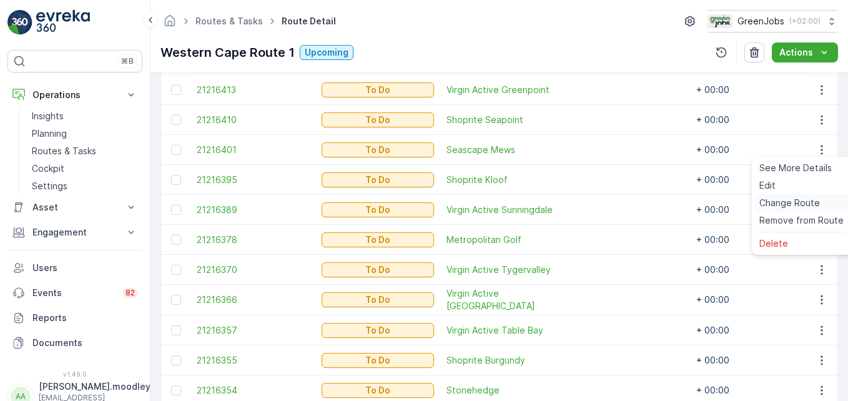
click at [606, 202] on span "Change Route" at bounding box center [789, 203] width 61 height 12
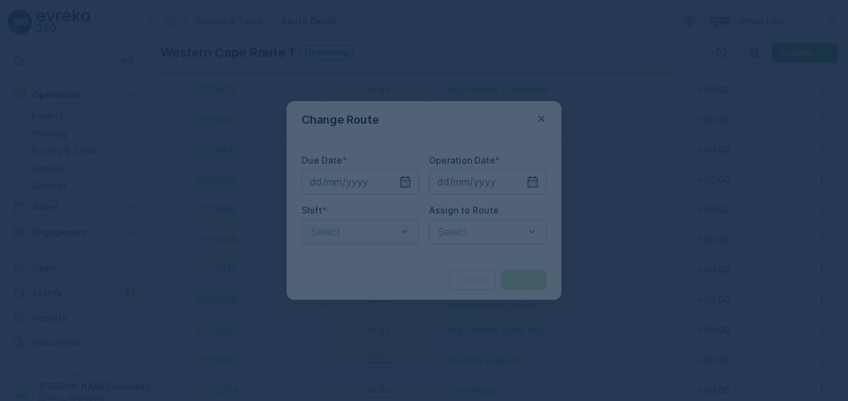
type input "[DATE]"
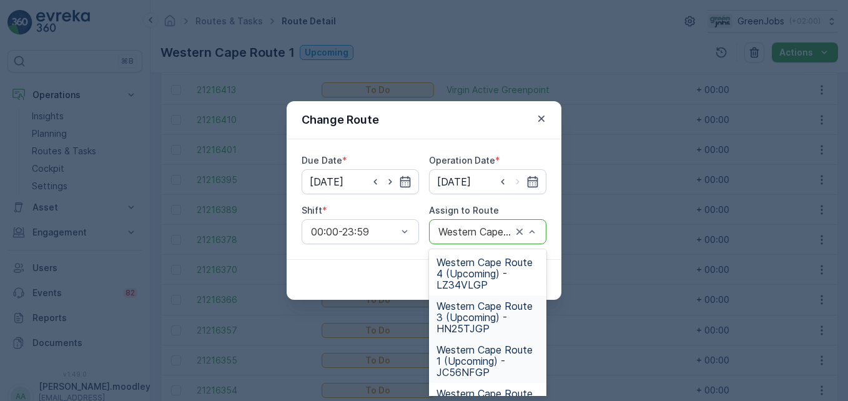
click at [480, 320] on span "Western Cape Route 3 (Upcoming) - HN25TJGP" at bounding box center [488, 317] width 102 height 34
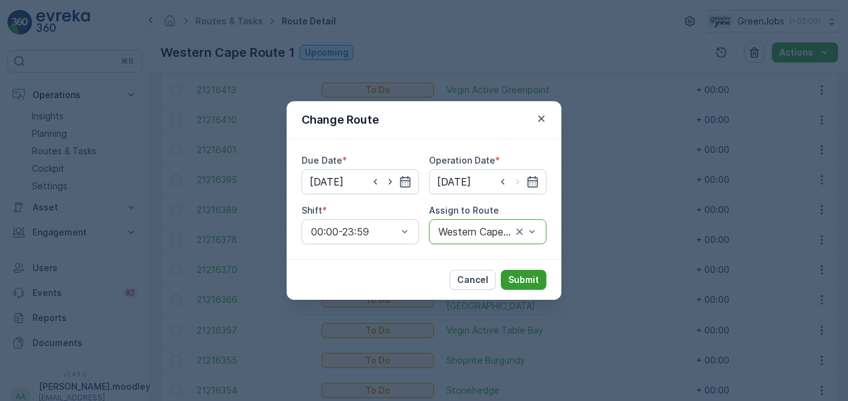
click at [535, 282] on p "Submit" at bounding box center [523, 280] width 31 height 12
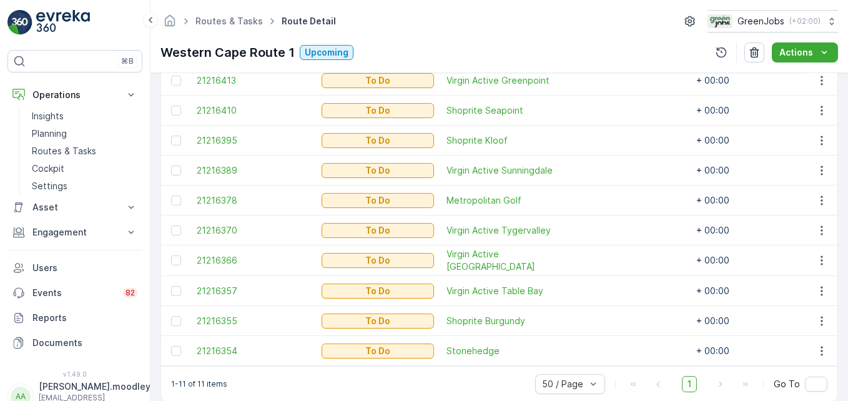
scroll to position [439, 0]
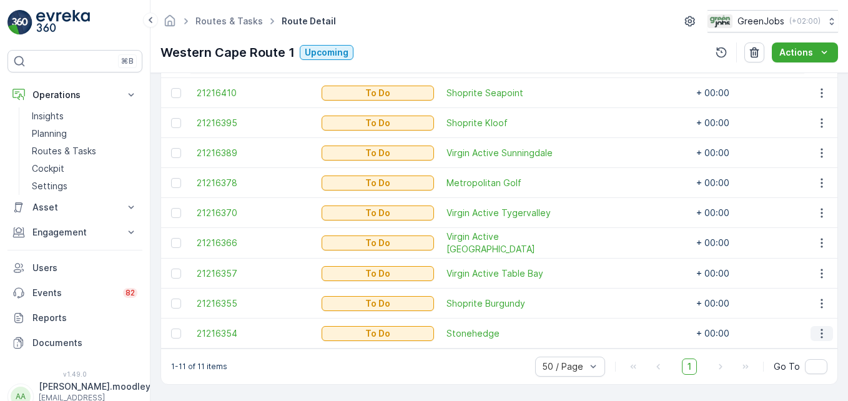
click at [606, 327] on icon "button" at bounding box center [822, 333] width 12 height 12
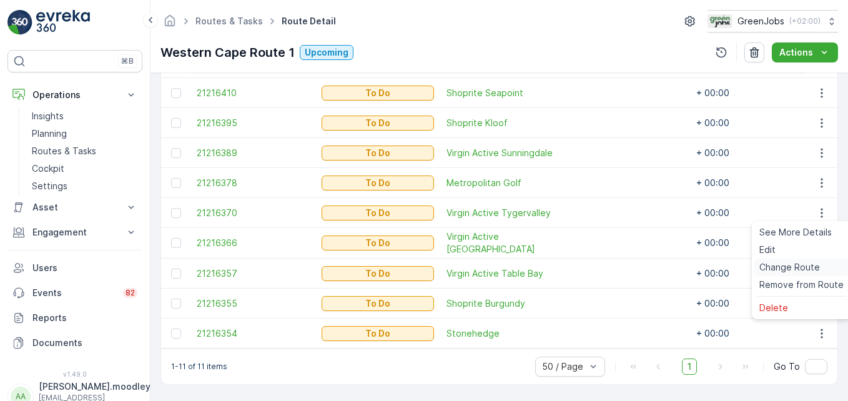
click at [606, 268] on span "Change Route" at bounding box center [789, 267] width 61 height 12
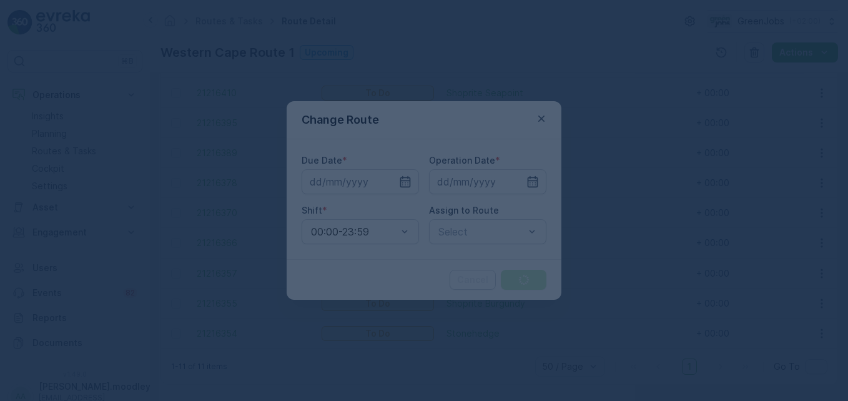
type input "[DATE]"
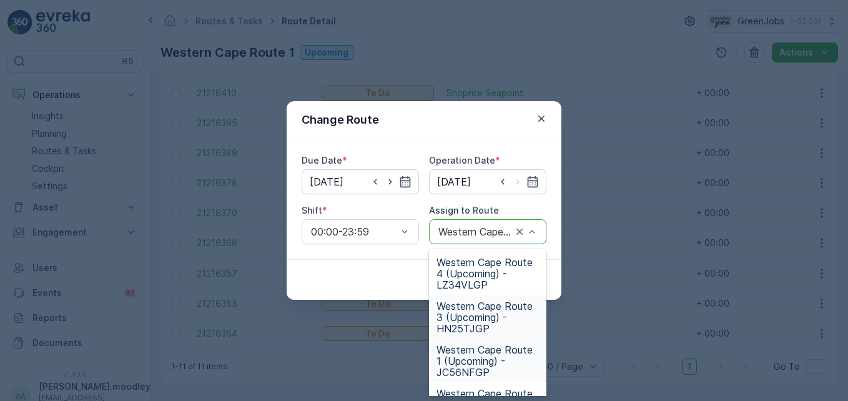
click at [473, 316] on span "Western Cape Route 3 (Upcoming) - HN25TJGP" at bounding box center [488, 317] width 102 height 34
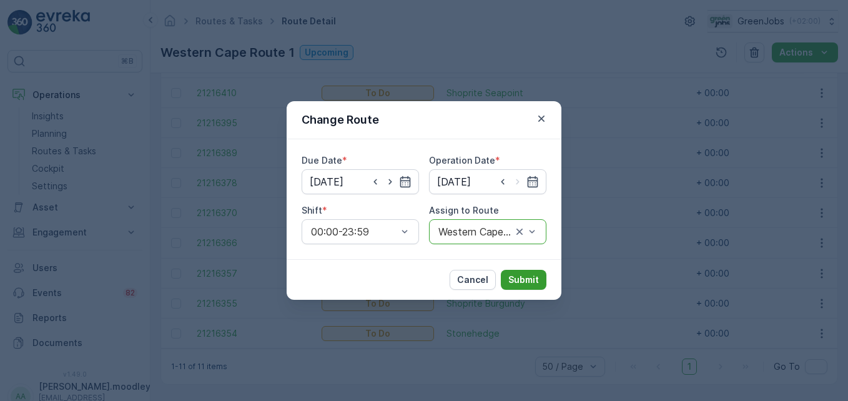
click at [539, 283] on button "Submit" at bounding box center [524, 280] width 46 height 20
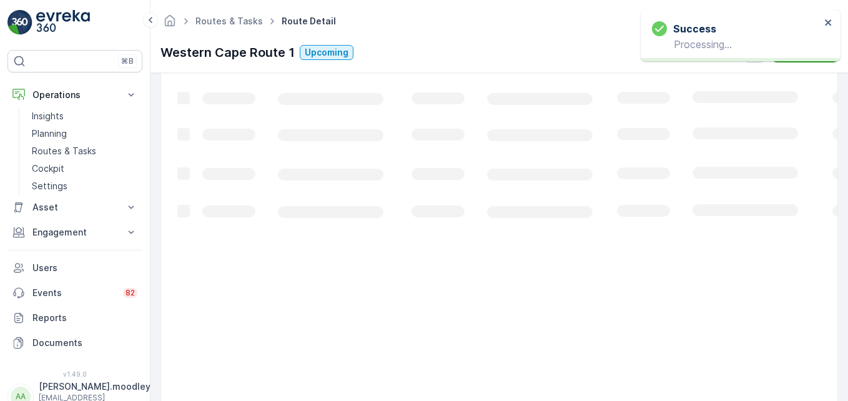
scroll to position [409, 0]
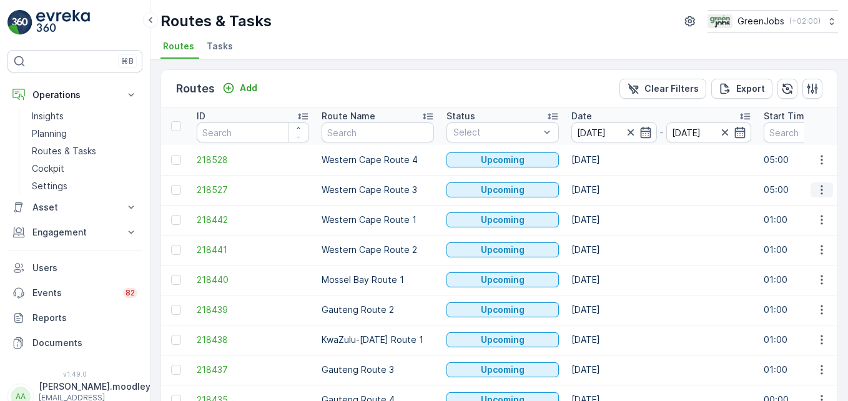
click at [606, 196] on button "button" at bounding box center [822, 189] width 22 height 15
click at [606, 213] on span "See More Details" at bounding box center [792, 208] width 72 height 12
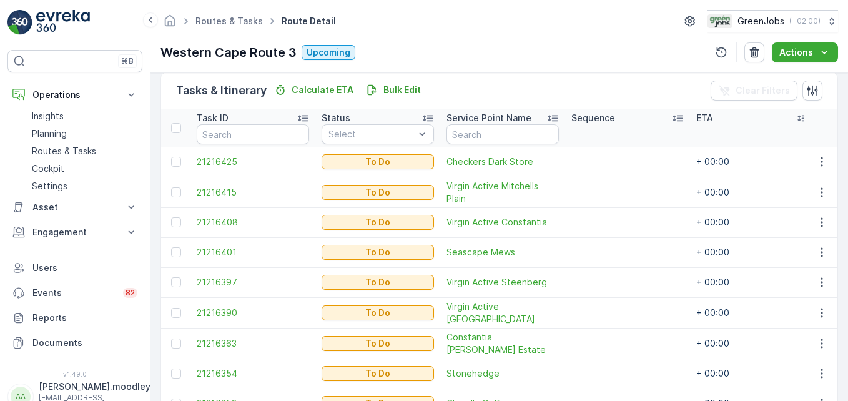
scroll to position [380, 0]
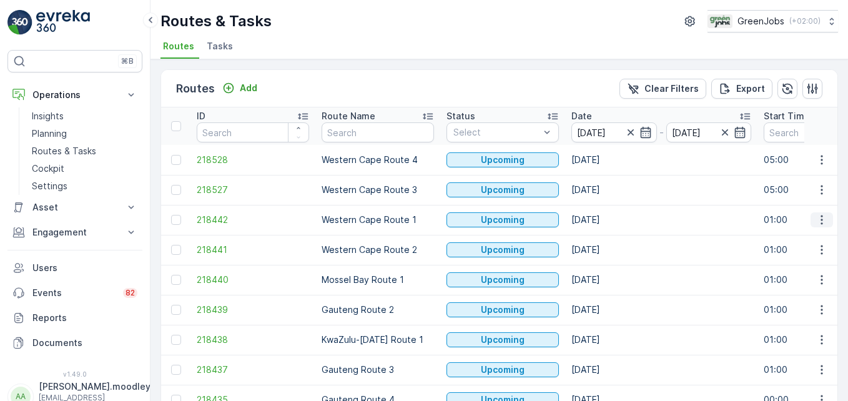
click at [606, 222] on icon "button" at bounding box center [822, 220] width 12 height 12
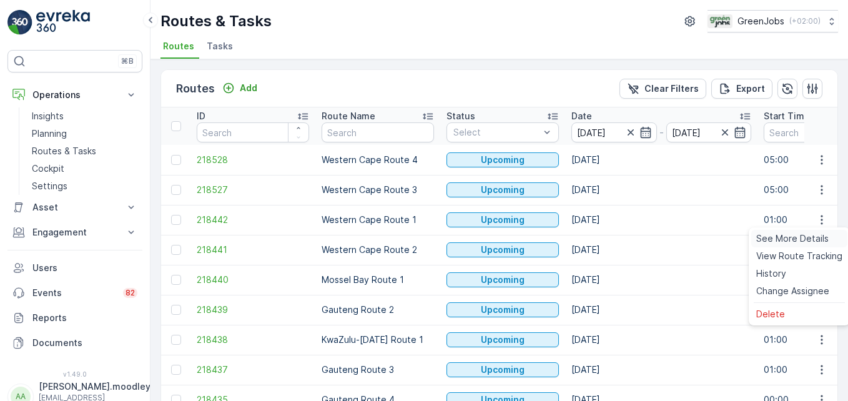
click at [606, 239] on span "See More Details" at bounding box center [792, 238] width 72 height 12
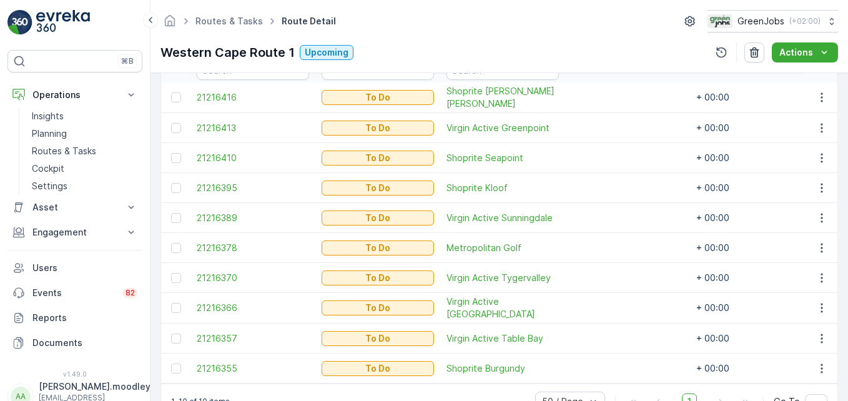
scroll to position [409, 0]
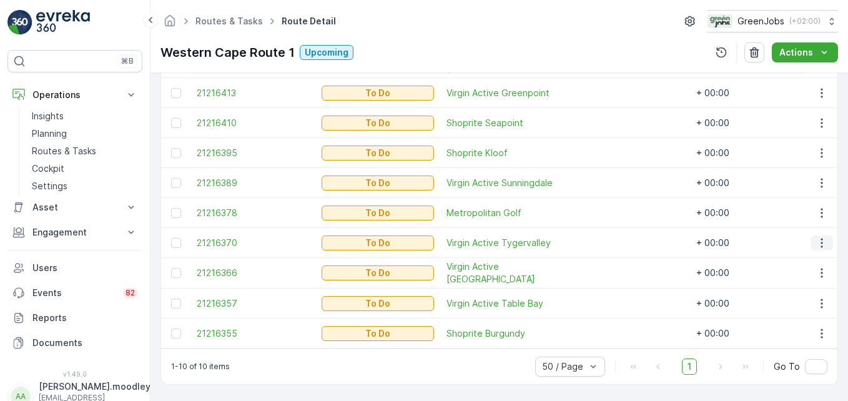
click at [606, 237] on icon "button" at bounding box center [822, 243] width 12 height 12
click at [606, 289] on span "Change Route" at bounding box center [789, 290] width 61 height 12
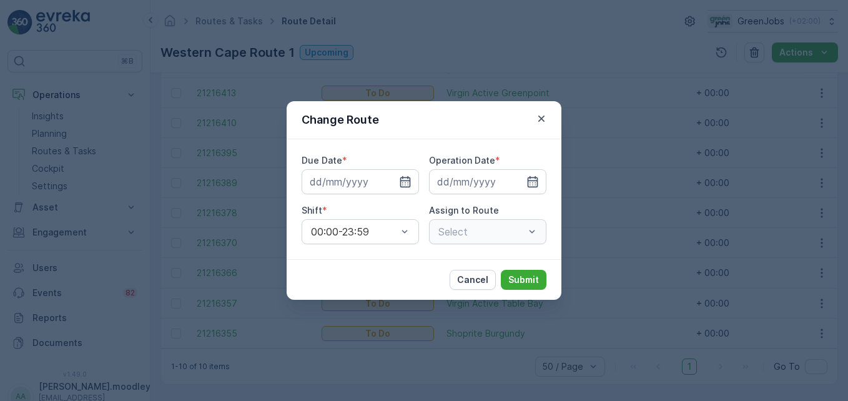
type input "[DATE]"
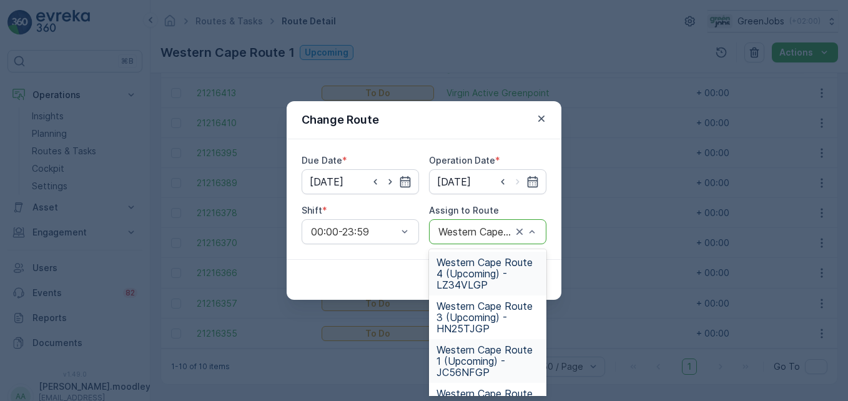
click at [462, 283] on span "Western Cape Route 4 (Upcoming) - LZ34VLGP" at bounding box center [488, 274] width 102 height 34
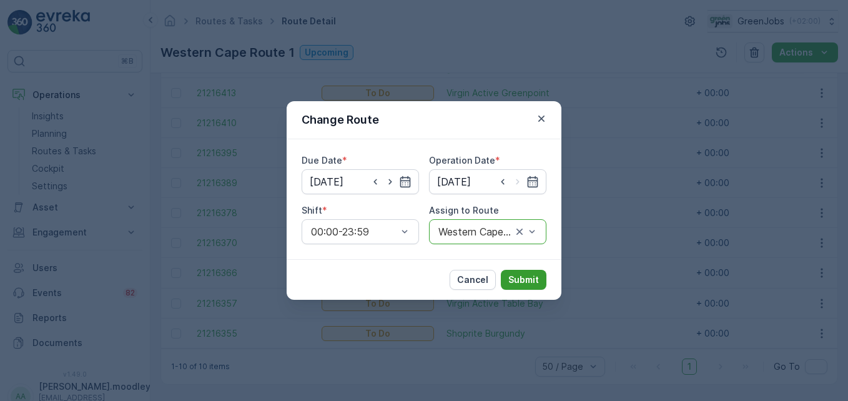
click at [514, 280] on p "Submit" at bounding box center [523, 280] width 31 height 12
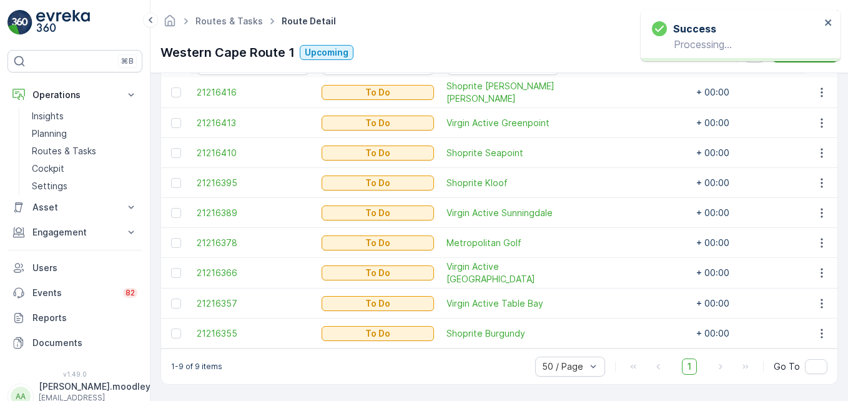
scroll to position [379, 0]
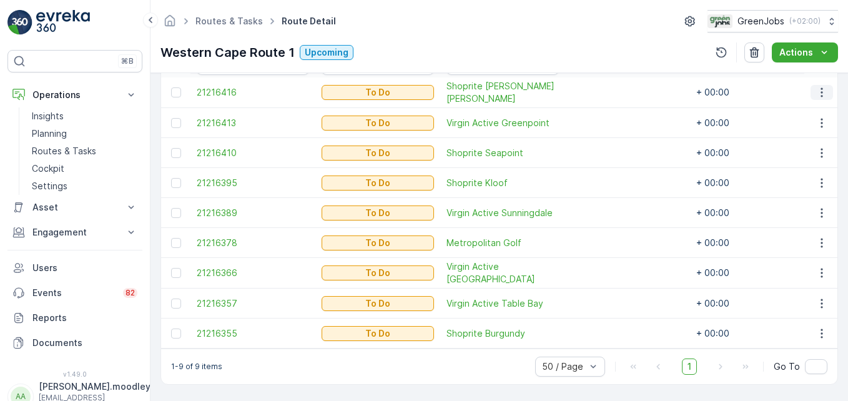
click at [606, 88] on icon "button" at bounding box center [822, 92] width 2 height 9
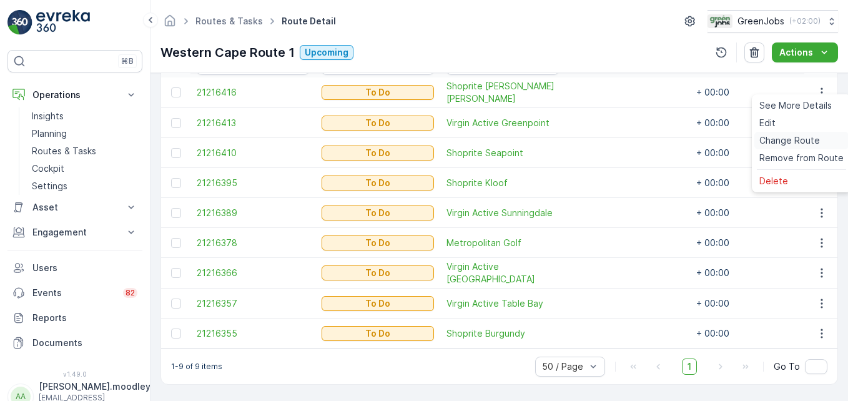
click at [606, 136] on span "Change Route" at bounding box center [789, 140] width 61 height 12
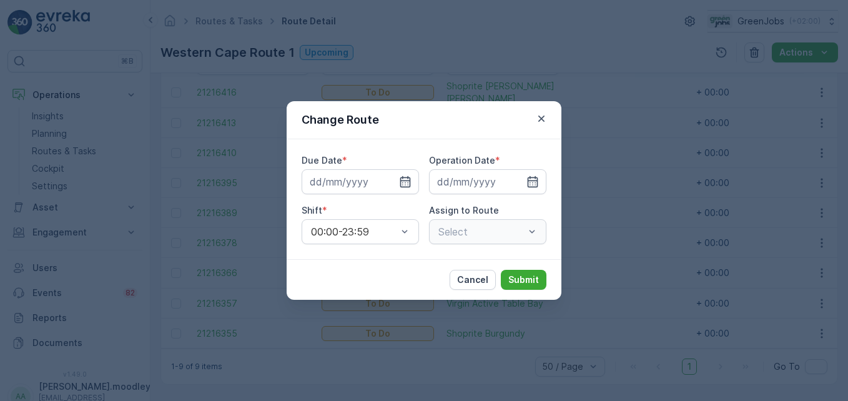
type input "[DATE]"
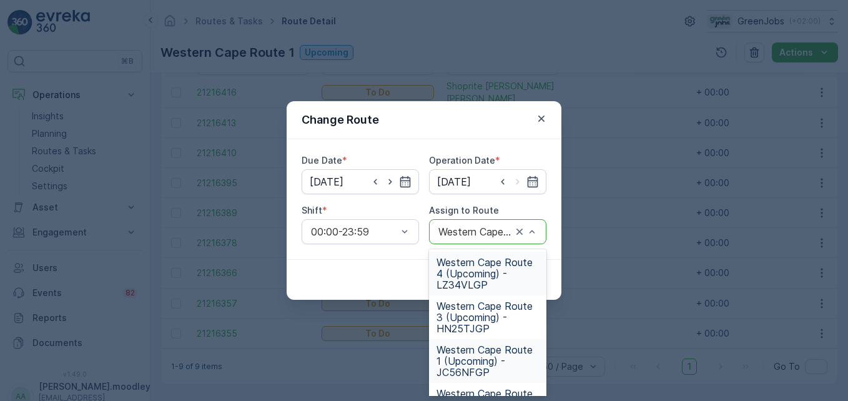
drag, startPoint x: 450, startPoint y: 275, endPoint x: 528, endPoint y: 290, distance: 79.5
click at [450, 277] on span "Western Cape Route 4 (Upcoming) - LZ34VLGP" at bounding box center [488, 274] width 102 height 34
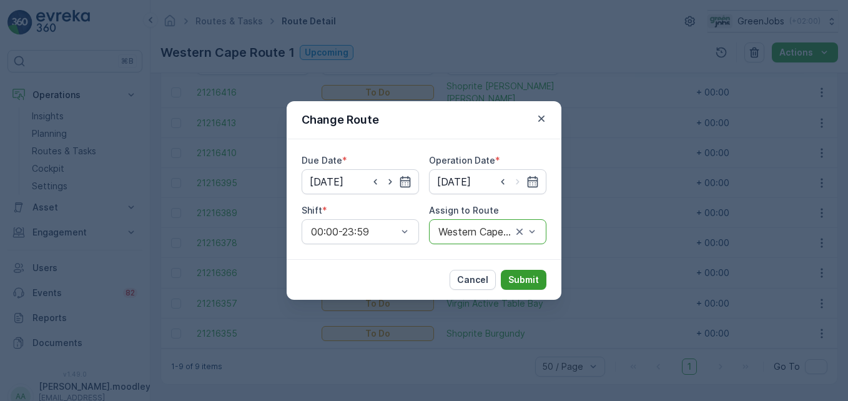
click at [524, 282] on p "Submit" at bounding box center [523, 280] width 31 height 12
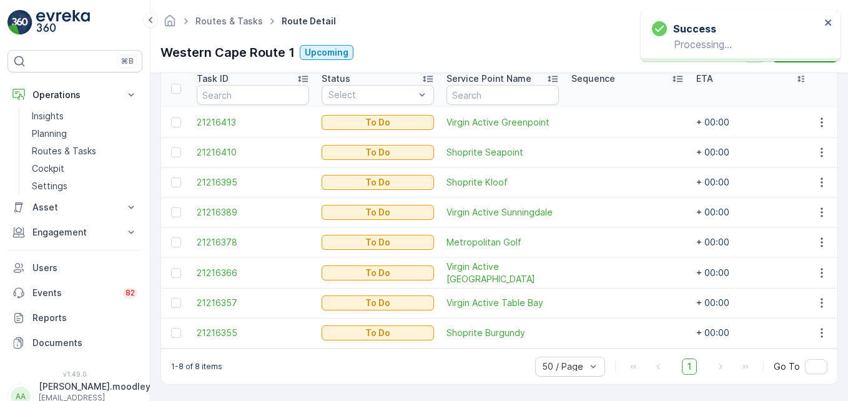
scroll to position [349, 0]
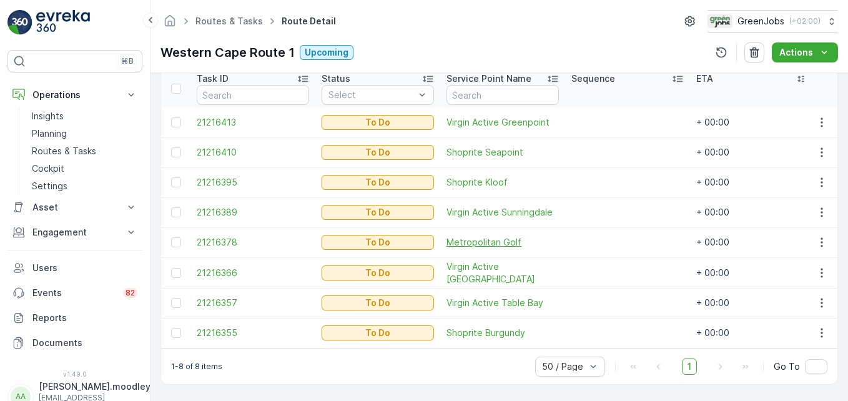
click at [462, 236] on span "Metropolitan Golf" at bounding box center [503, 242] width 112 height 12
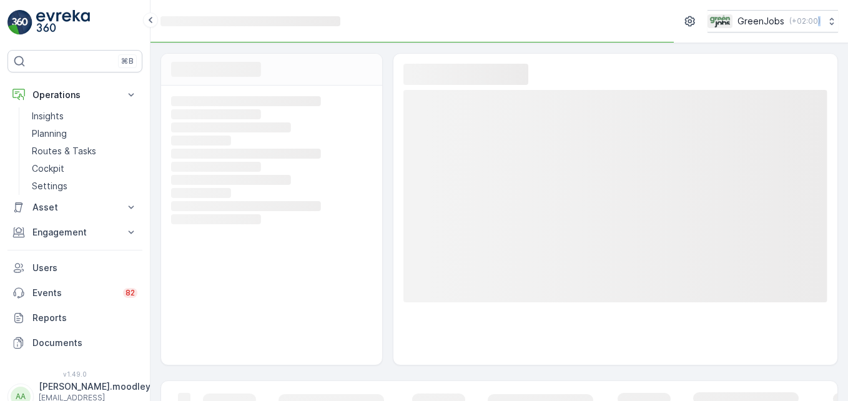
click at [462, 231] on rect at bounding box center [615, 196] width 424 height 212
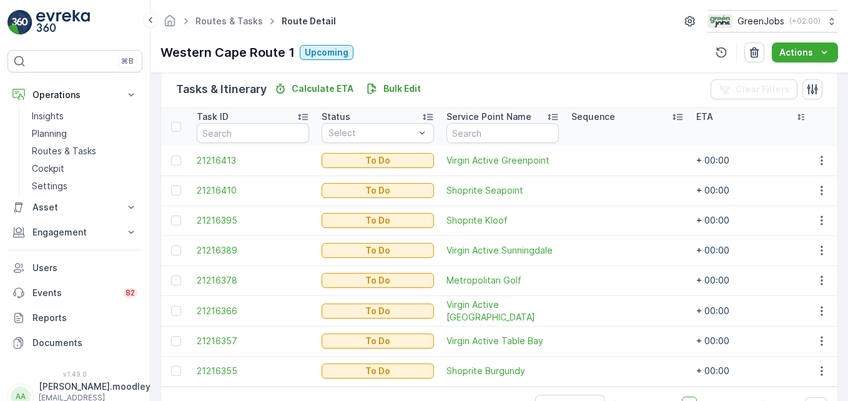
scroll to position [312, 0]
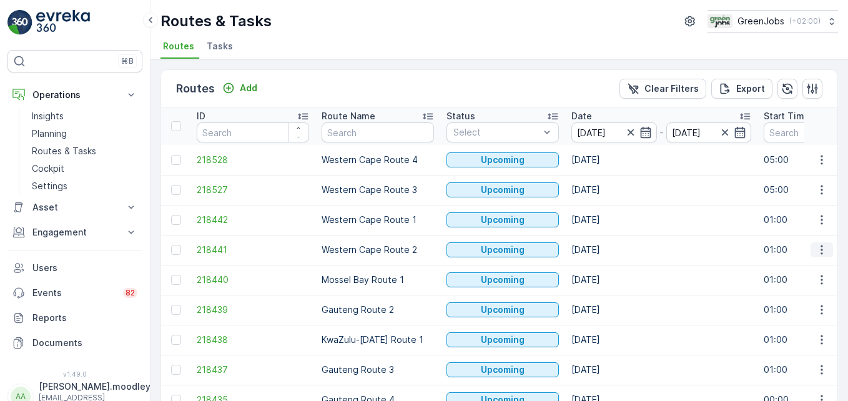
click at [606, 251] on icon "button" at bounding box center [822, 250] width 12 height 12
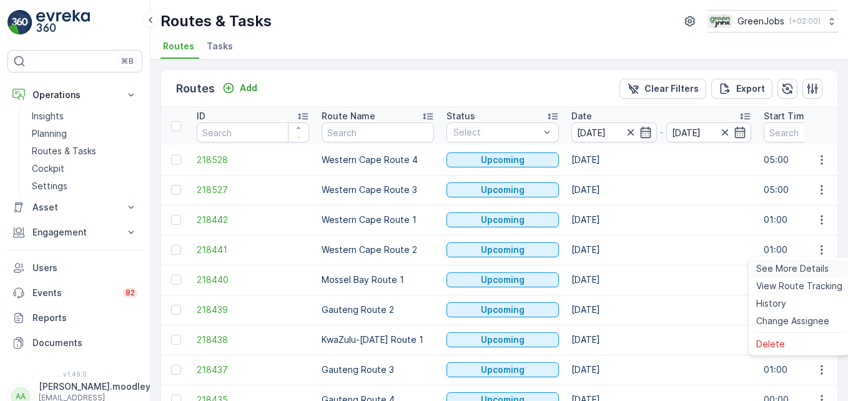
click at [606, 269] on span "See More Details" at bounding box center [792, 268] width 72 height 12
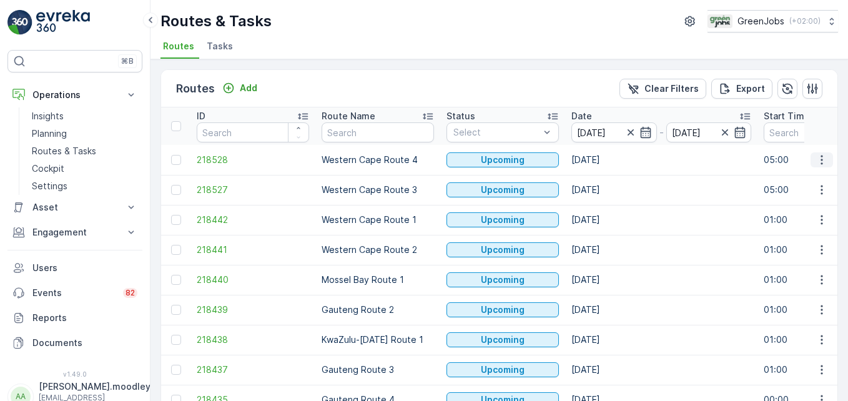
click at [606, 158] on icon "button" at bounding box center [822, 160] width 12 height 12
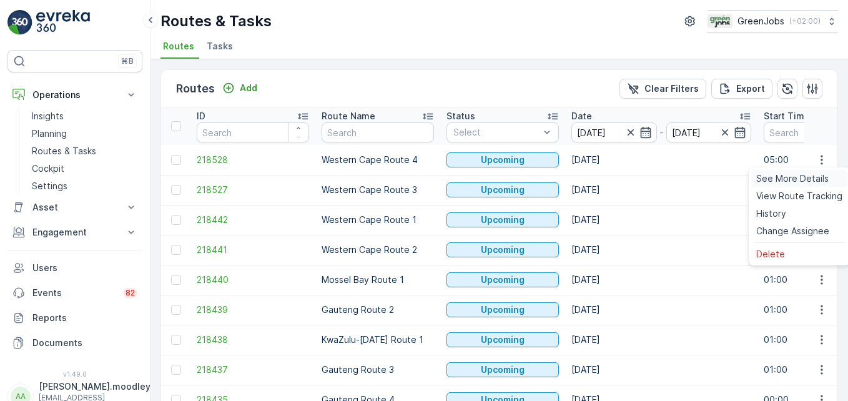
click at [606, 176] on span "See More Details" at bounding box center [792, 178] width 72 height 12
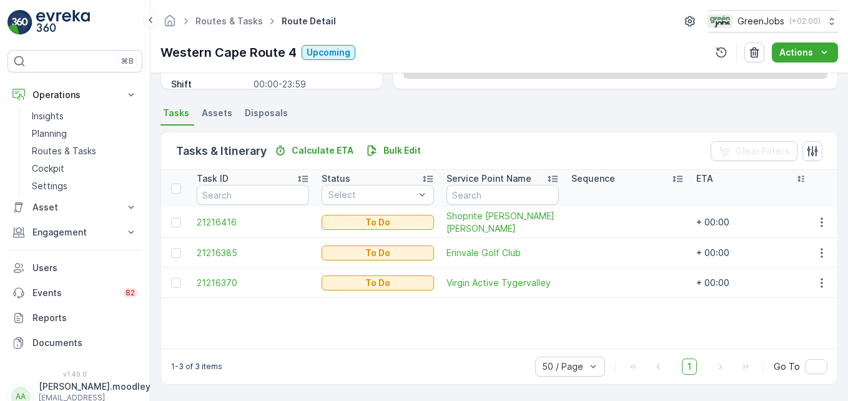
scroll to position [244, 0]
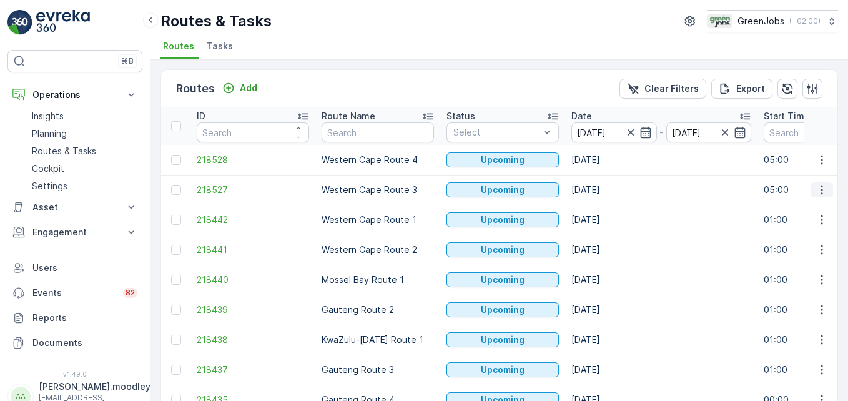
click at [606, 187] on icon "button" at bounding box center [822, 190] width 12 height 12
click at [606, 210] on span "See More Details" at bounding box center [792, 208] width 72 height 12
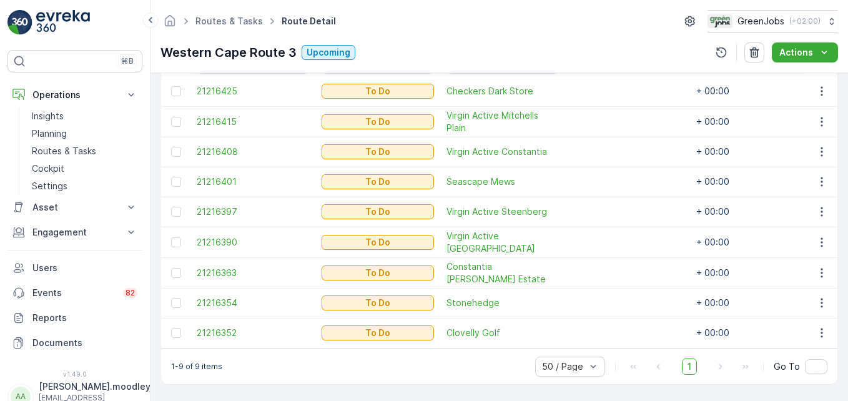
scroll to position [380, 0]
click at [606, 299] on icon "button" at bounding box center [822, 303] width 12 height 12
click at [606, 230] on div "Change Route" at bounding box center [801, 237] width 94 height 17
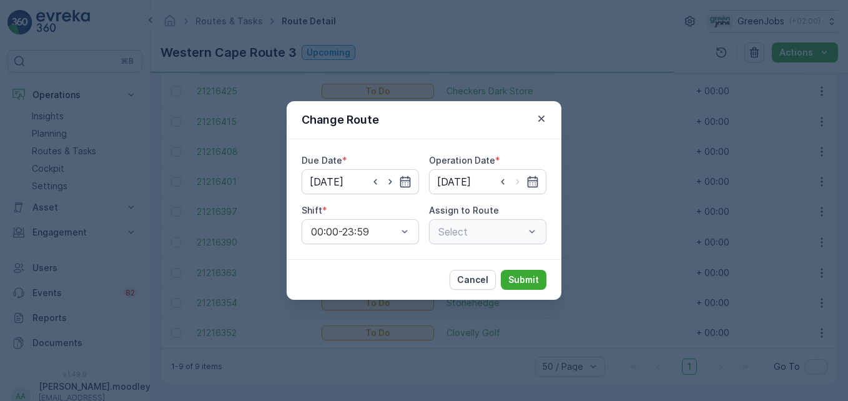
type input "[DATE]"
click at [530, 183] on icon "button" at bounding box center [533, 181] width 11 height 11
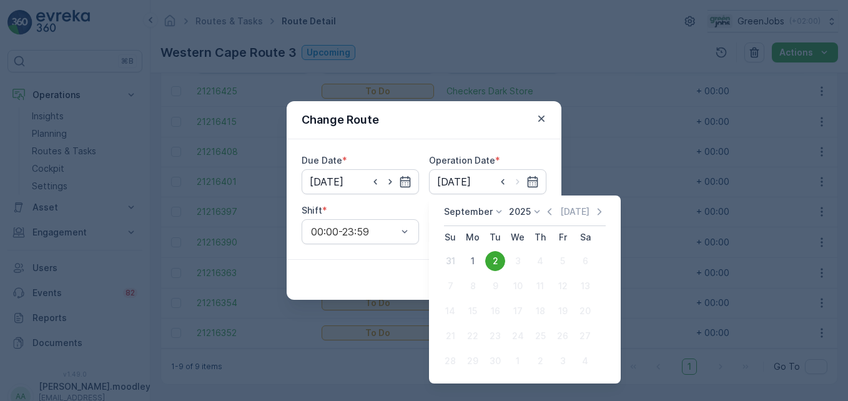
click at [550, 141] on div "Due Date * [DATE] Operation Date * [DATE] Shift * 00:00-23:59 Assign to [GEOGRA…" at bounding box center [424, 199] width 275 height 120
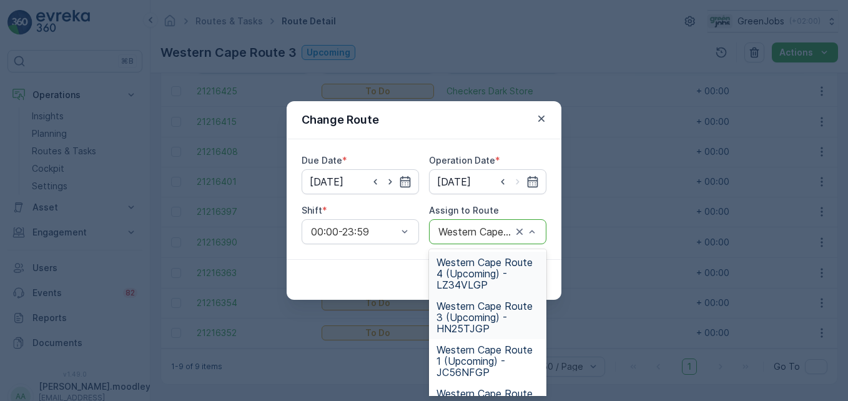
click at [445, 280] on span "Western Cape Route 4 (Upcoming) - LZ34VLGP" at bounding box center [488, 274] width 102 height 34
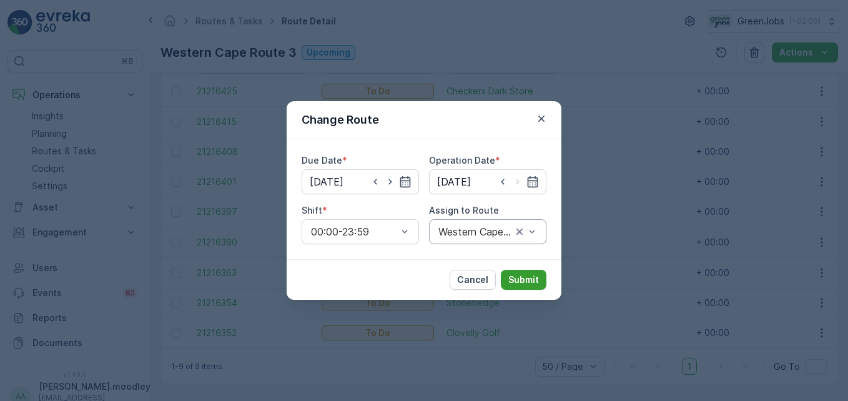
click at [521, 275] on p "Submit" at bounding box center [523, 280] width 31 height 12
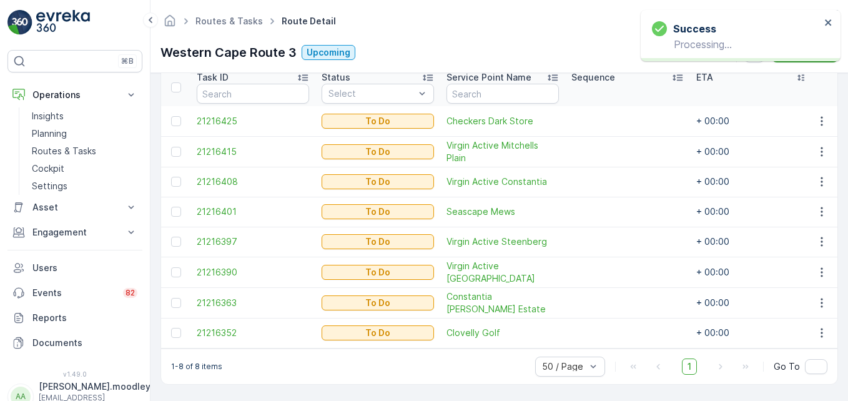
scroll to position [350, 0]
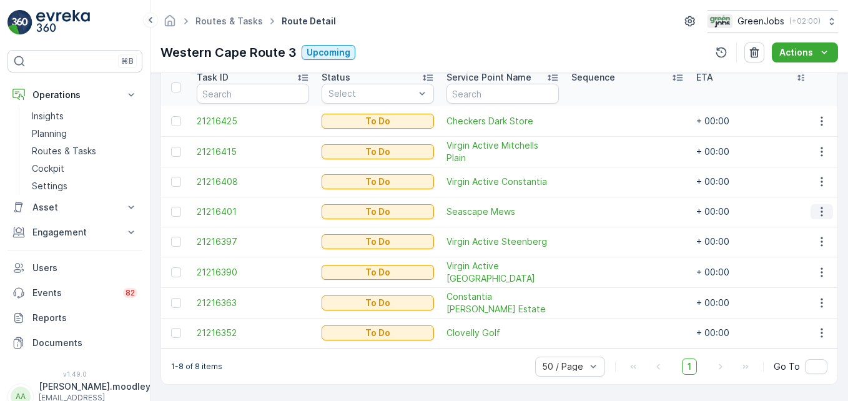
click at [606, 212] on icon "button" at bounding box center [822, 211] width 12 height 12
click at [606, 260] on span "Change Route" at bounding box center [789, 260] width 61 height 12
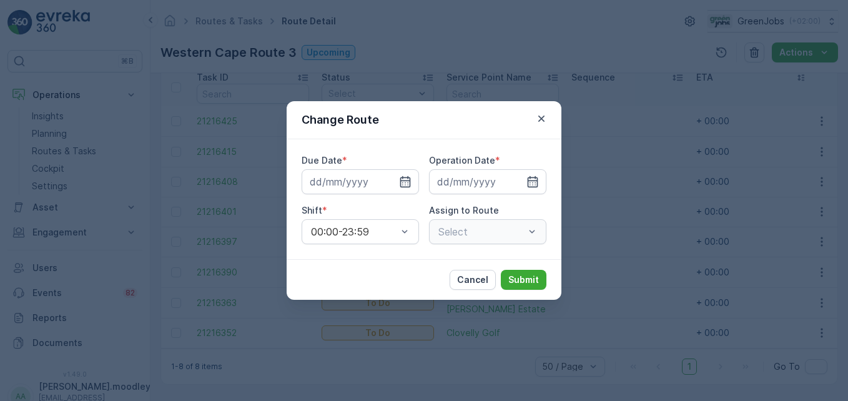
type input "[DATE]"
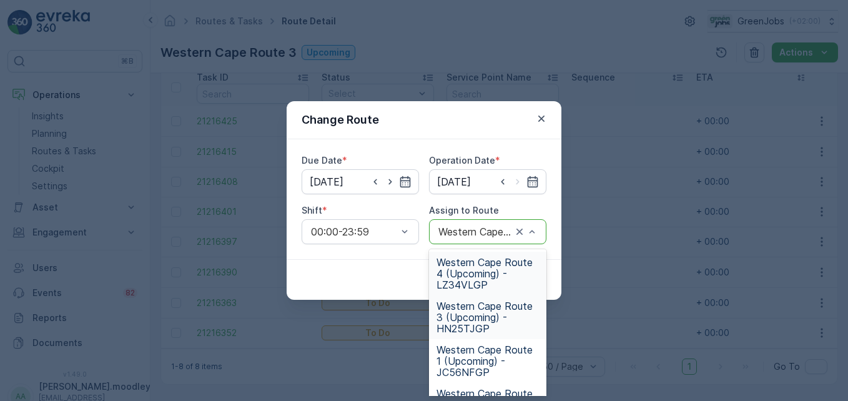
click at [467, 276] on span "Western Cape Route 4 (Upcoming) - LZ34VLGP" at bounding box center [488, 274] width 102 height 34
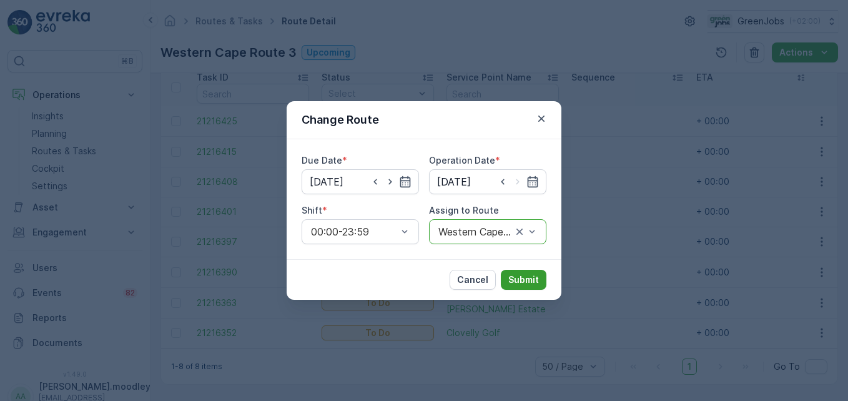
click at [530, 277] on p "Submit" at bounding box center [523, 280] width 31 height 12
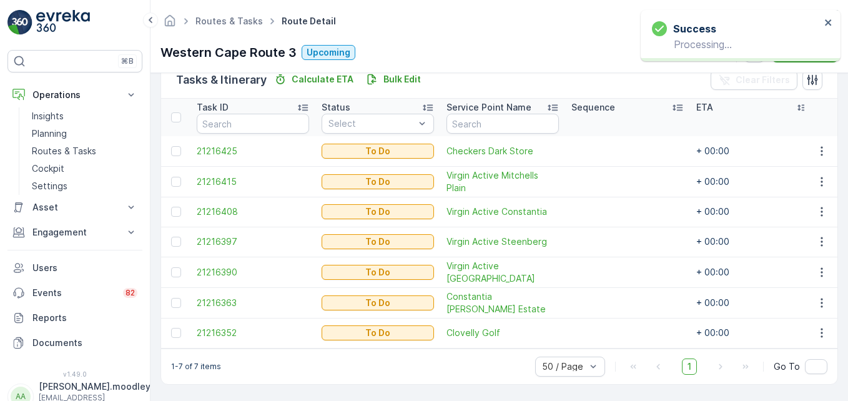
scroll to position [320, 0]
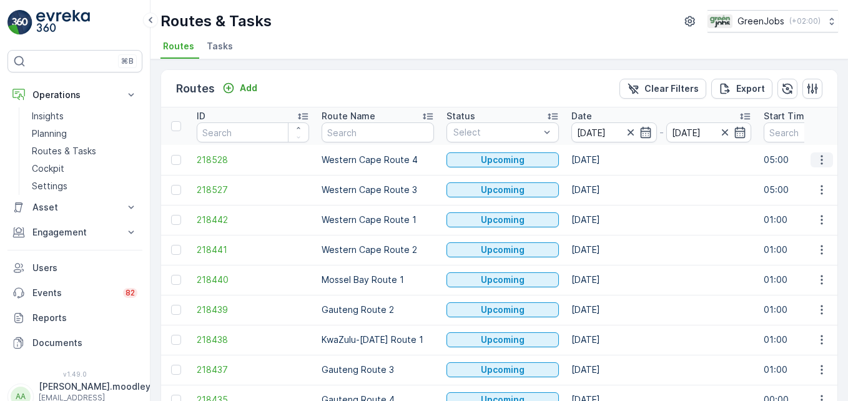
click at [606, 161] on icon "button" at bounding box center [822, 160] width 12 height 12
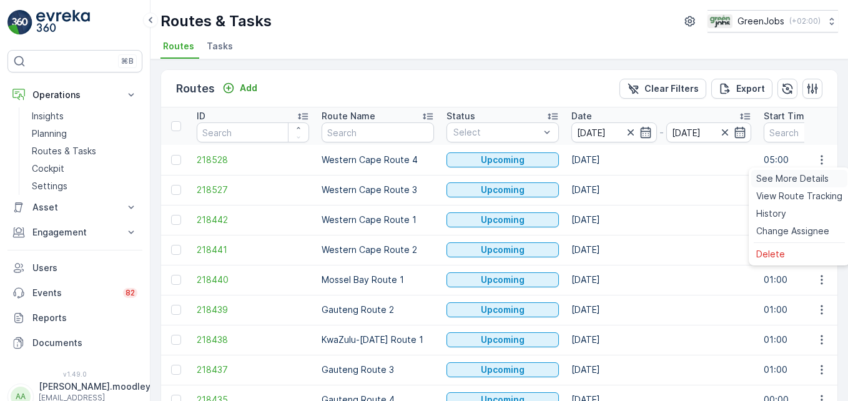
click at [606, 179] on span "See More Details" at bounding box center [792, 178] width 72 height 12
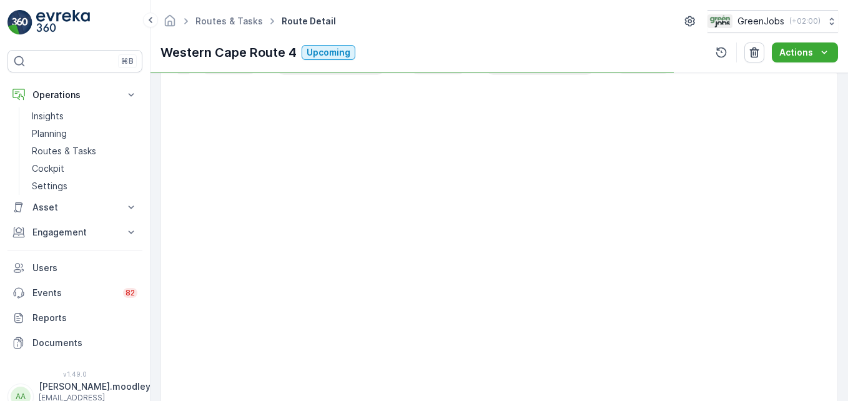
scroll to position [244, 0]
